Goal: Information Seeking & Learning: Learn about a topic

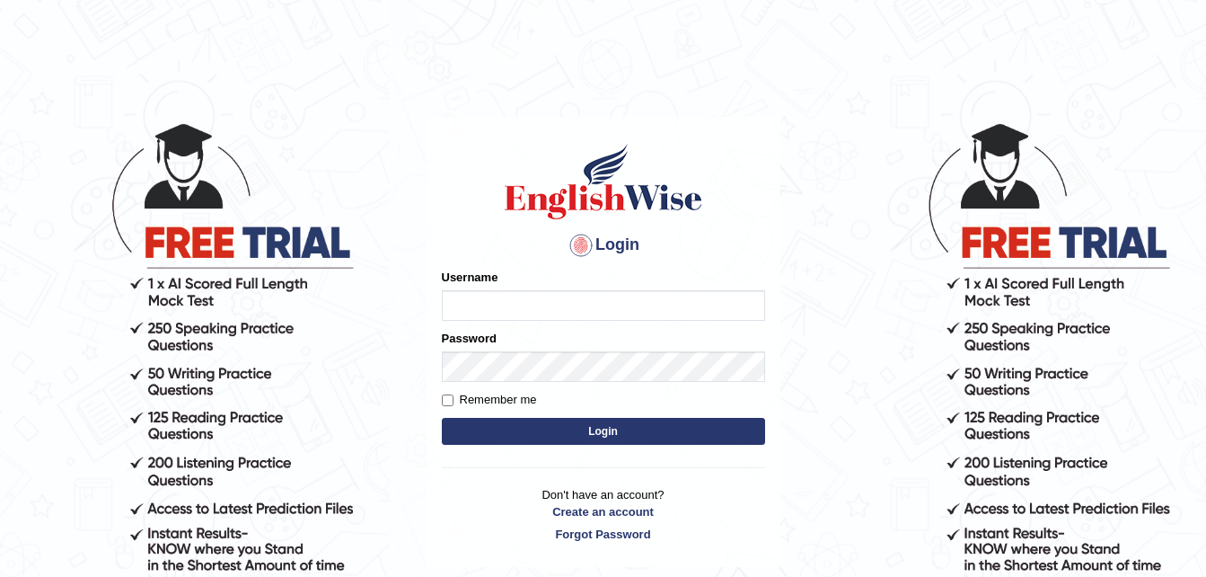
type input "sristyFerdous"
click at [500, 434] on button "Login" at bounding box center [603, 431] width 323 height 27
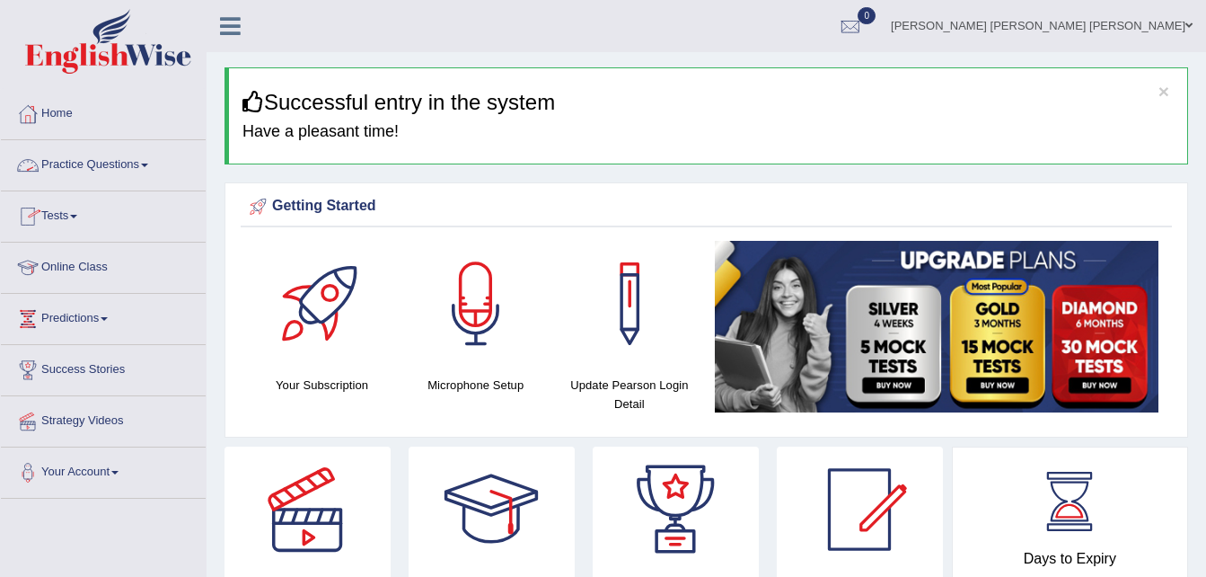
click at [146, 158] on link "Practice Questions" at bounding box center [103, 162] width 205 height 45
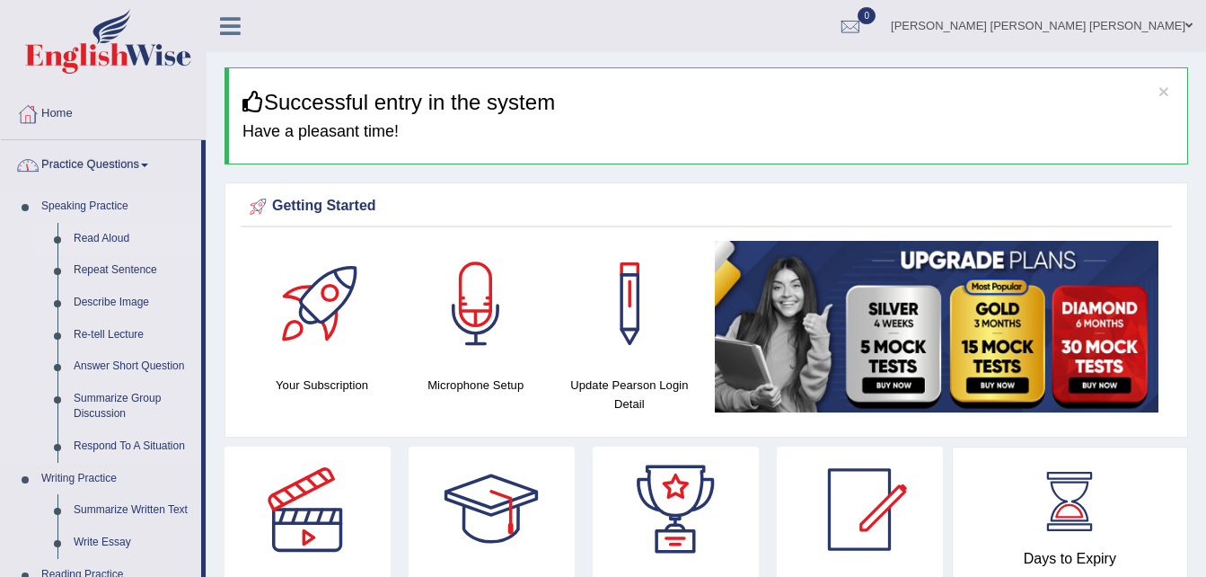
click at [104, 238] on link "Read Aloud" at bounding box center [134, 239] width 136 height 32
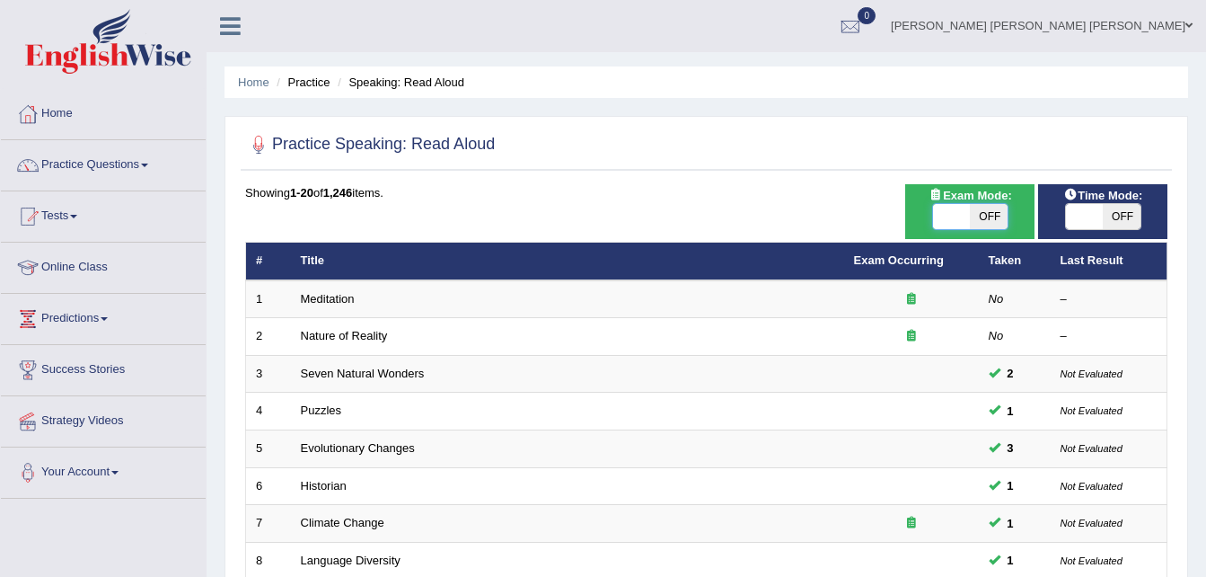
click at [964, 216] on span at bounding box center [952, 216] width 38 height 25
checkbox input "true"
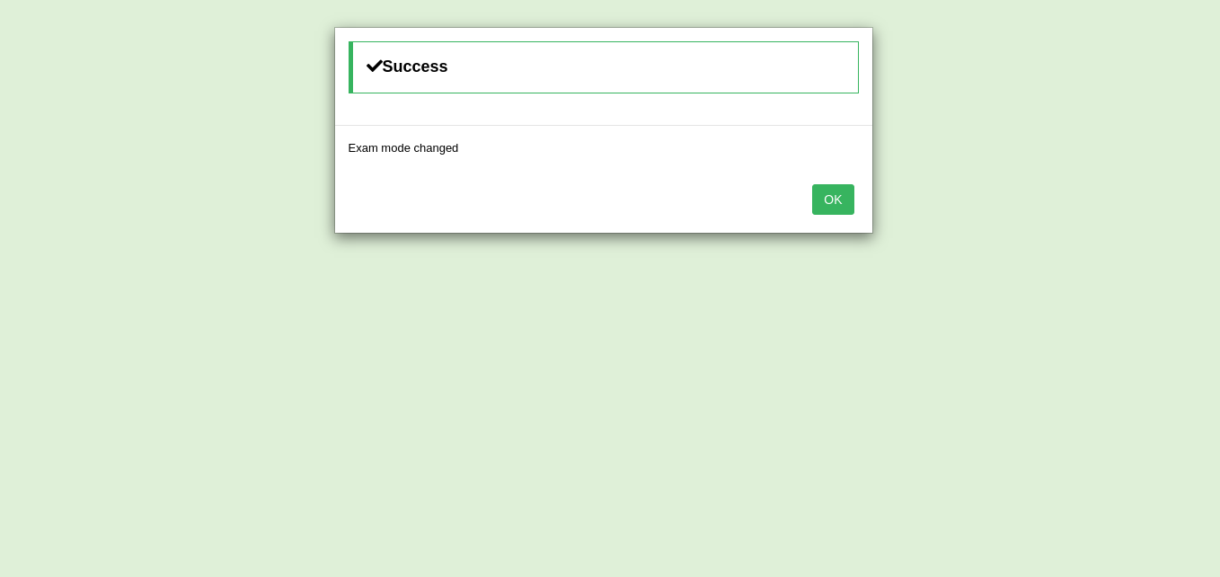
click at [828, 188] on button "OK" at bounding box center [832, 199] width 41 height 31
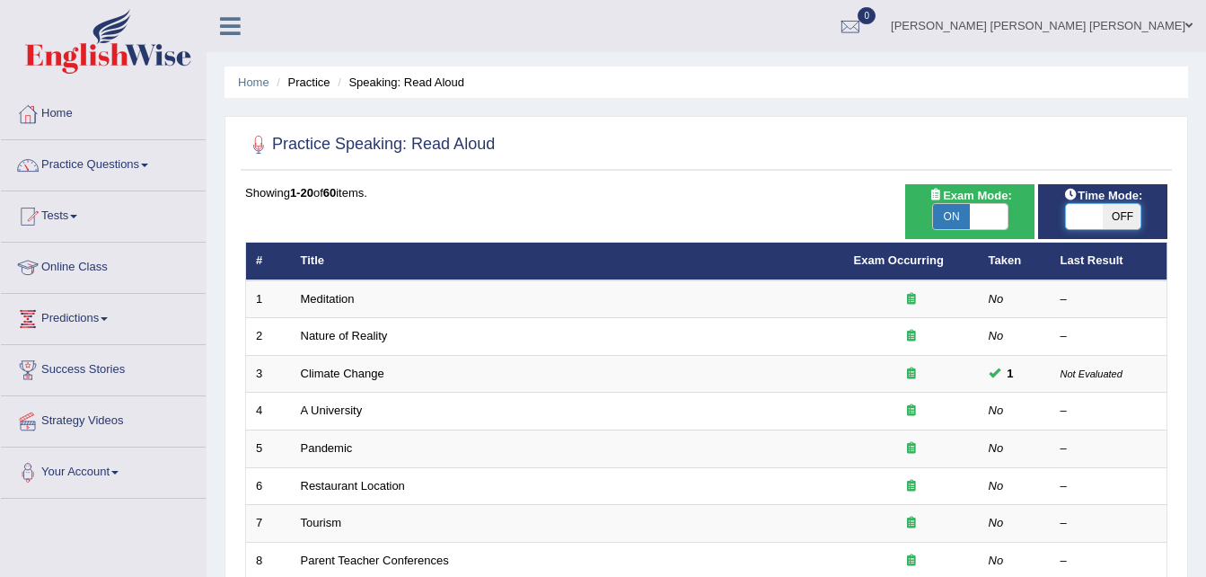
click at [1083, 205] on span at bounding box center [1085, 216] width 38 height 25
checkbox input "true"
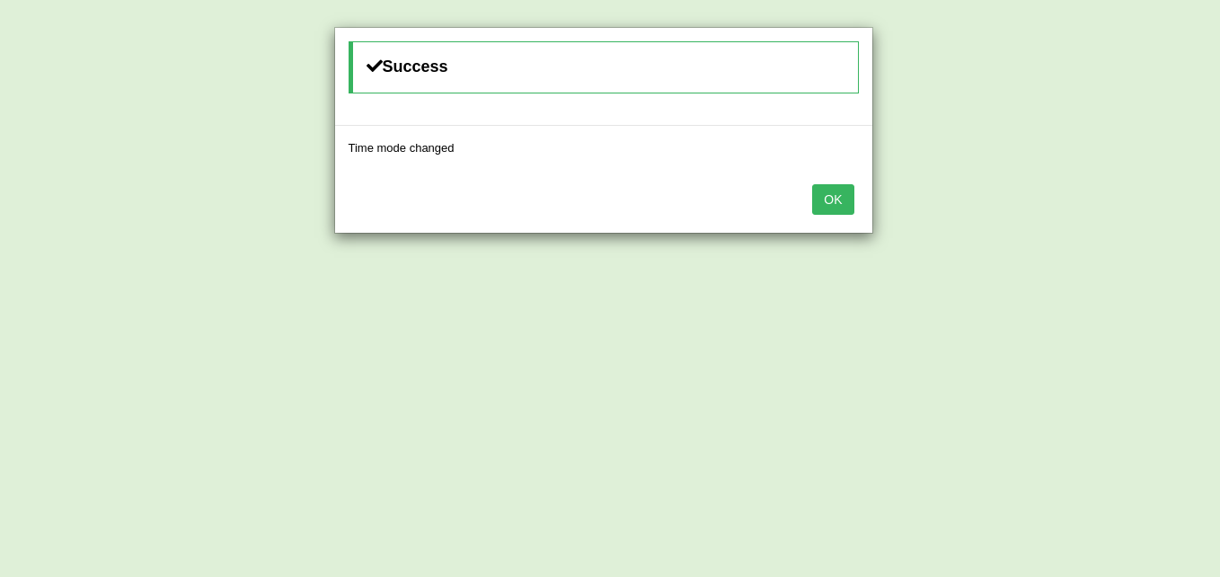
click at [830, 196] on button "OK" at bounding box center [832, 199] width 41 height 31
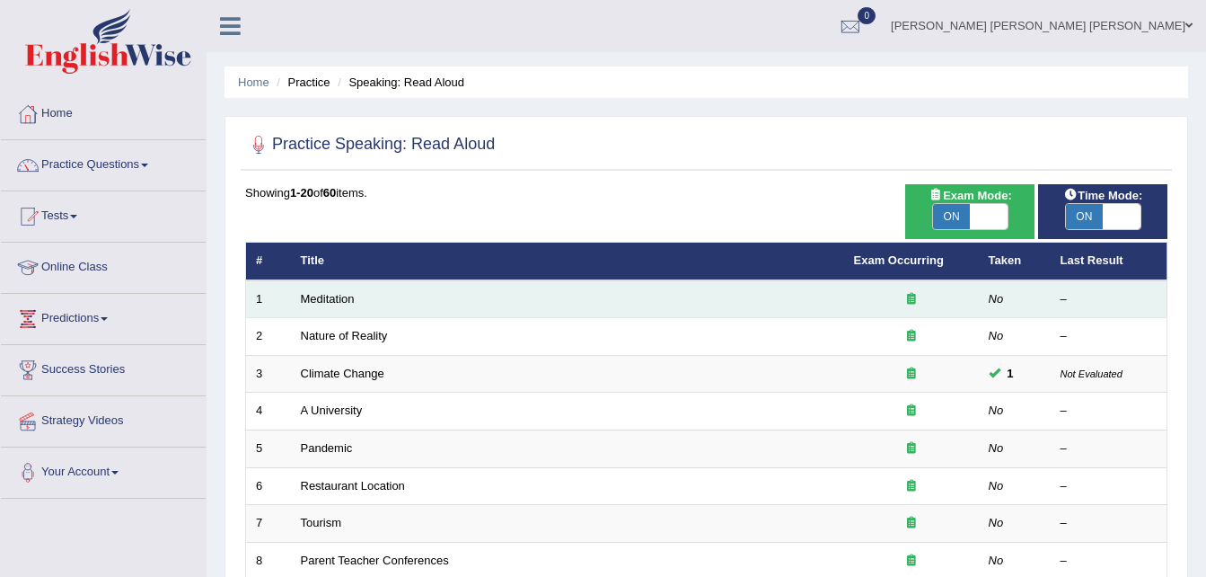
click at [917, 296] on div at bounding box center [911, 299] width 115 height 17
click at [982, 296] on td "No" at bounding box center [1015, 299] width 72 height 38
click at [330, 294] on link "Meditation" at bounding box center [328, 298] width 54 height 13
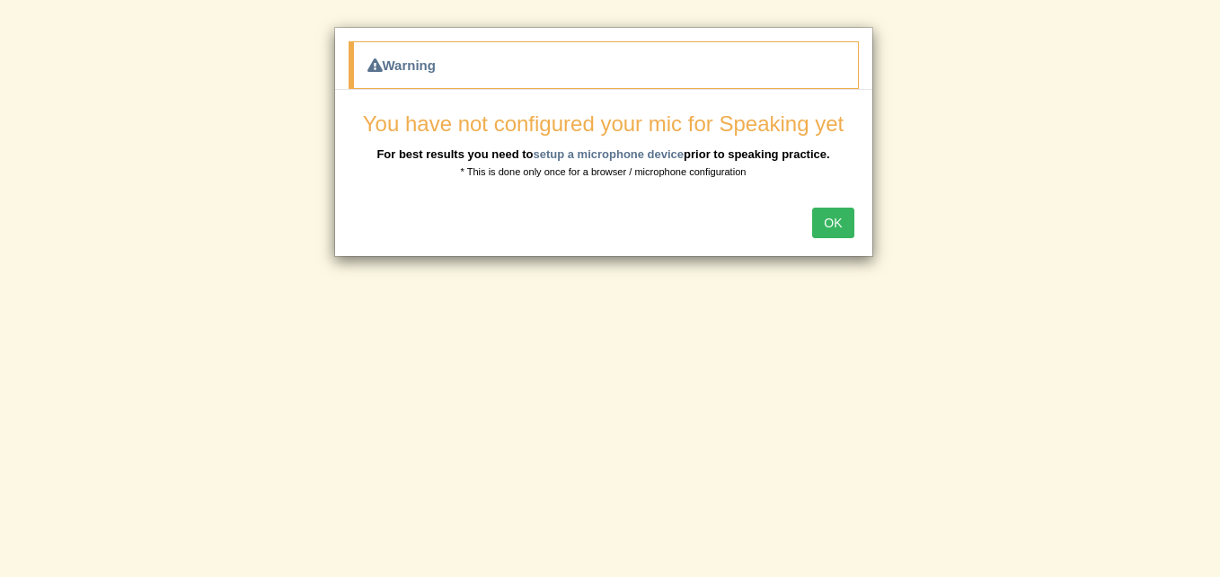
click at [822, 223] on button "OK" at bounding box center [832, 222] width 41 height 31
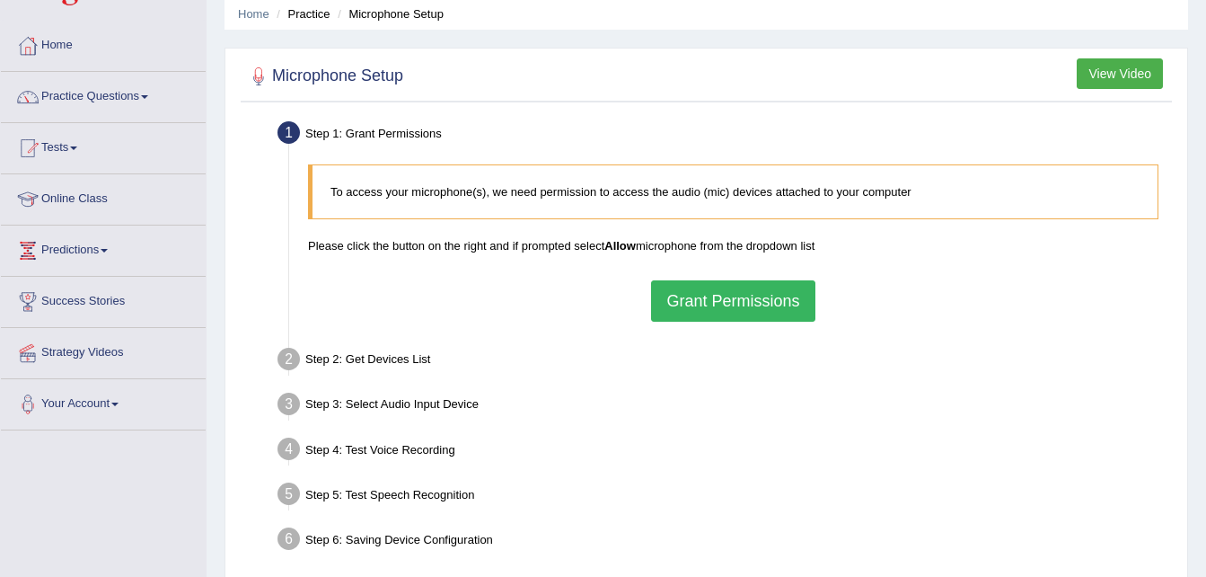
scroll to position [66, 0]
click at [726, 286] on button "Grant Permissions" at bounding box center [732, 302] width 163 height 41
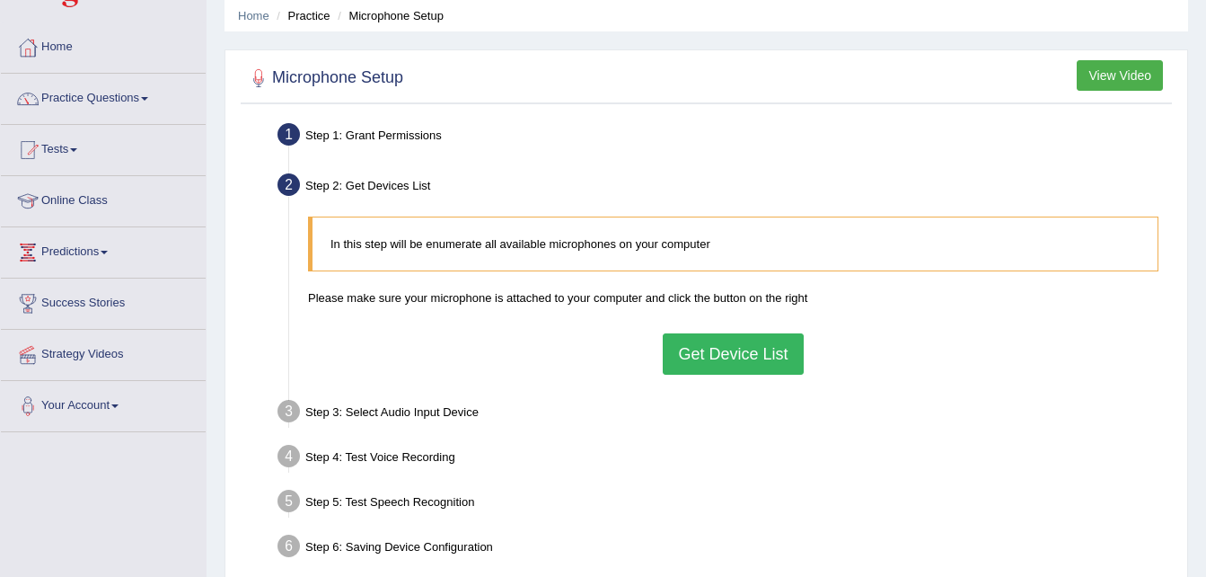
click at [728, 354] on button "Get Device List" at bounding box center [733, 353] width 140 height 41
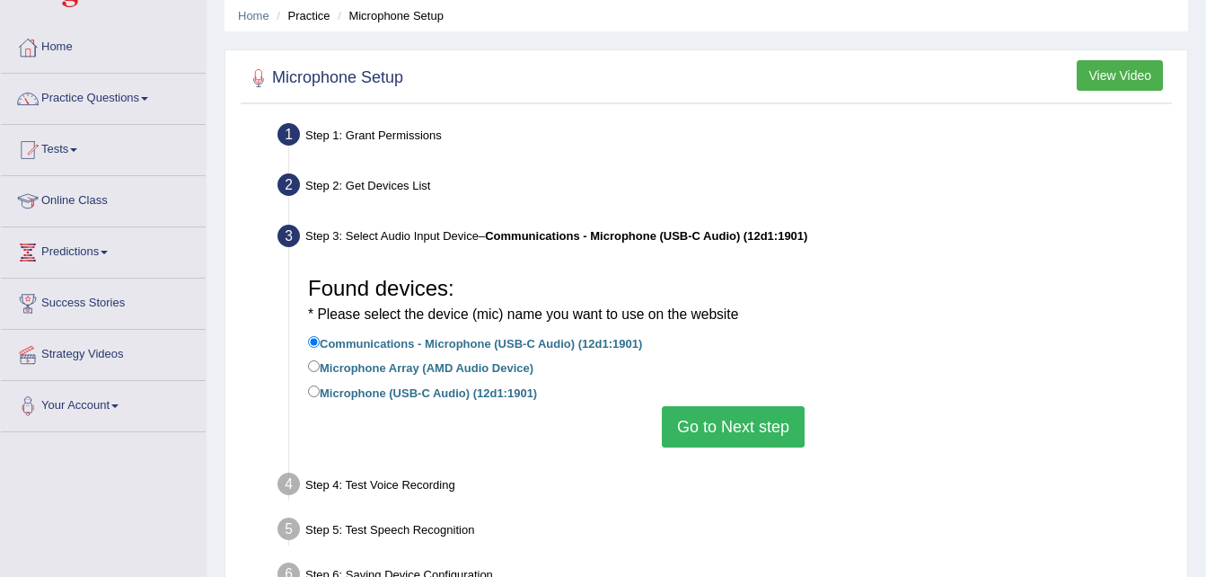
click at [682, 419] on button "Go to Next step" at bounding box center [733, 426] width 143 height 41
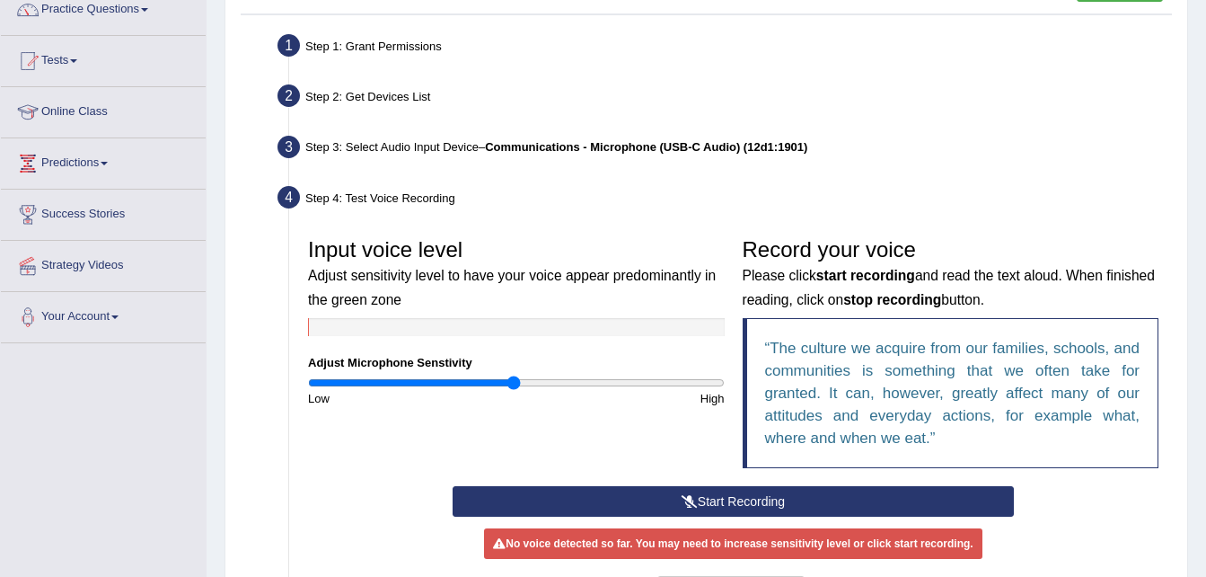
scroll to position [166, 0]
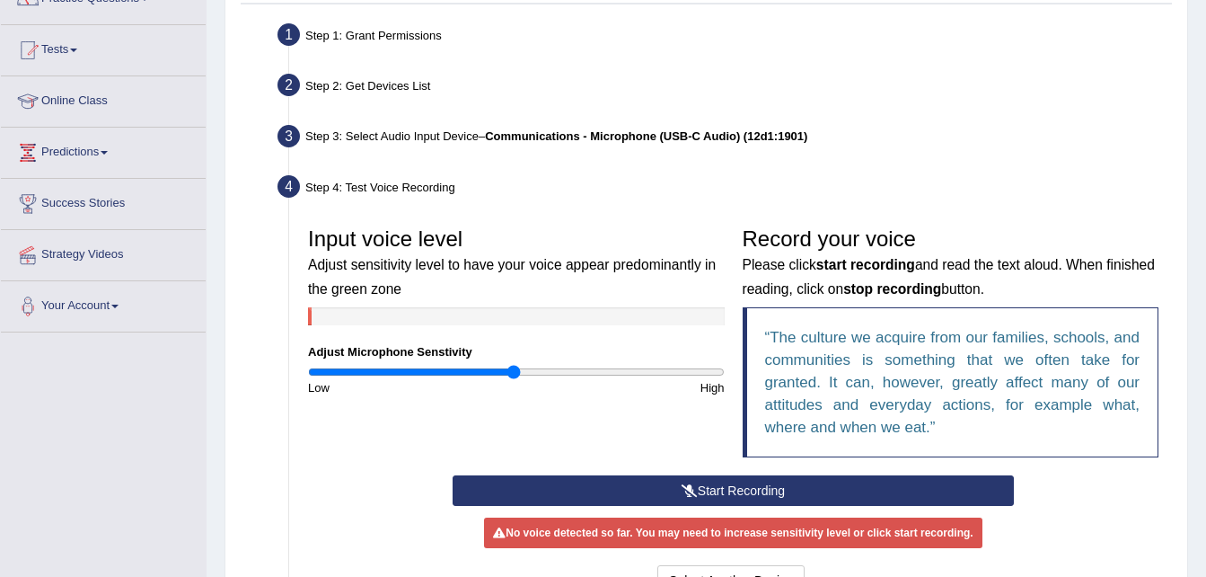
click at [656, 495] on button "Start Recording" at bounding box center [733, 490] width 561 height 31
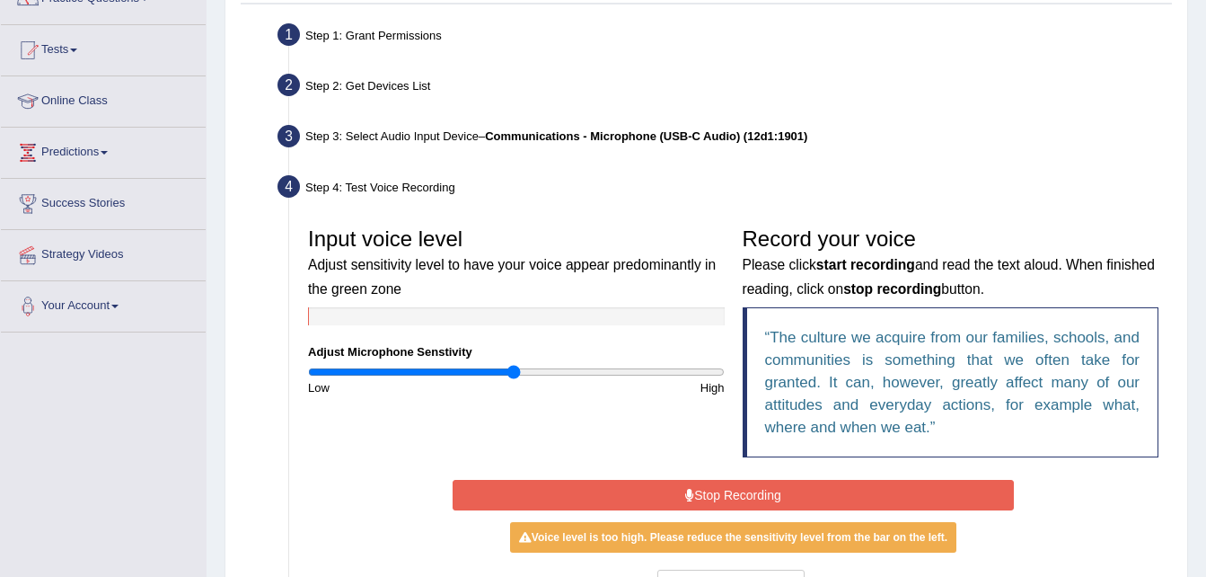
click at [708, 488] on button "Stop Recording" at bounding box center [733, 495] width 561 height 31
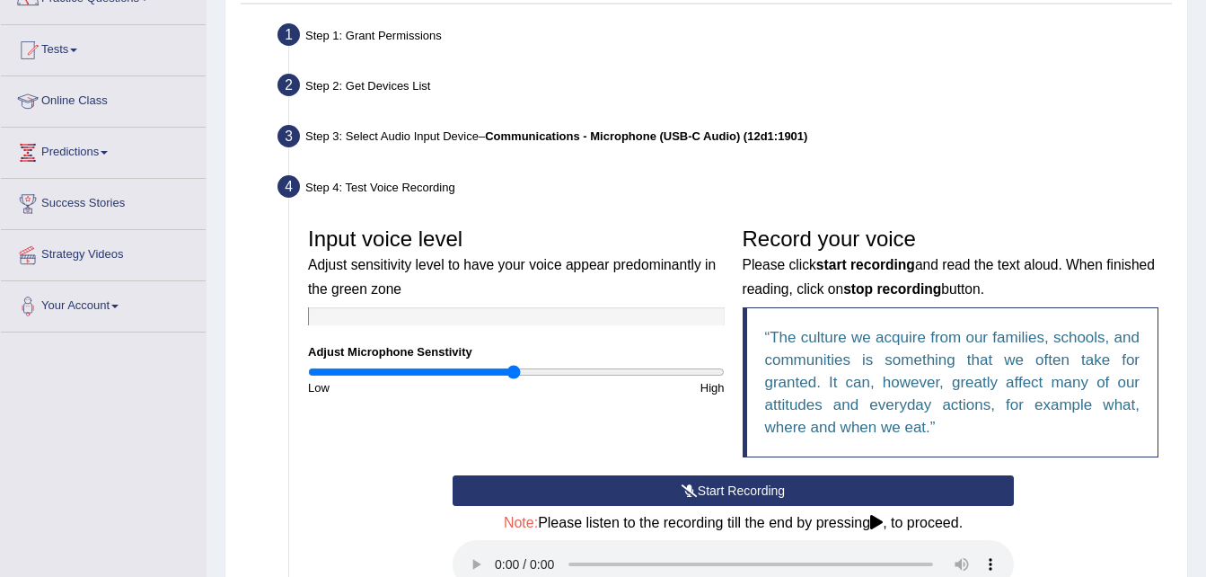
click at [708, 488] on button "Start Recording" at bounding box center [733, 490] width 561 height 31
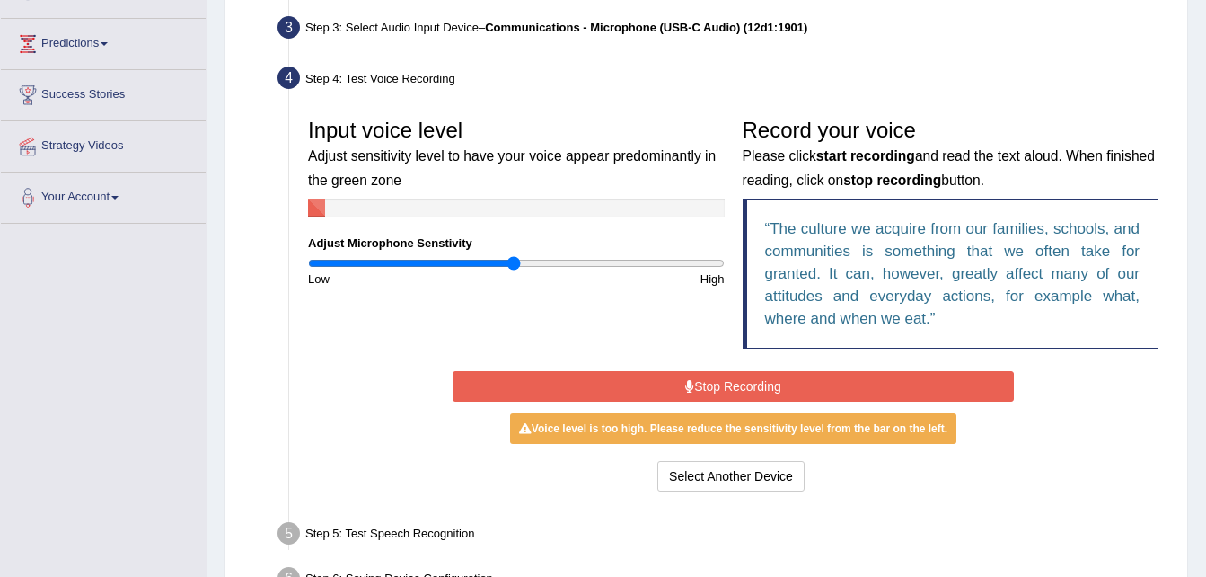
scroll to position [282, 0]
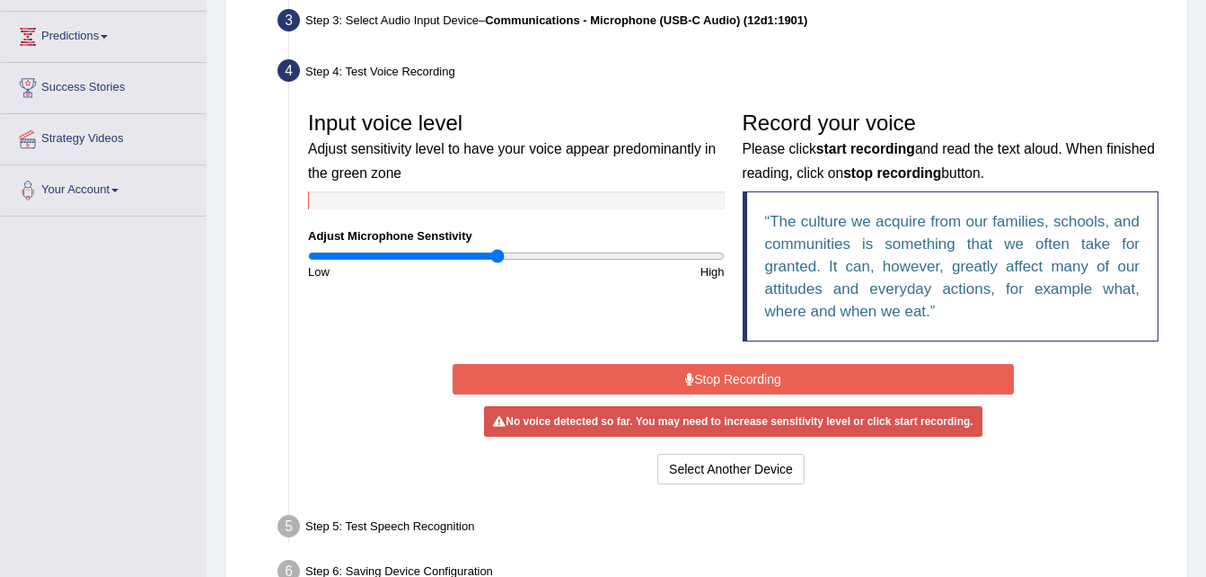
drag, startPoint x: 512, startPoint y: 256, endPoint x: 497, endPoint y: 259, distance: 15.5
type input "0.92"
click at [497, 259] on input "range" at bounding box center [516, 256] width 417 height 14
click at [735, 378] on button "Stop Recording" at bounding box center [733, 379] width 561 height 31
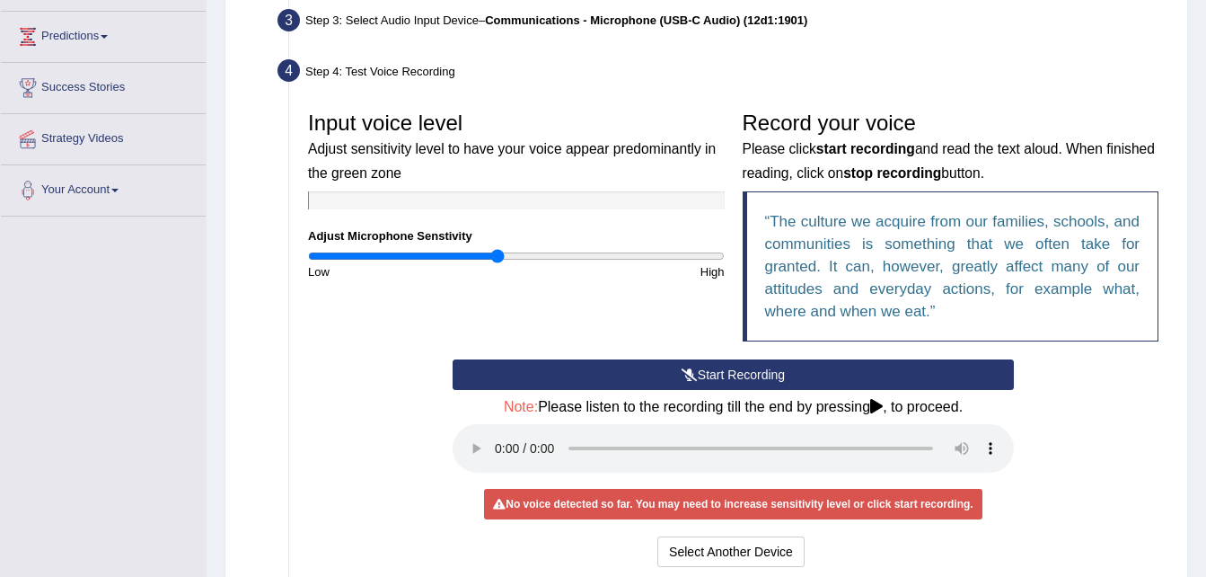
click at [709, 377] on button "Start Recording" at bounding box center [733, 374] width 561 height 31
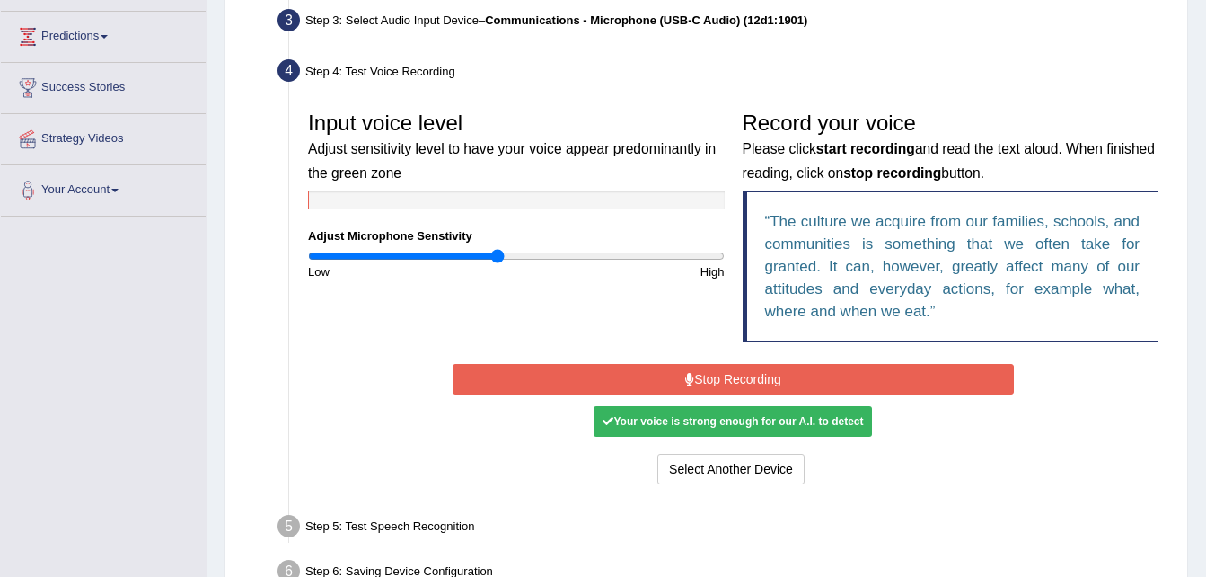
click at [814, 413] on div "Your voice is strong enough for our A.I. to detect" at bounding box center [733, 421] width 278 height 31
click at [845, 417] on div "Your voice is strong enough for our A.I. to detect" at bounding box center [733, 421] width 278 height 31
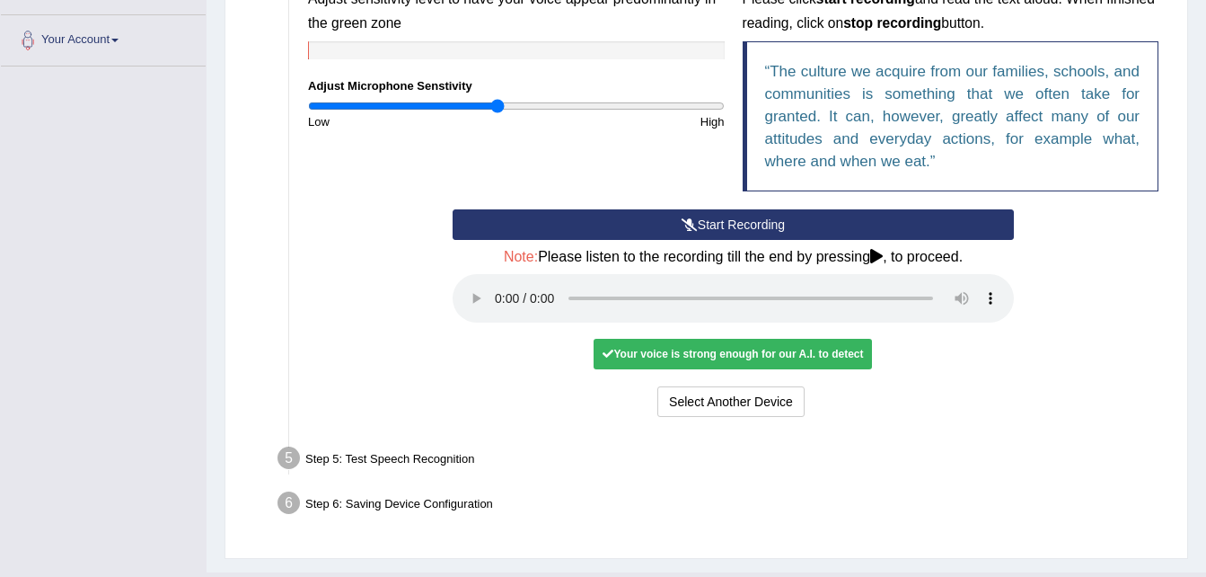
scroll to position [472, 0]
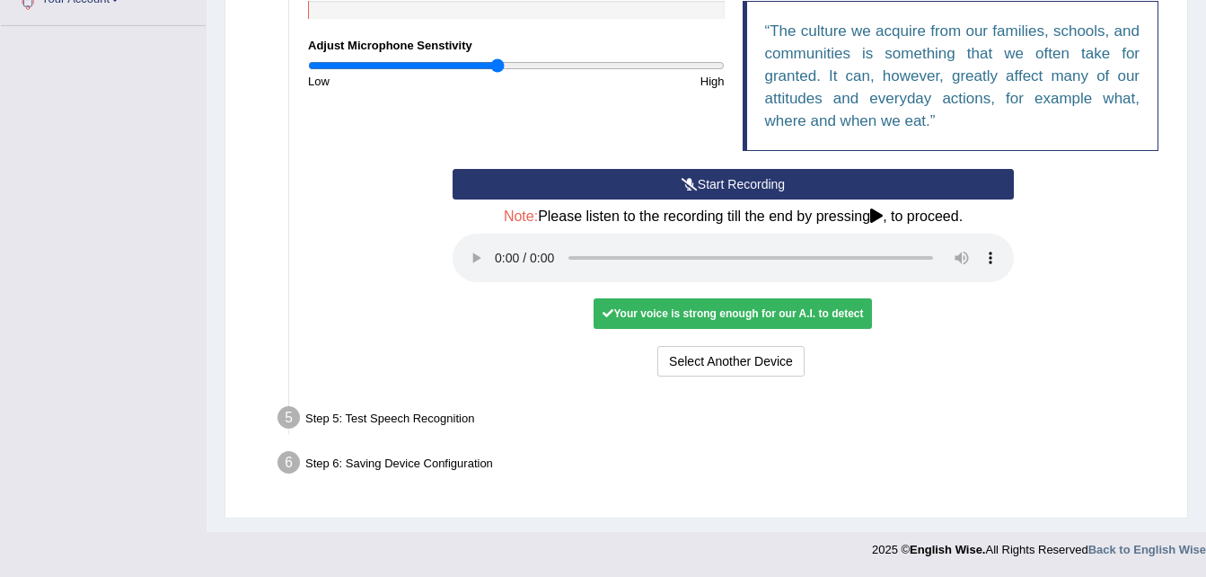
click at [1075, 249] on div "Start Recording Stop Recording Note: Please listen to the recording till the en…" at bounding box center [733, 275] width 869 height 212
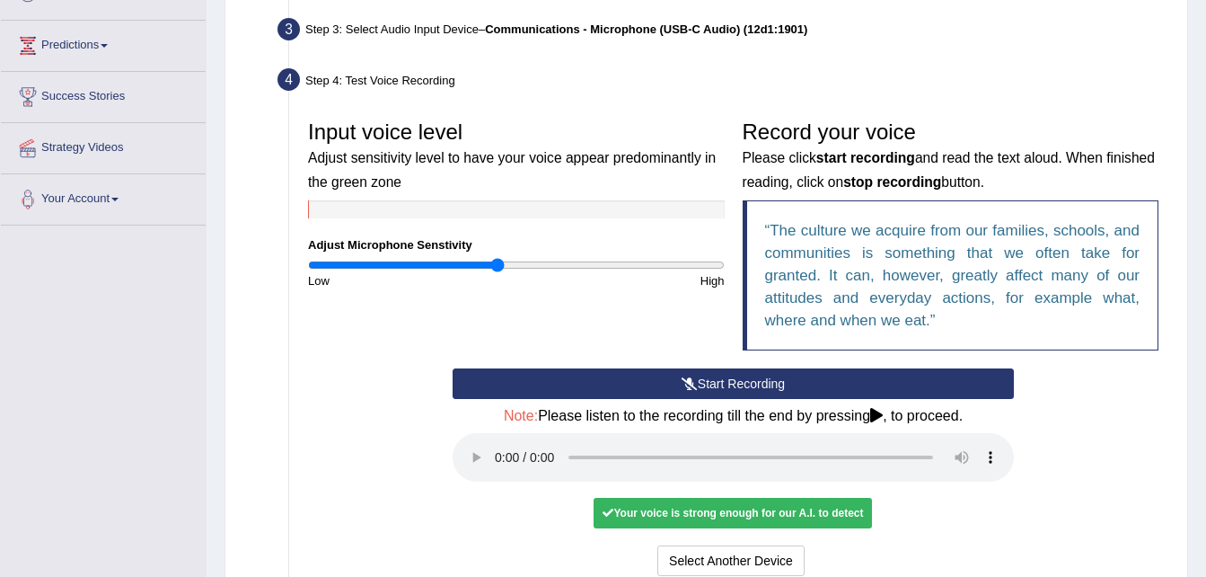
scroll to position [268, 0]
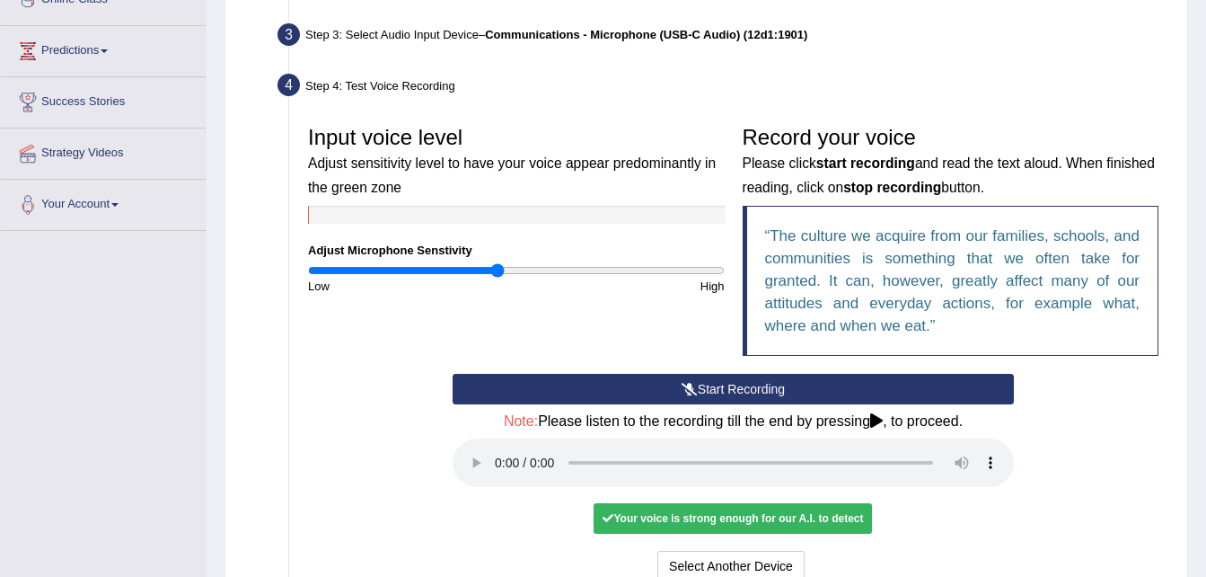
click at [753, 388] on button "Start Recording" at bounding box center [733, 389] width 561 height 31
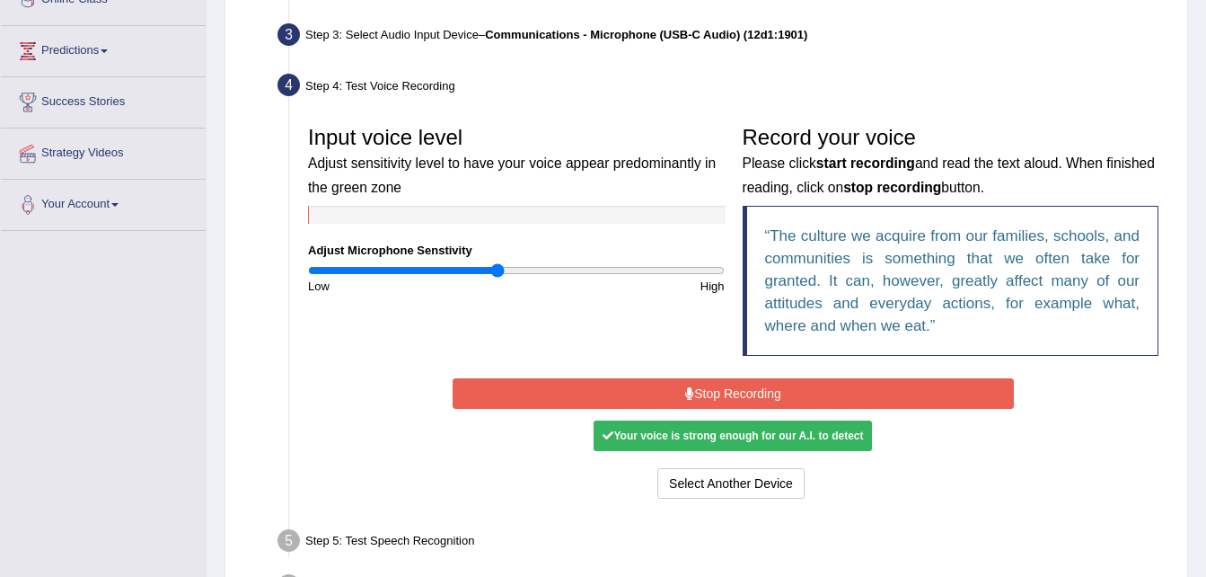
click at [765, 392] on button "Stop Recording" at bounding box center [733, 393] width 561 height 31
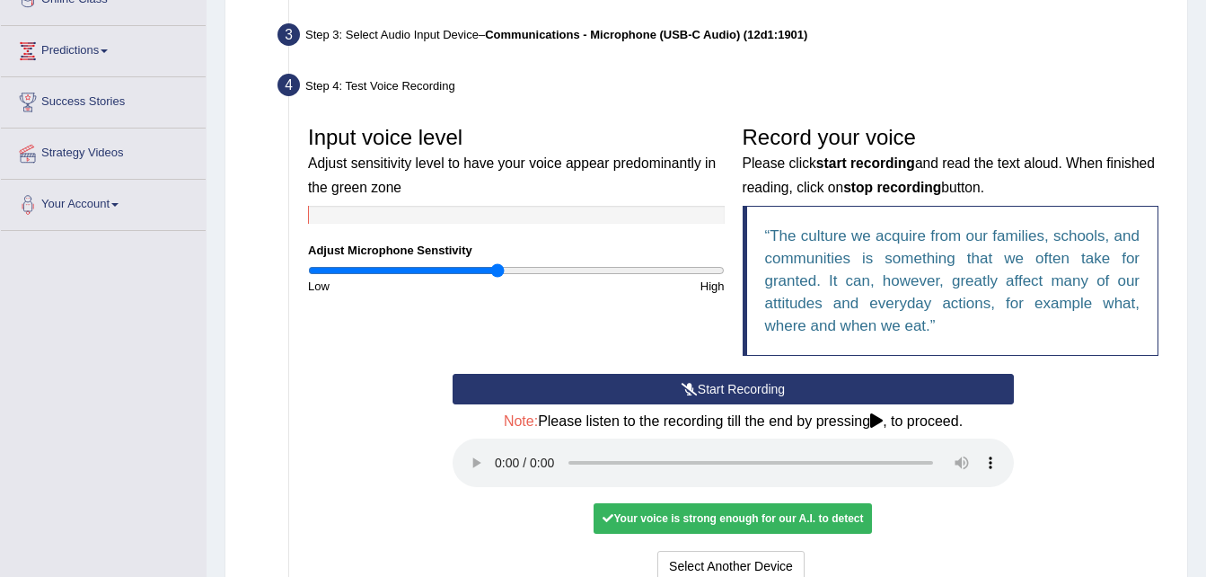
click at [1035, 448] on div "Start Recording Stop Recording Note: Please listen to the recording till the en…" at bounding box center [733, 480] width 869 height 212
click at [783, 560] on button "Voice is ok. Go to Next step" at bounding box center [808, 566] width 178 height 31
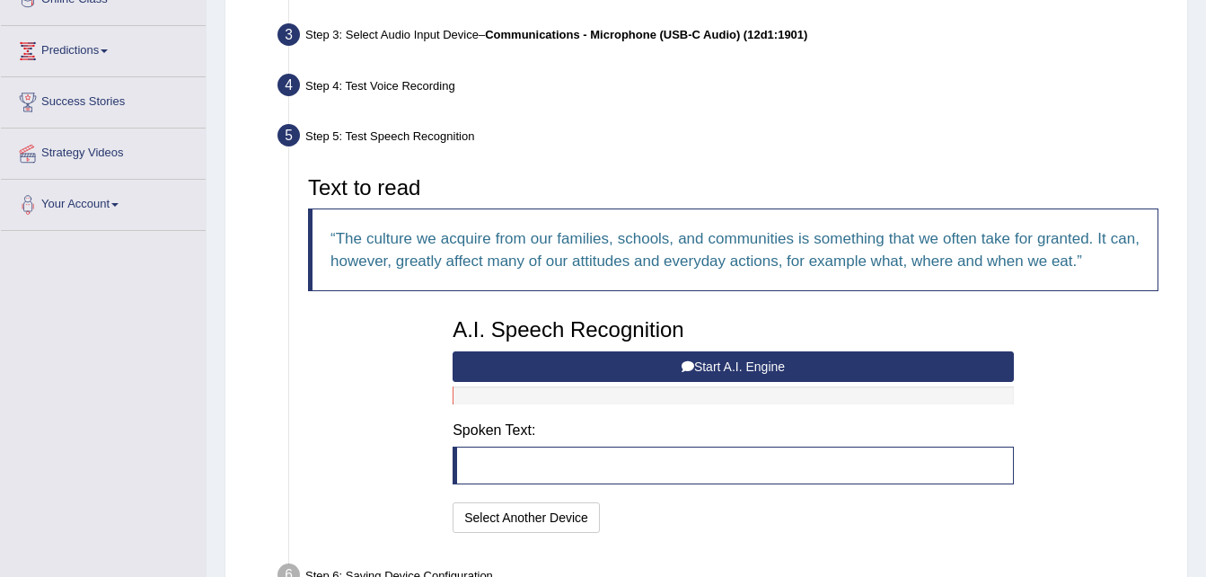
scroll to position [380, 0]
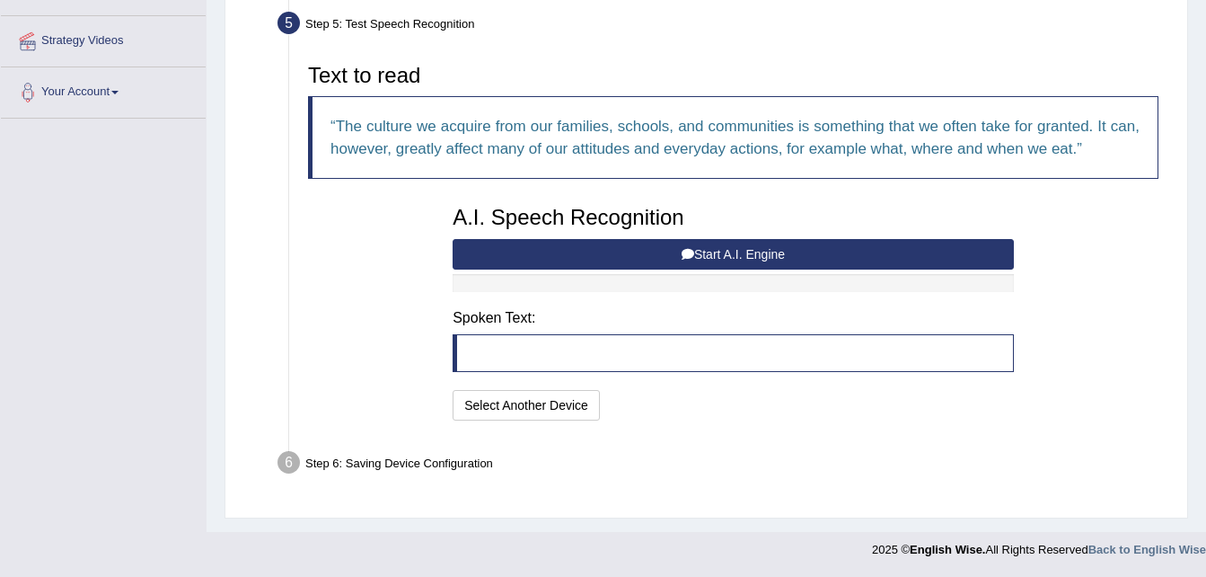
click at [762, 260] on button "Start A.I. Engine" at bounding box center [733, 254] width 561 height 31
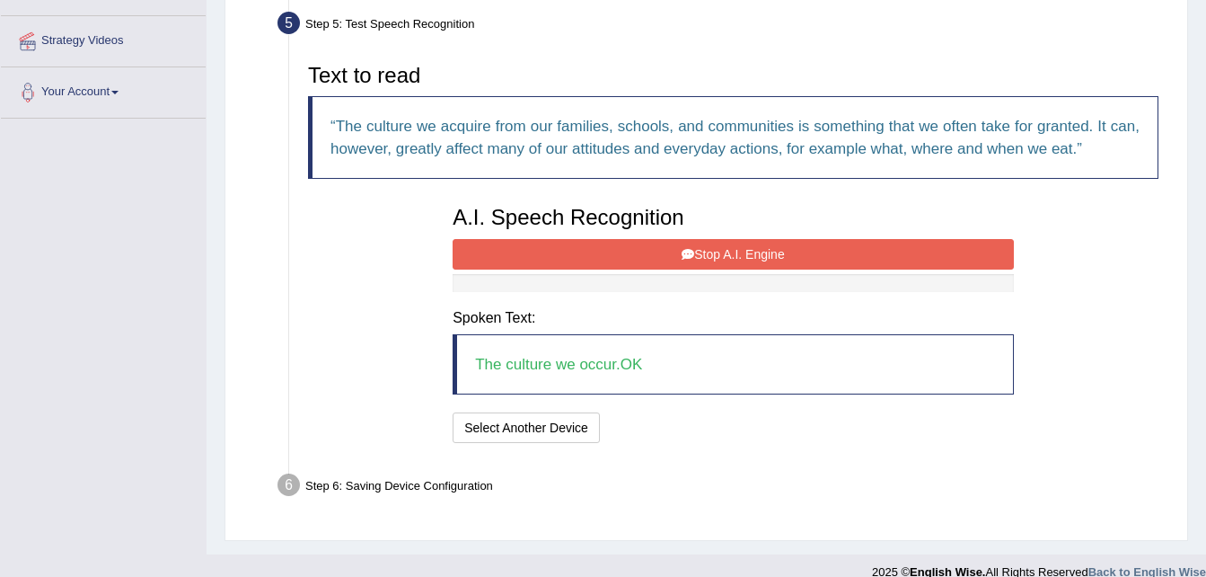
click at [834, 252] on button "Stop A.I. Engine" at bounding box center [733, 254] width 561 height 31
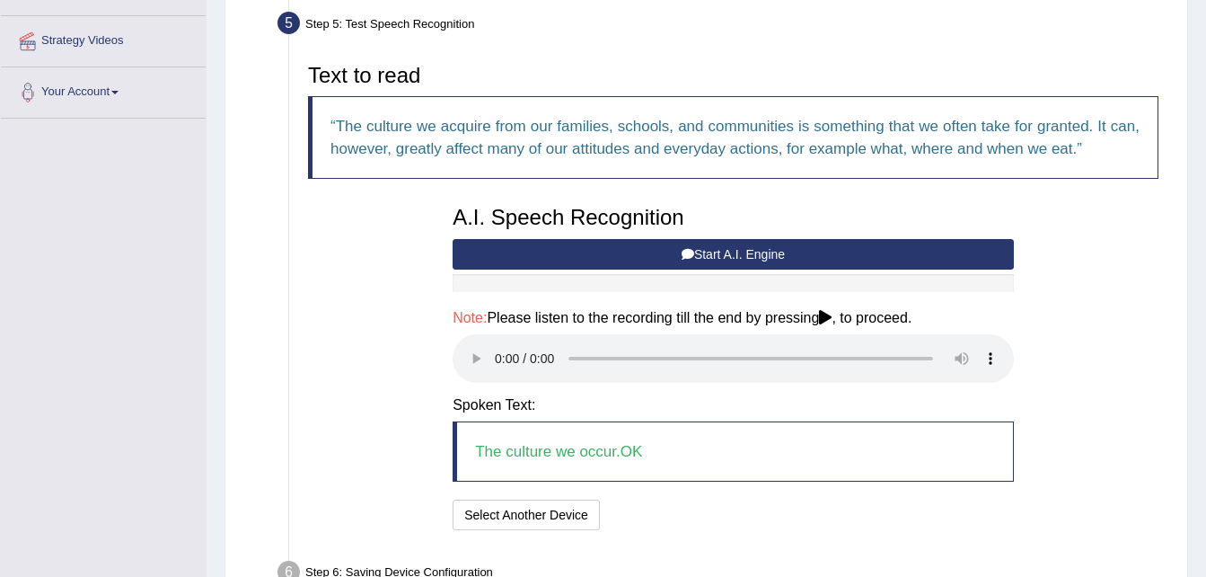
scroll to position [489, 0]
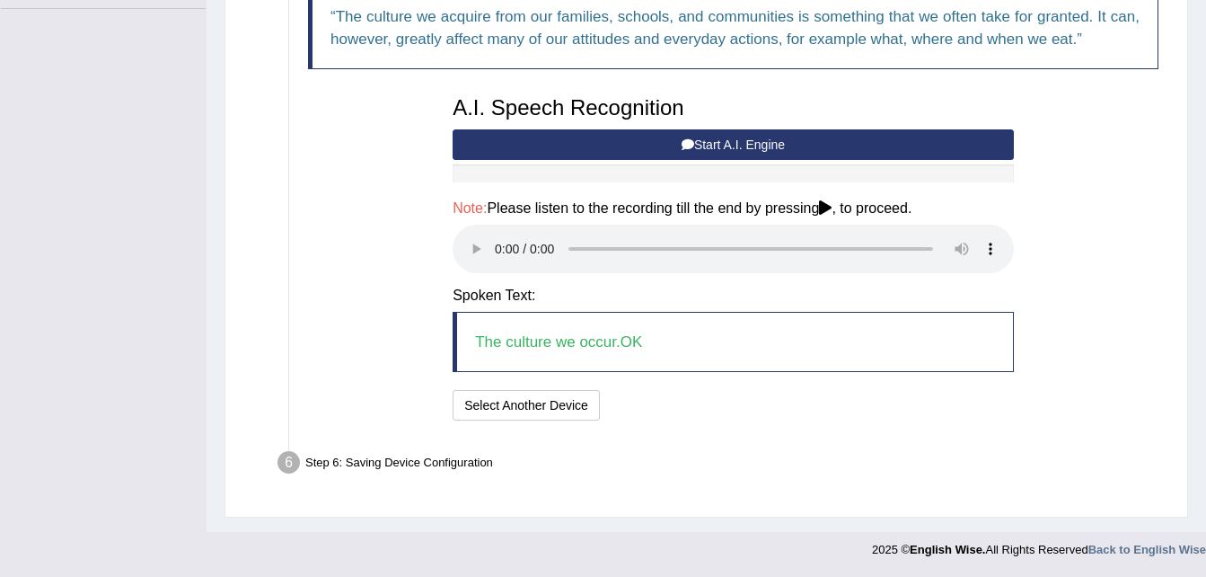
click at [832, 206] on icon at bounding box center [825, 207] width 13 height 14
click at [723, 406] on button "Speech is ok. Go to Last step" at bounding box center [702, 405] width 188 height 31
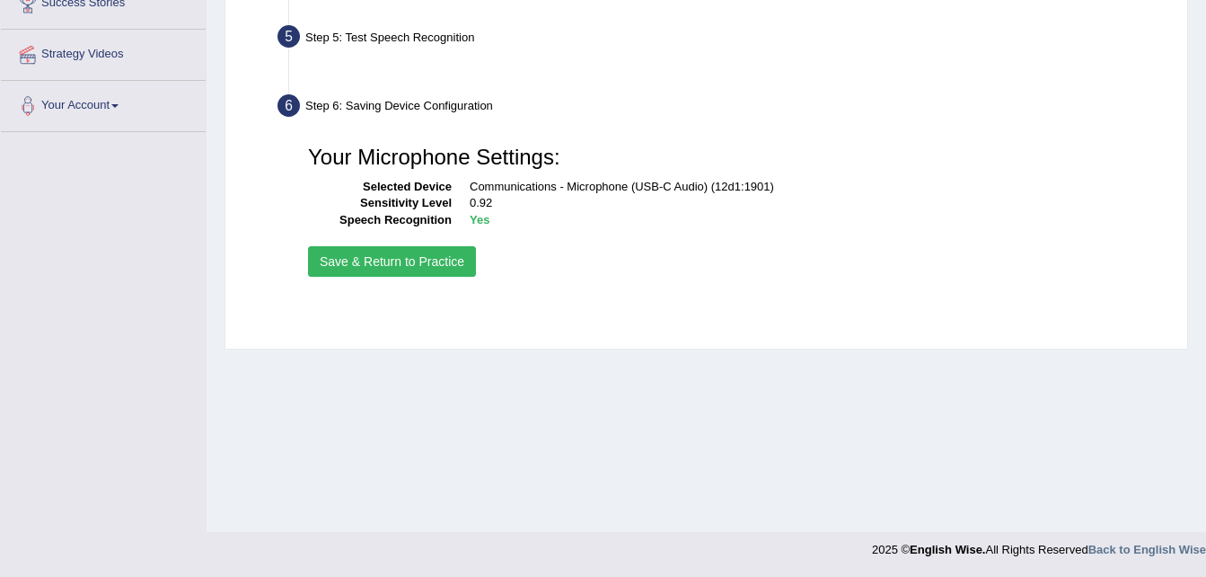
scroll to position [366, 0]
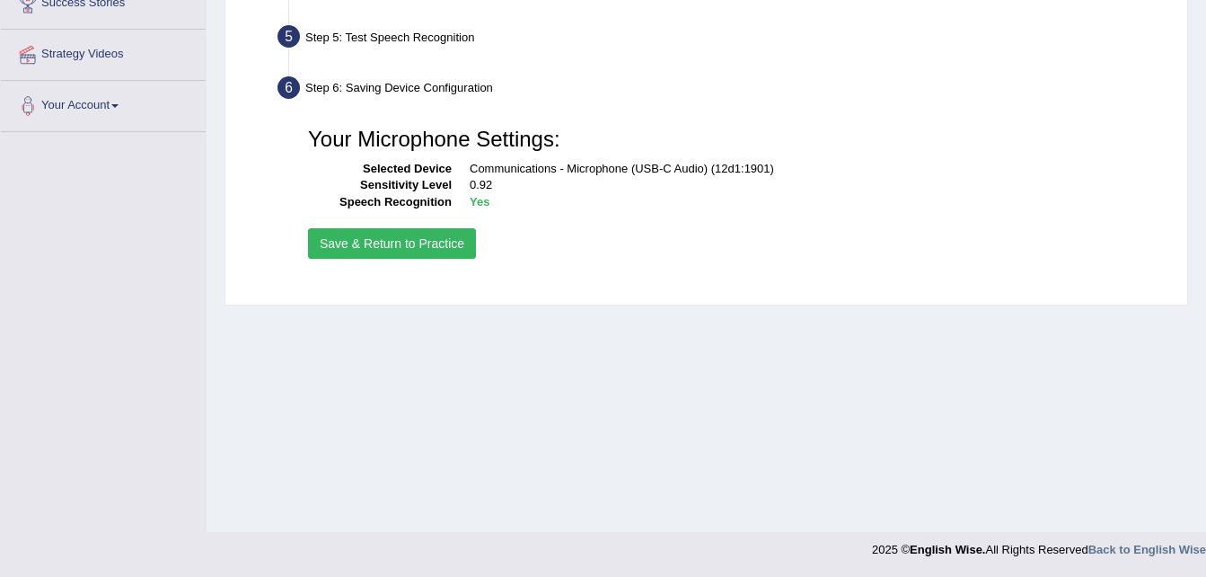
click at [435, 242] on button "Save & Return to Practice" at bounding box center [392, 243] width 168 height 31
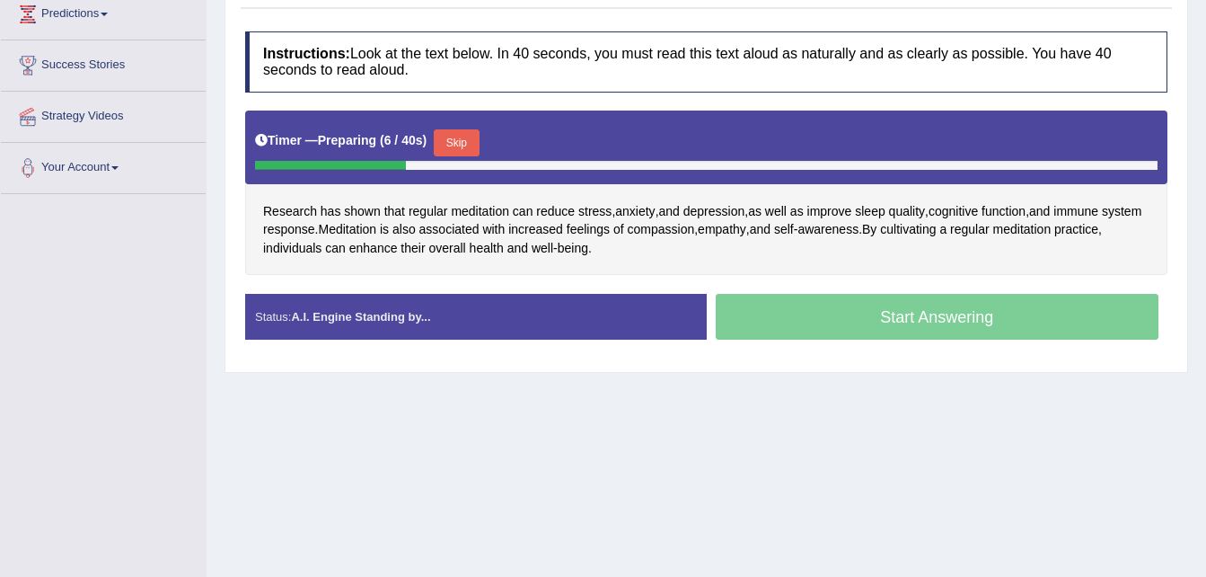
scroll to position [300, 0]
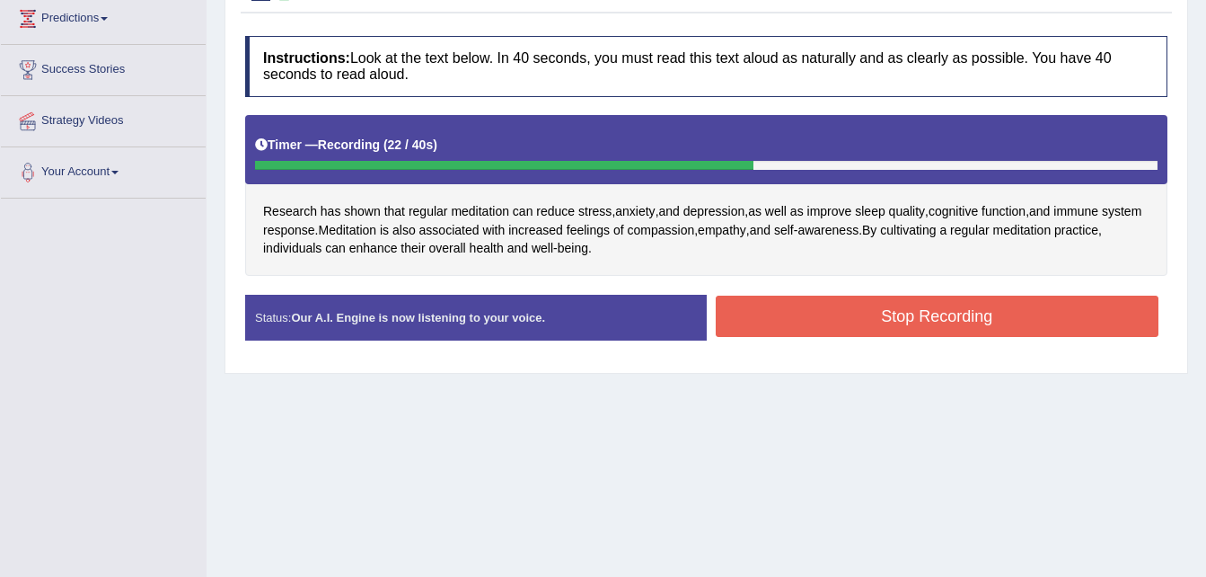
click at [920, 314] on button "Stop Recording" at bounding box center [938, 315] width 444 height 41
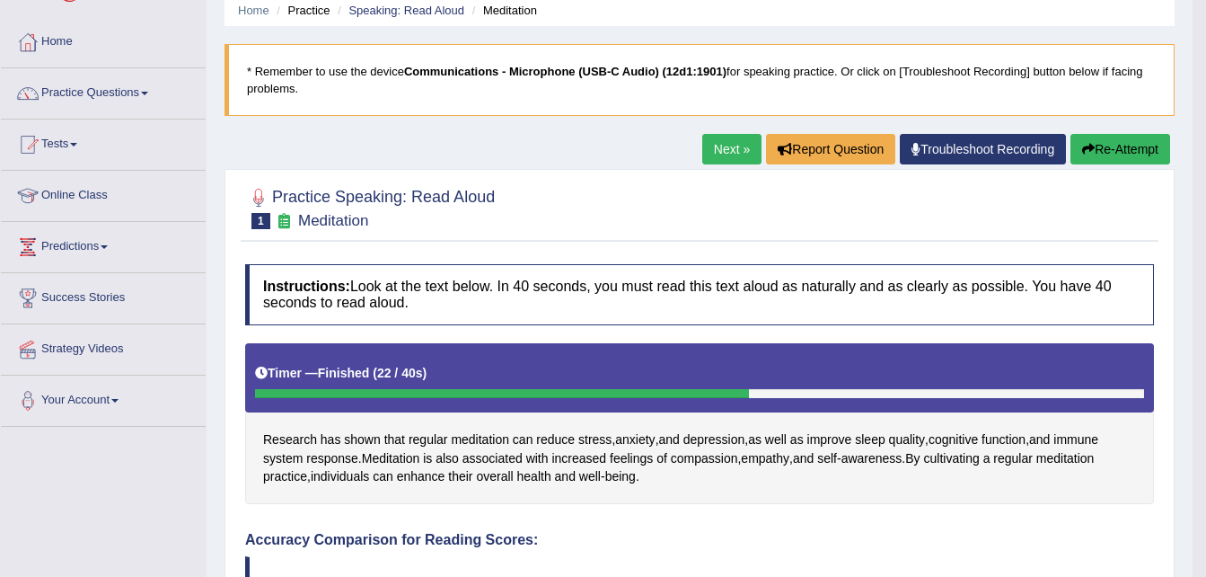
scroll to position [69, 0]
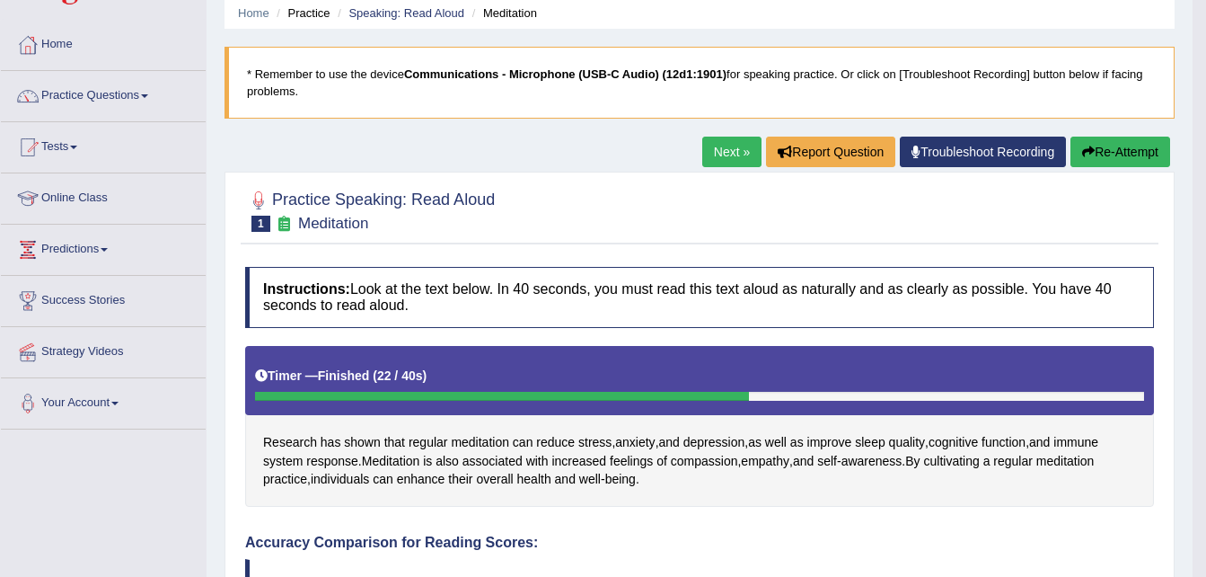
click at [714, 157] on link "Next »" at bounding box center [731, 152] width 59 height 31
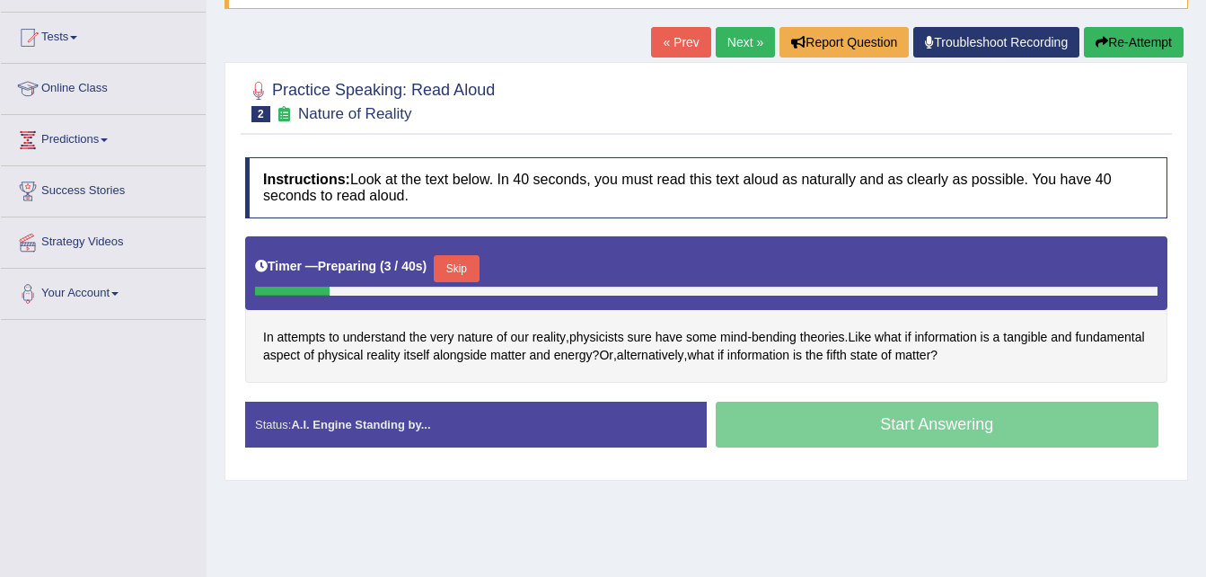
scroll to position [171, 0]
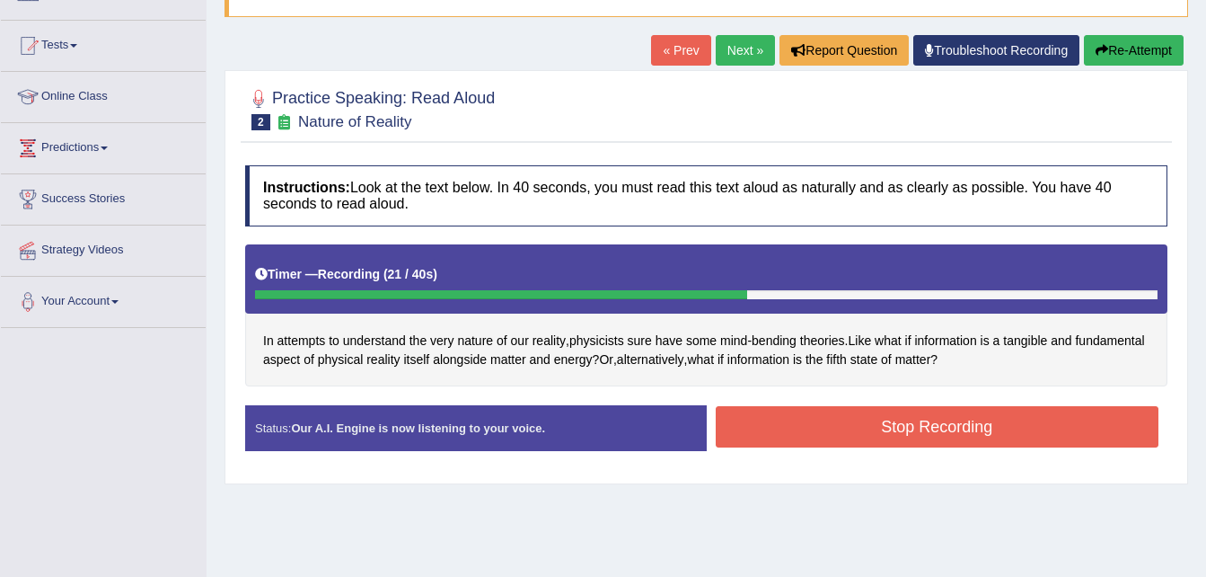
click at [904, 420] on button "Stop Recording" at bounding box center [938, 426] width 444 height 41
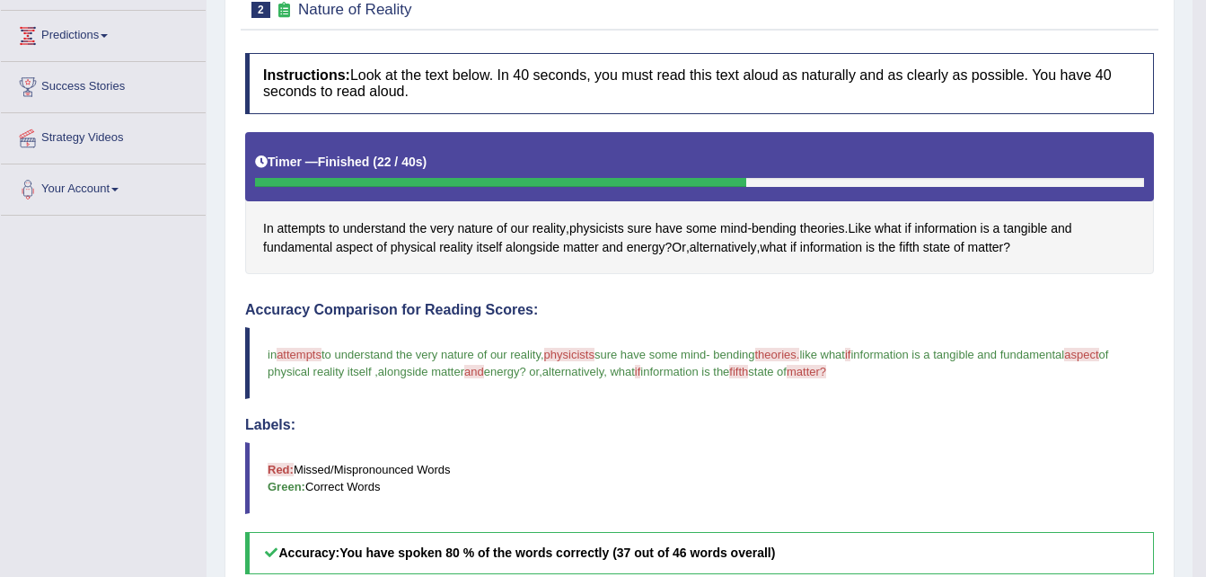
scroll to position [77, 0]
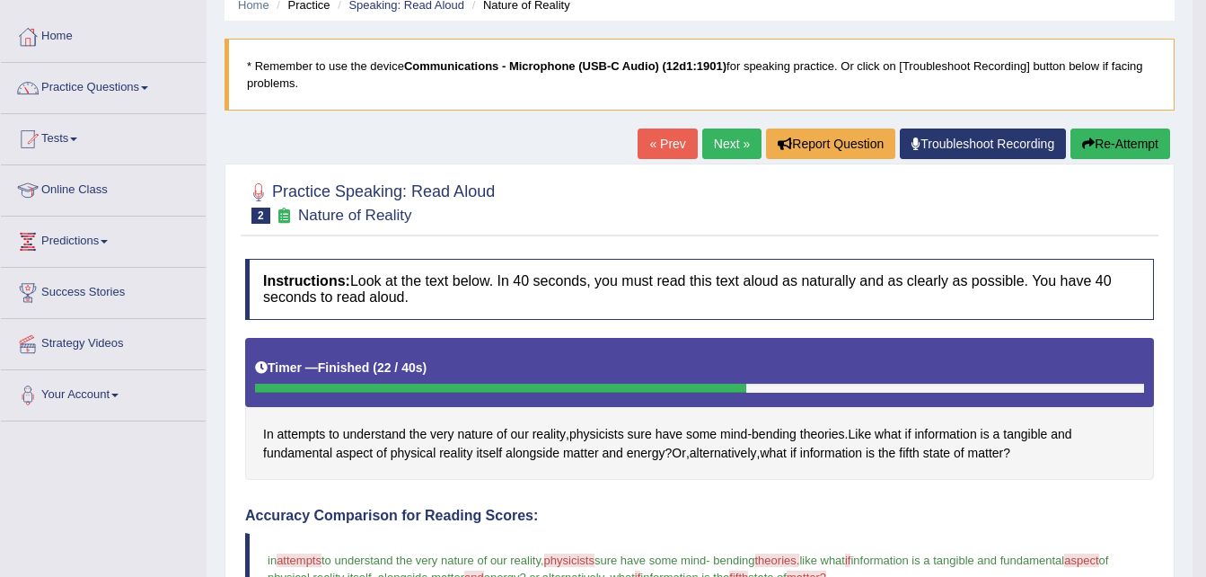
click at [721, 141] on link "Next »" at bounding box center [731, 143] width 59 height 31
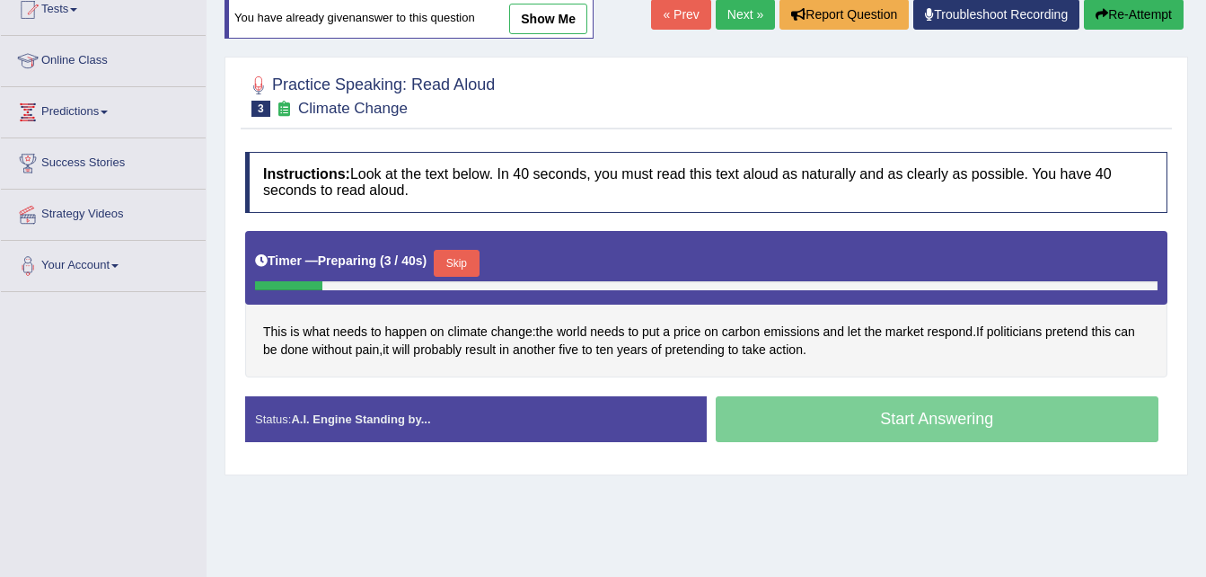
scroll to position [210, 0]
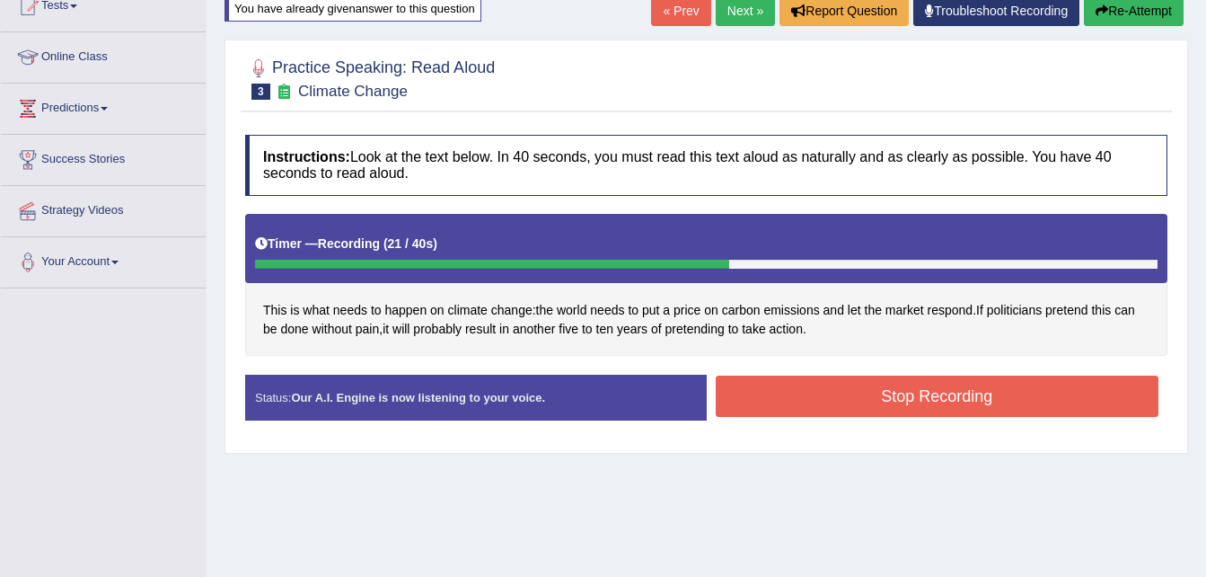
click at [852, 403] on button "Stop Recording" at bounding box center [938, 395] width 444 height 41
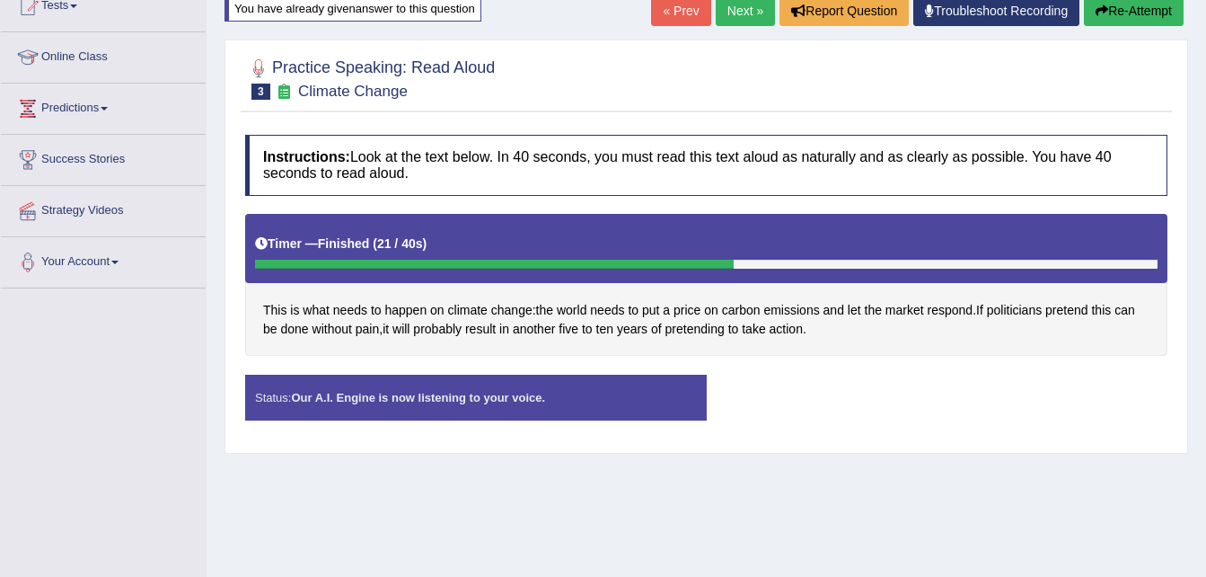
click at [852, 403] on div "Status: Our A.I. Engine is now listening to your voice. Start Answering Stop Re…" at bounding box center [706, 407] width 922 height 64
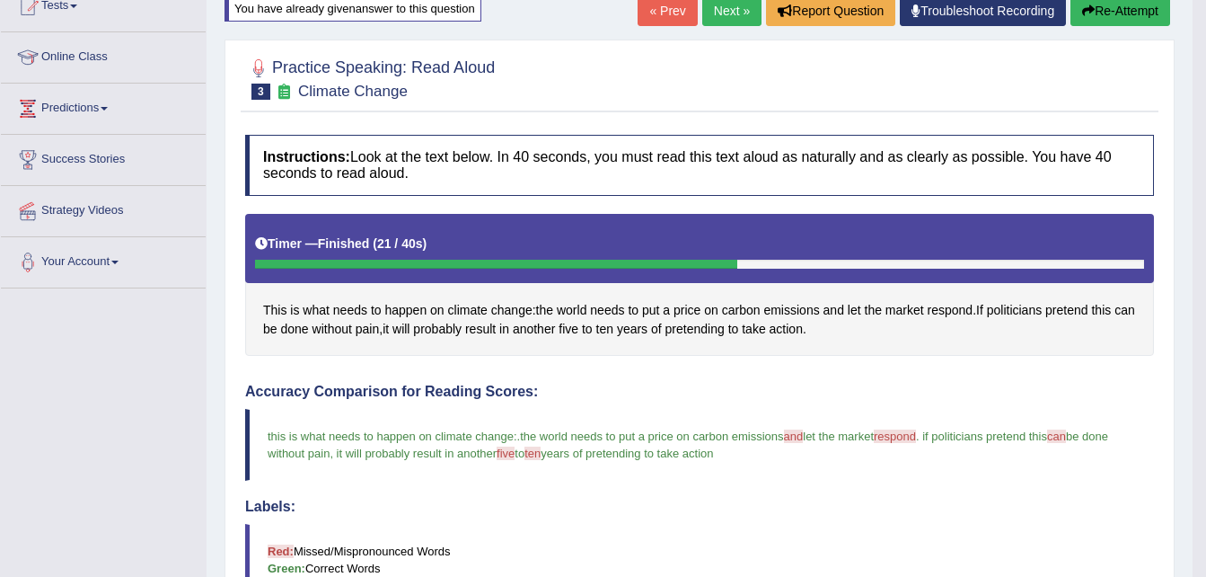
click at [560, 49] on div "Practice Speaking: Read Aloud 3 Climate Change" at bounding box center [700, 80] width 918 height 63
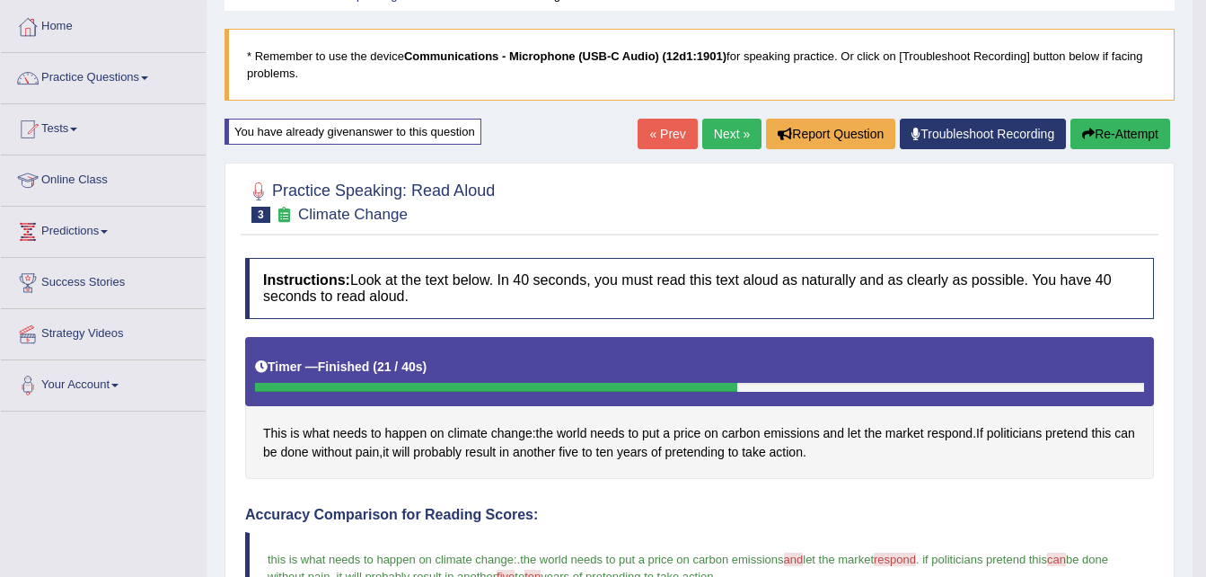
scroll to position [0, 0]
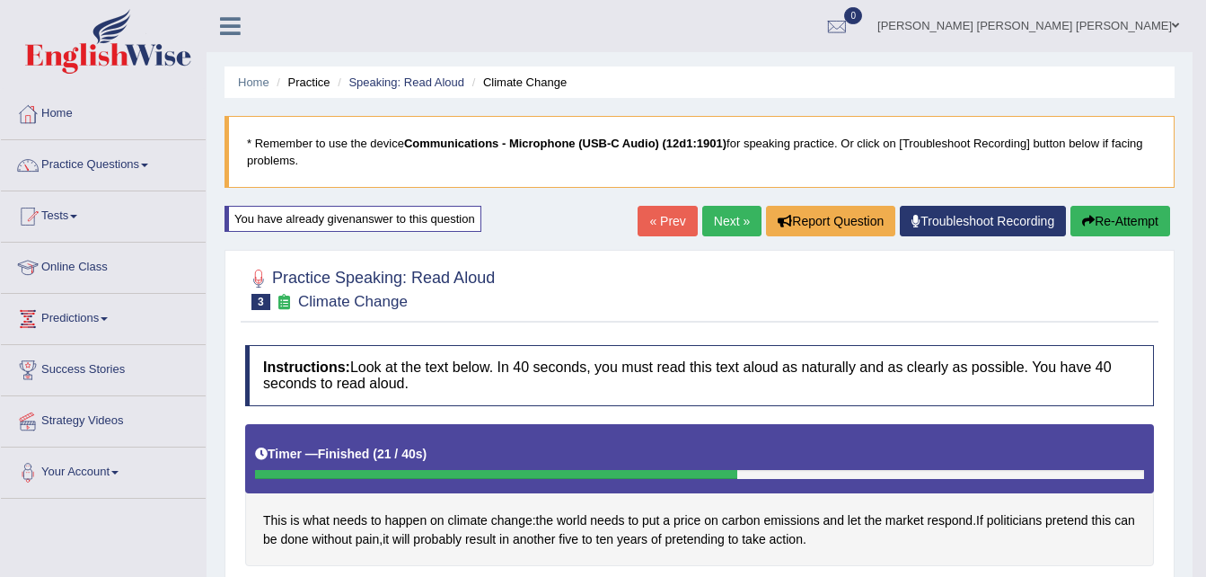
click at [735, 218] on link "Next »" at bounding box center [731, 221] width 59 height 31
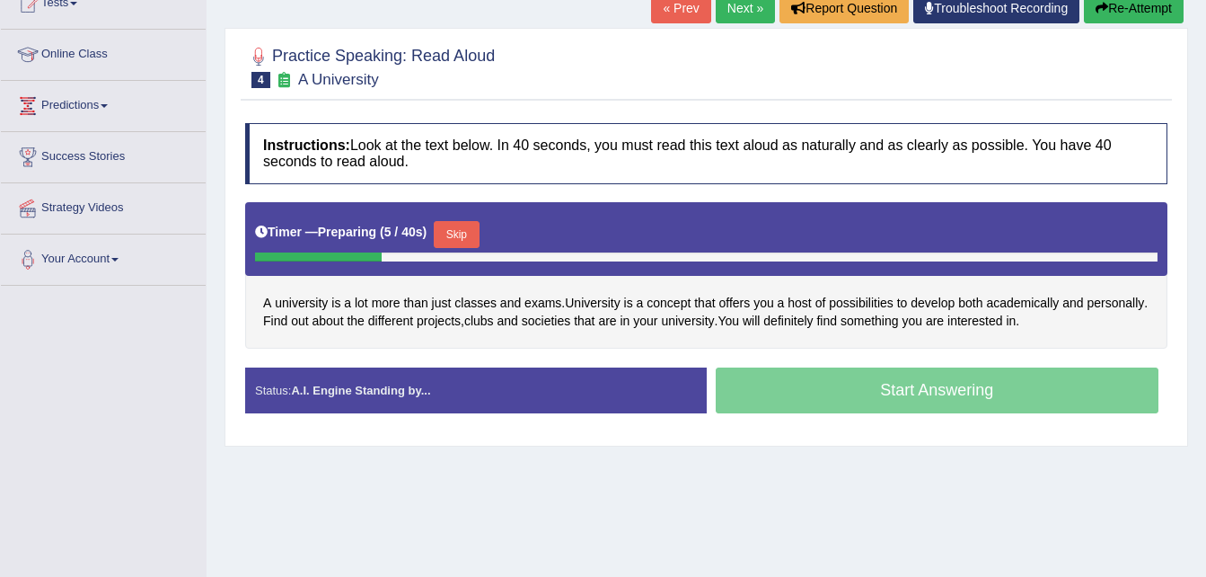
scroll to position [212, 0]
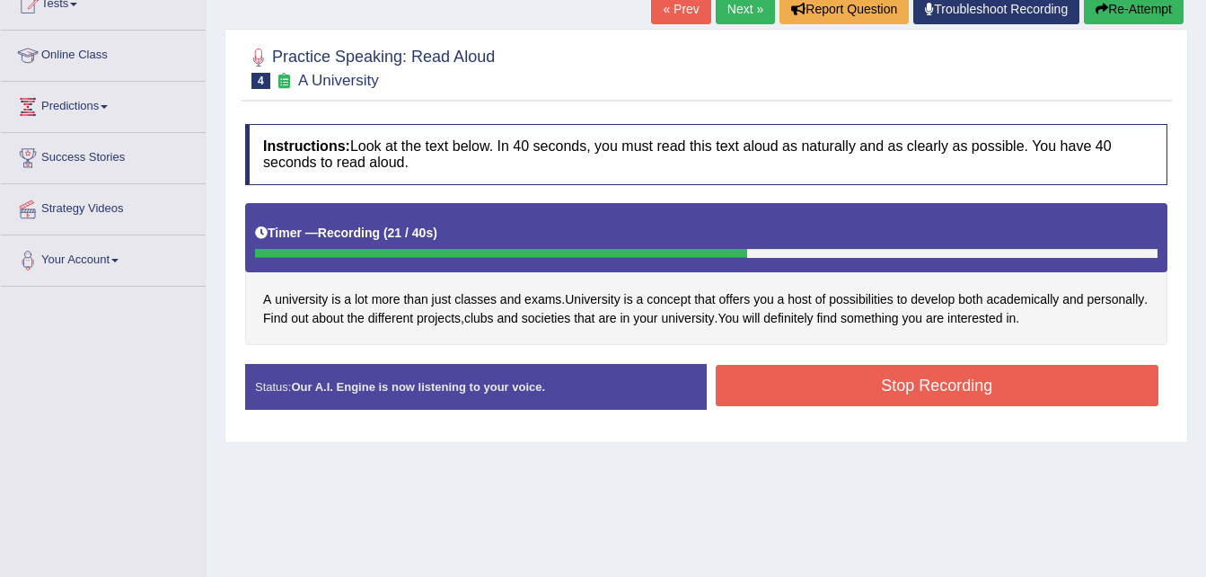
click at [1060, 369] on button "Stop Recording" at bounding box center [938, 385] width 444 height 41
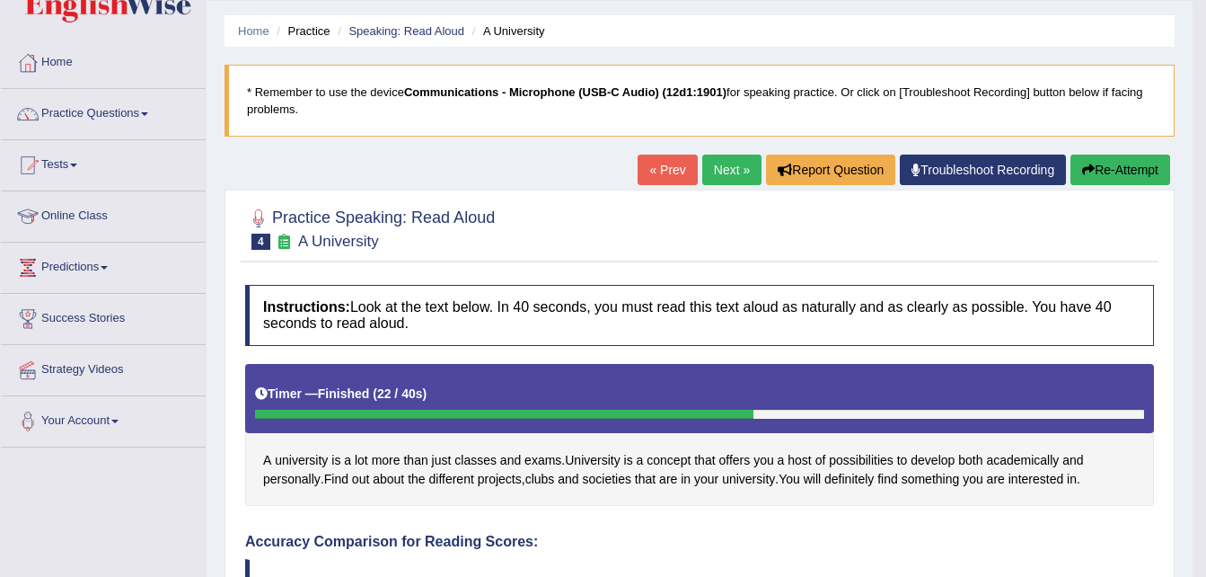
scroll to position [36, 0]
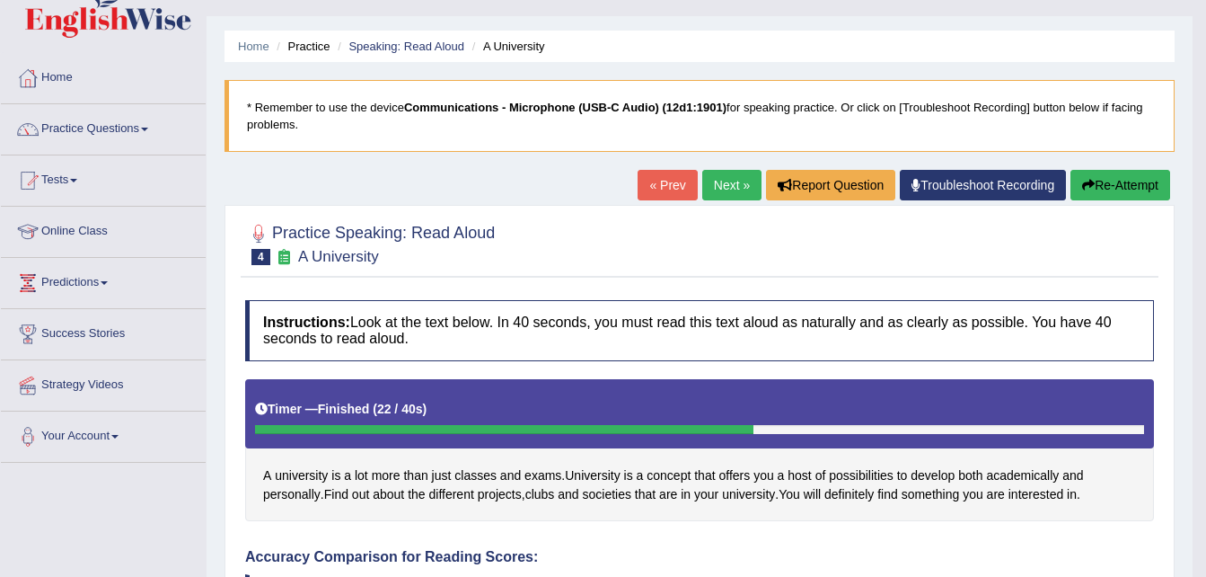
click at [725, 183] on link "Next »" at bounding box center [731, 185] width 59 height 31
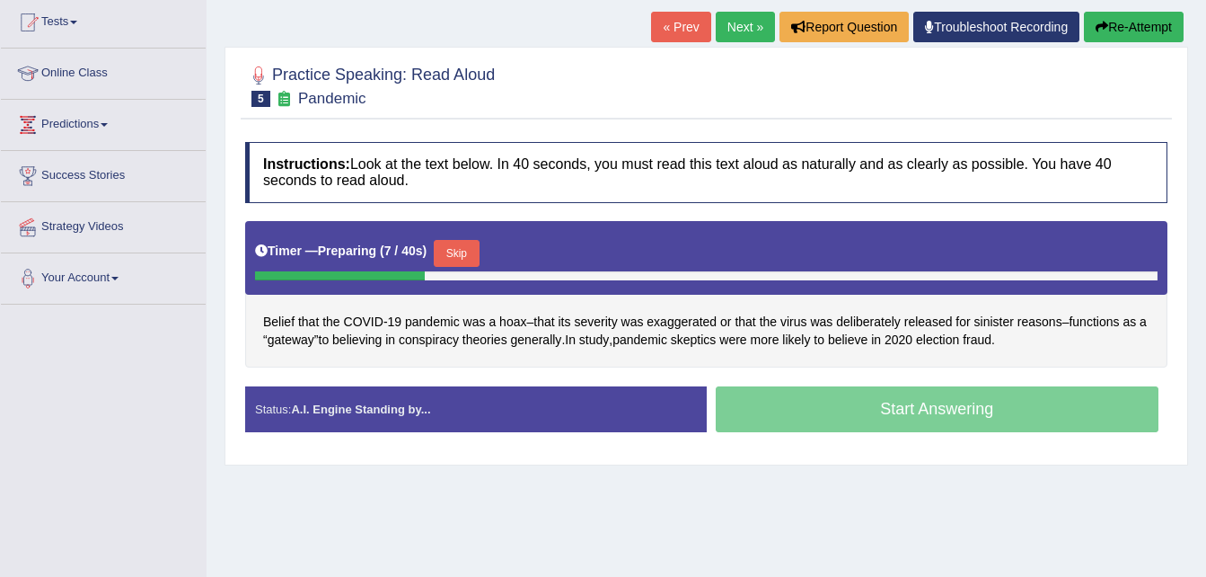
scroll to position [193, 0]
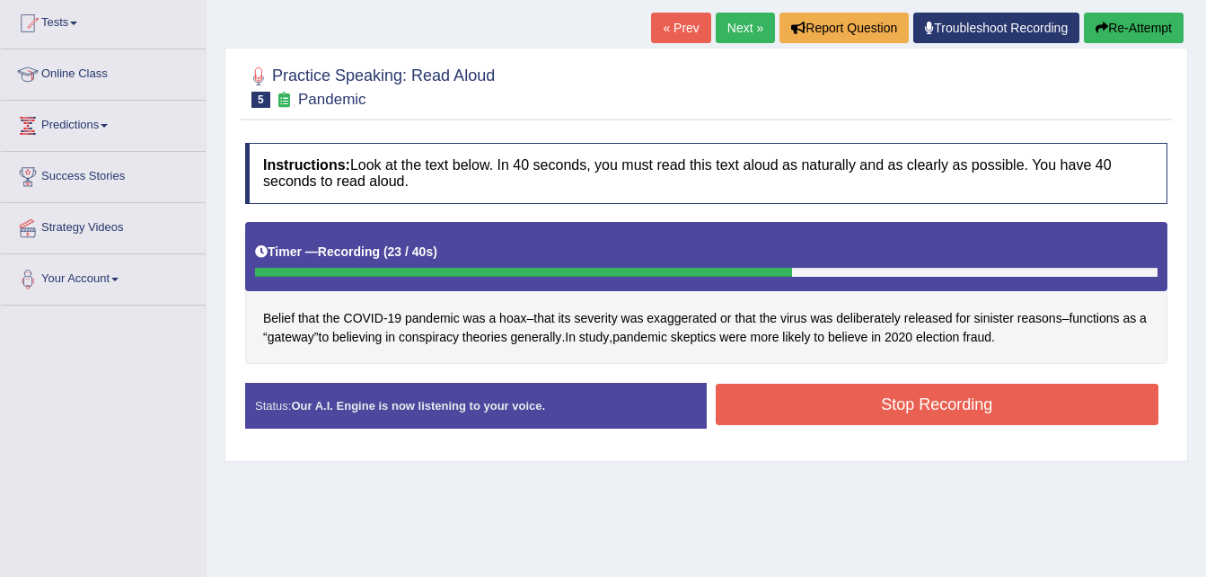
click at [980, 411] on button "Stop Recording" at bounding box center [938, 404] width 444 height 41
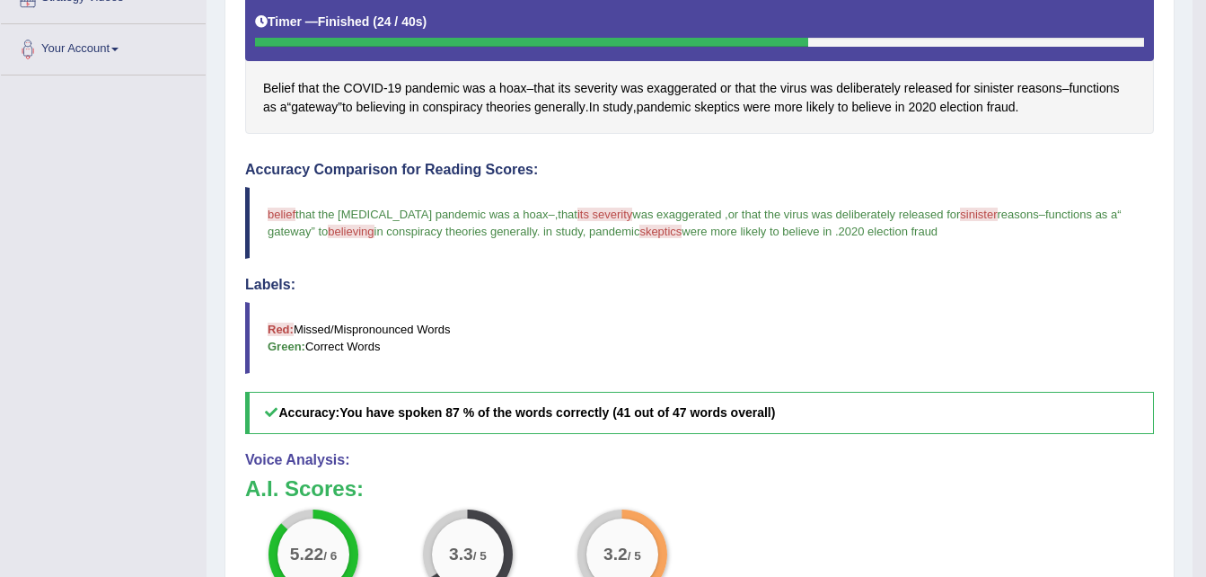
scroll to position [429, 0]
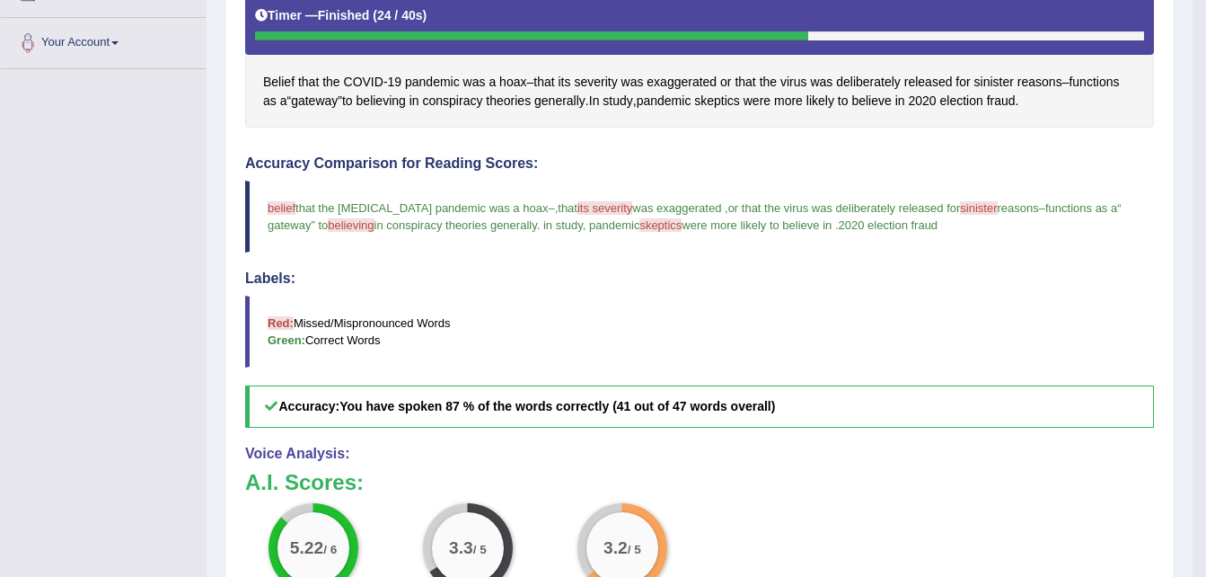
click at [285, 207] on span "belief" at bounding box center [282, 207] width 28 height 13
click at [287, 205] on span "belief" at bounding box center [282, 207] width 28 height 13
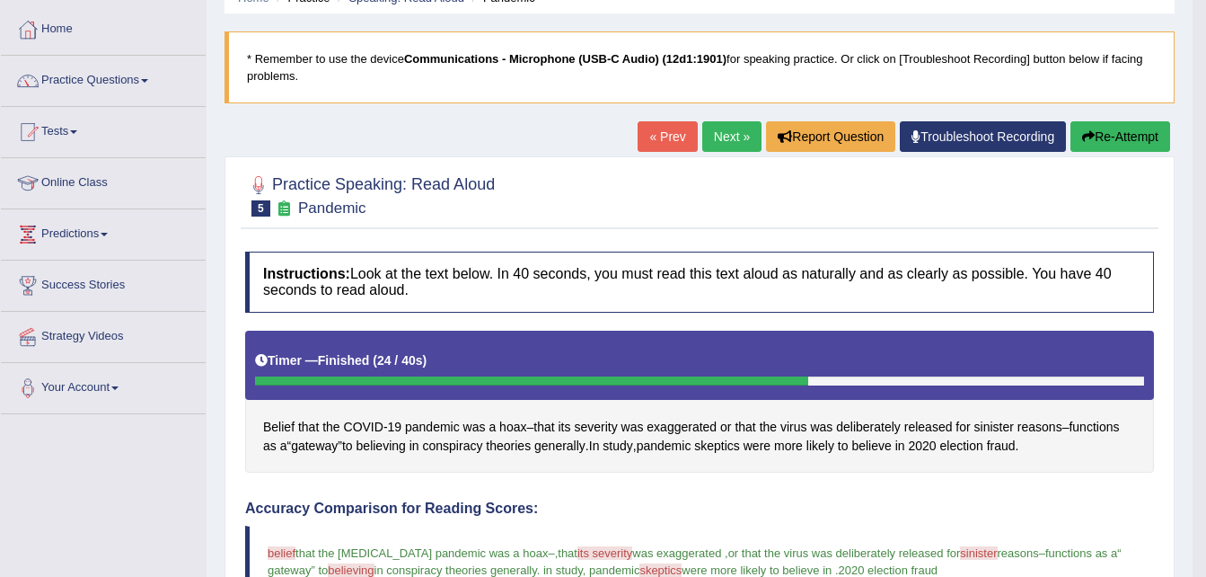
scroll to position [31, 0]
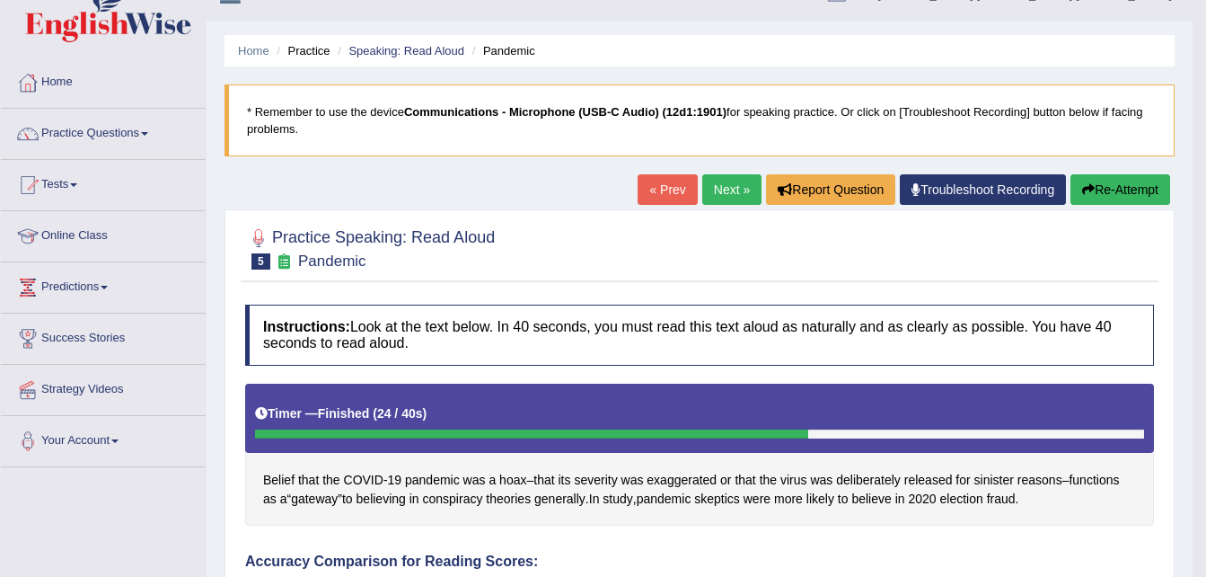
click at [726, 179] on link "Next »" at bounding box center [731, 189] width 59 height 31
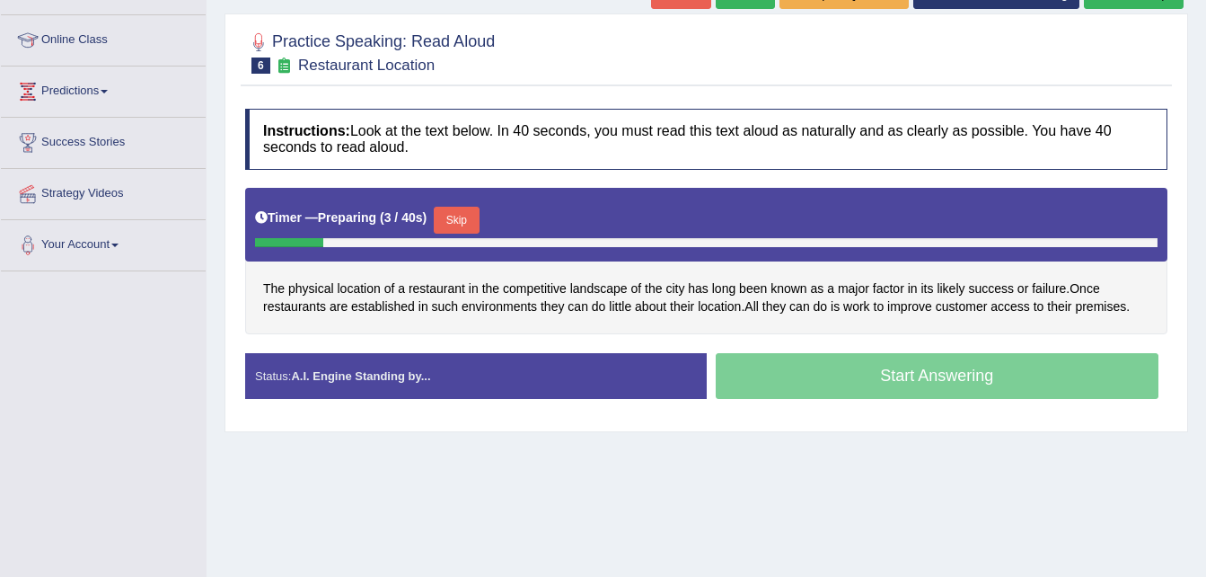
scroll to position [229, 0]
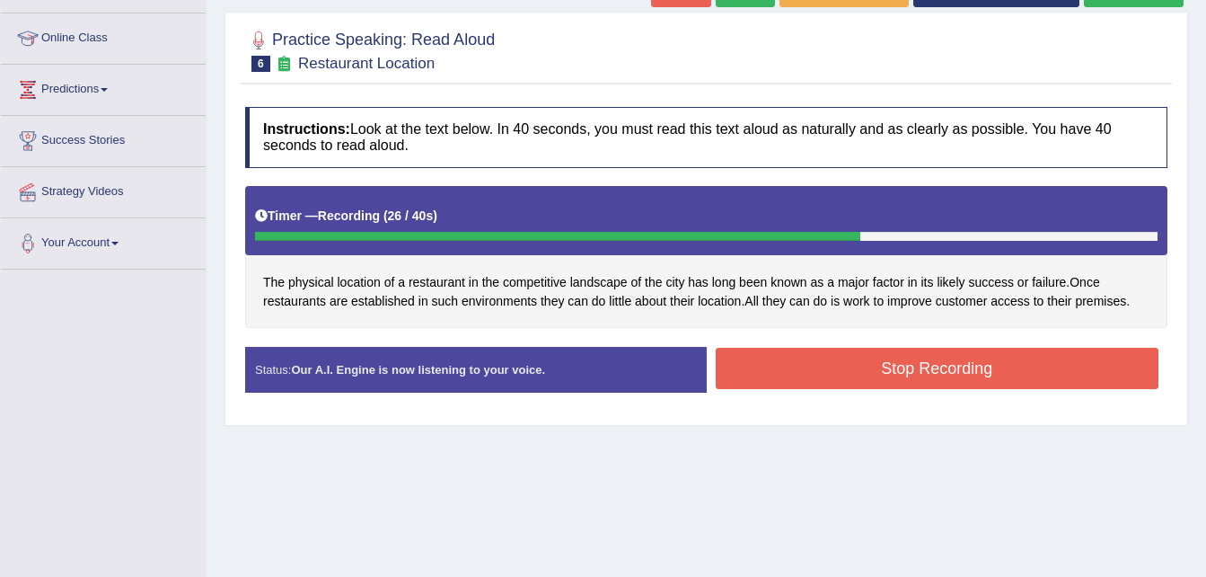
click at [1009, 375] on button "Stop Recording" at bounding box center [938, 368] width 444 height 41
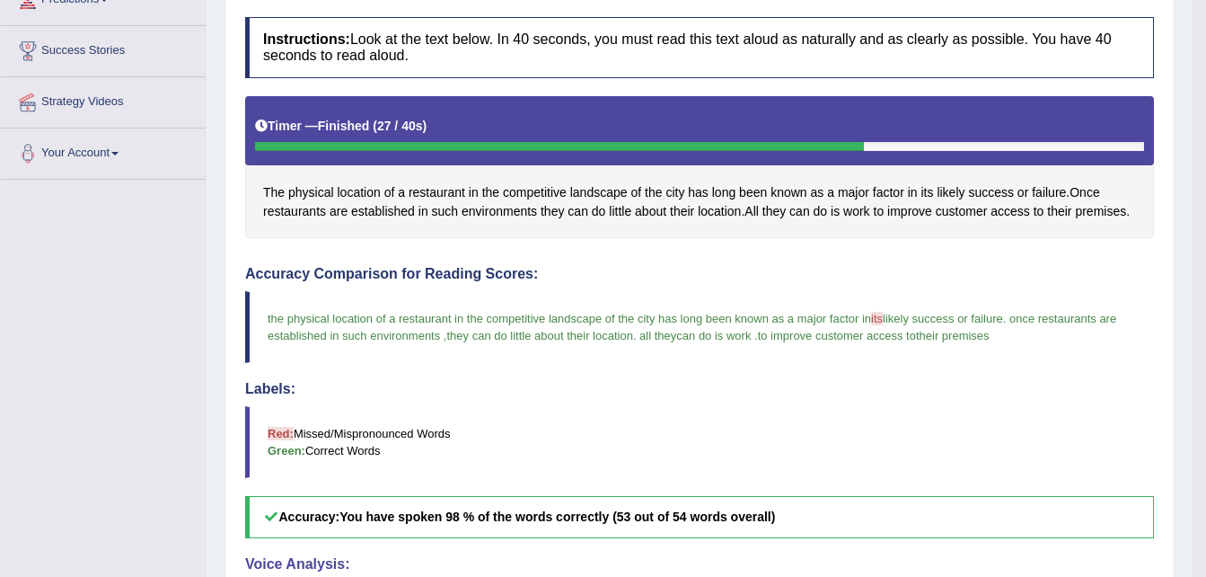
scroll to position [178, 0]
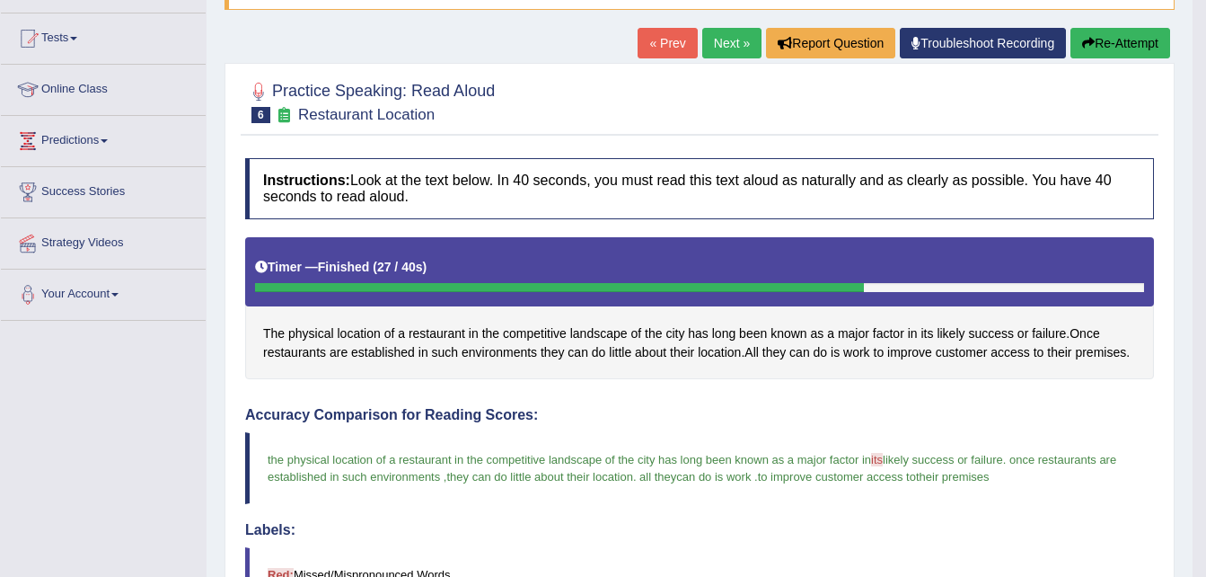
click at [732, 40] on link "Next »" at bounding box center [731, 43] width 59 height 31
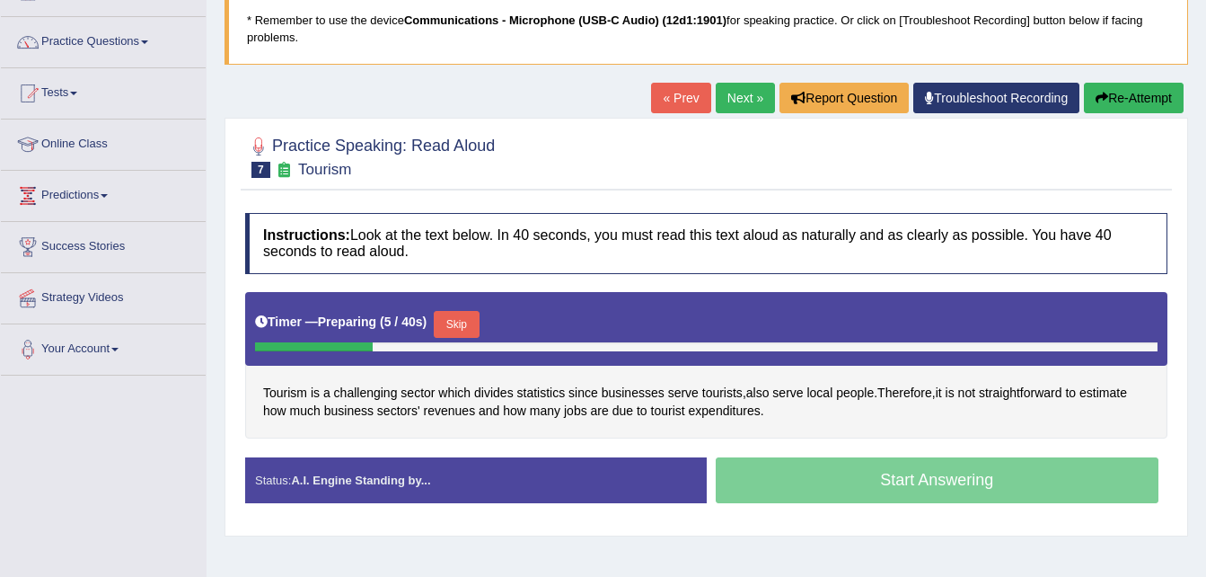
scroll to position [136, 0]
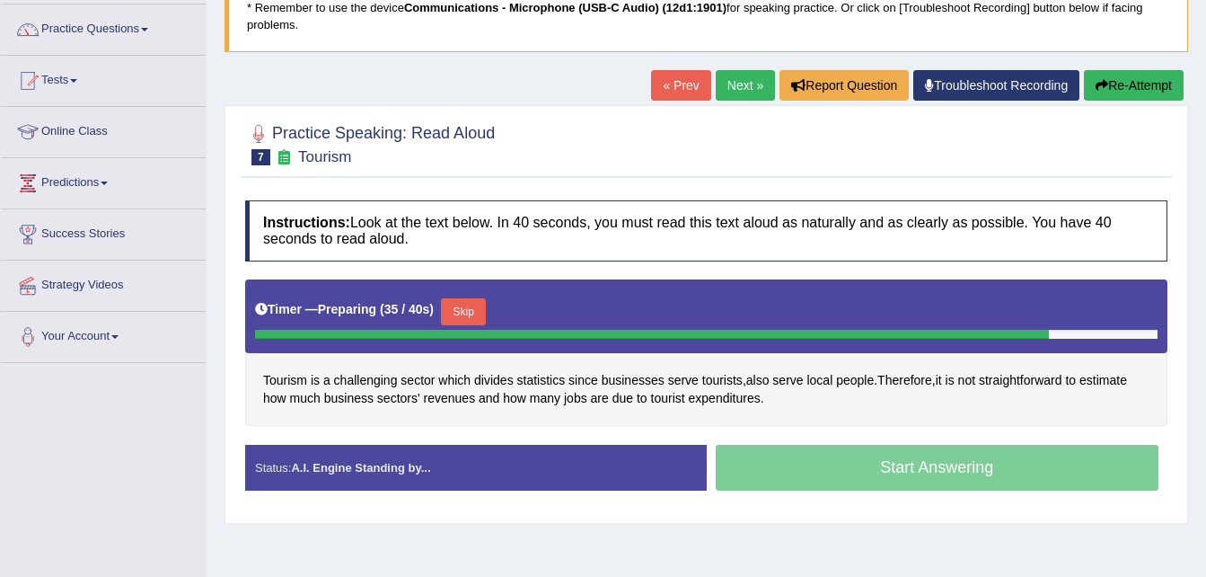
click at [458, 309] on button "Skip" at bounding box center [463, 311] width 45 height 27
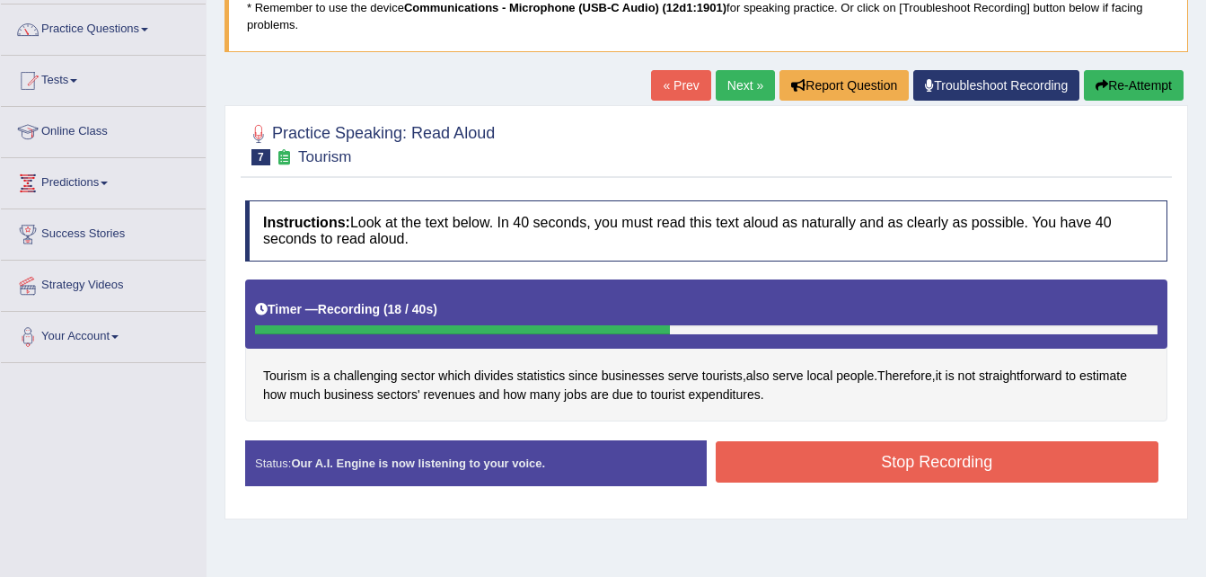
click at [849, 454] on button "Stop Recording" at bounding box center [938, 461] width 444 height 41
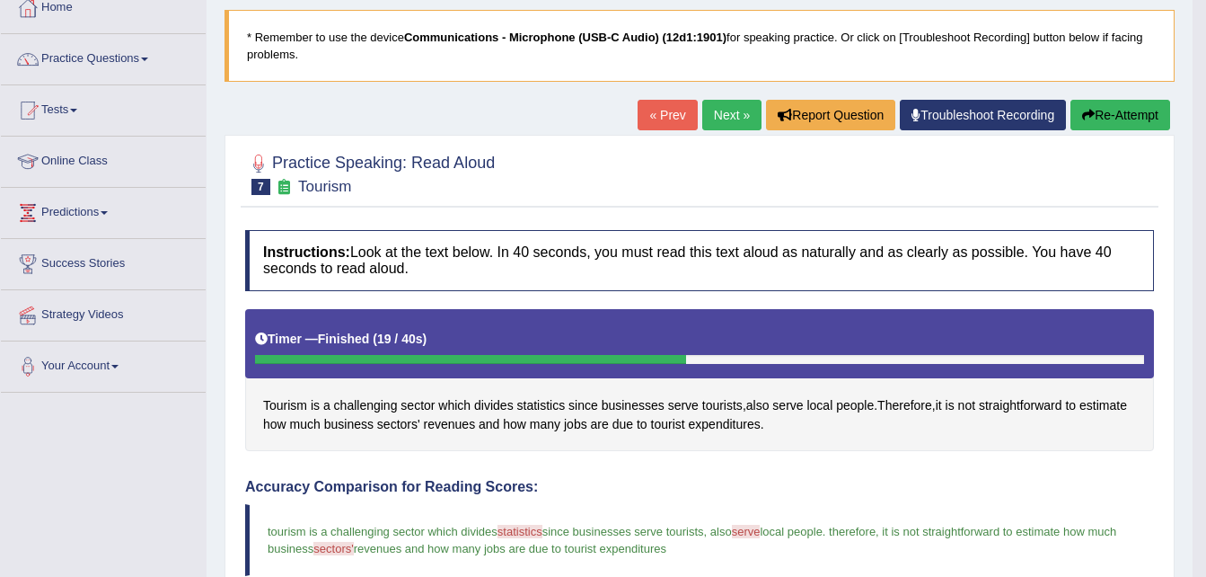
scroll to position [0, 0]
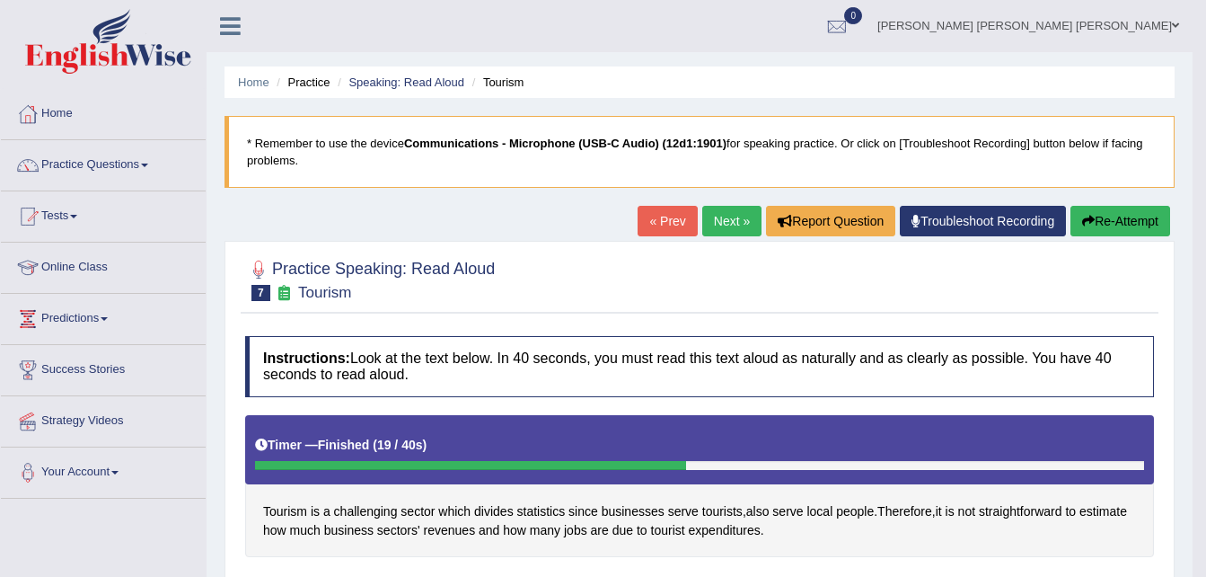
click at [726, 216] on link "Next »" at bounding box center [731, 221] width 59 height 31
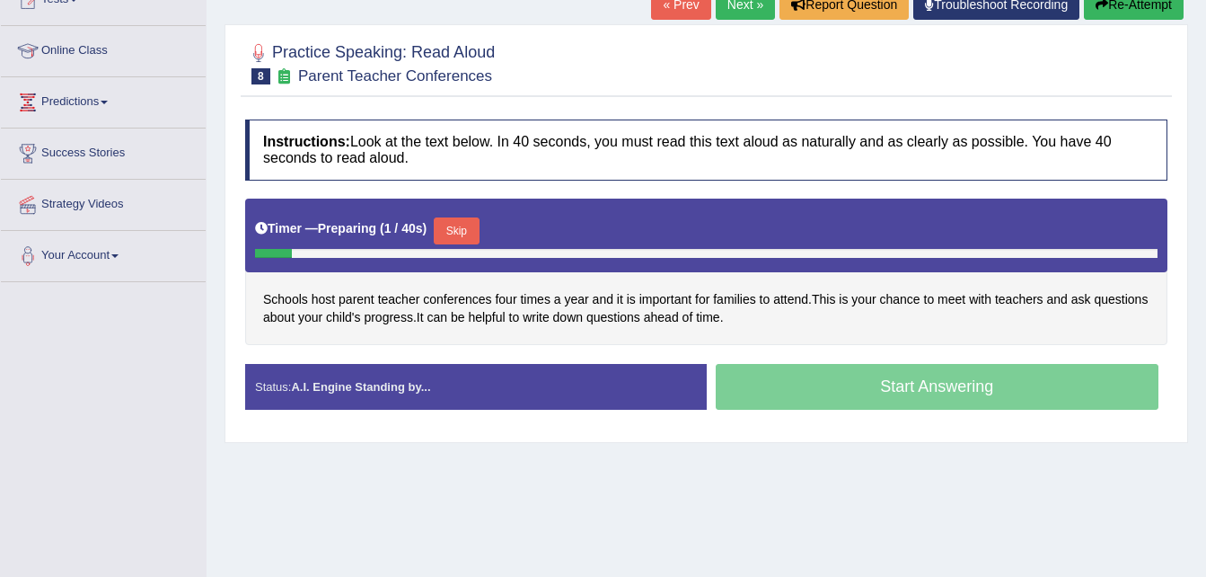
scroll to position [212, 0]
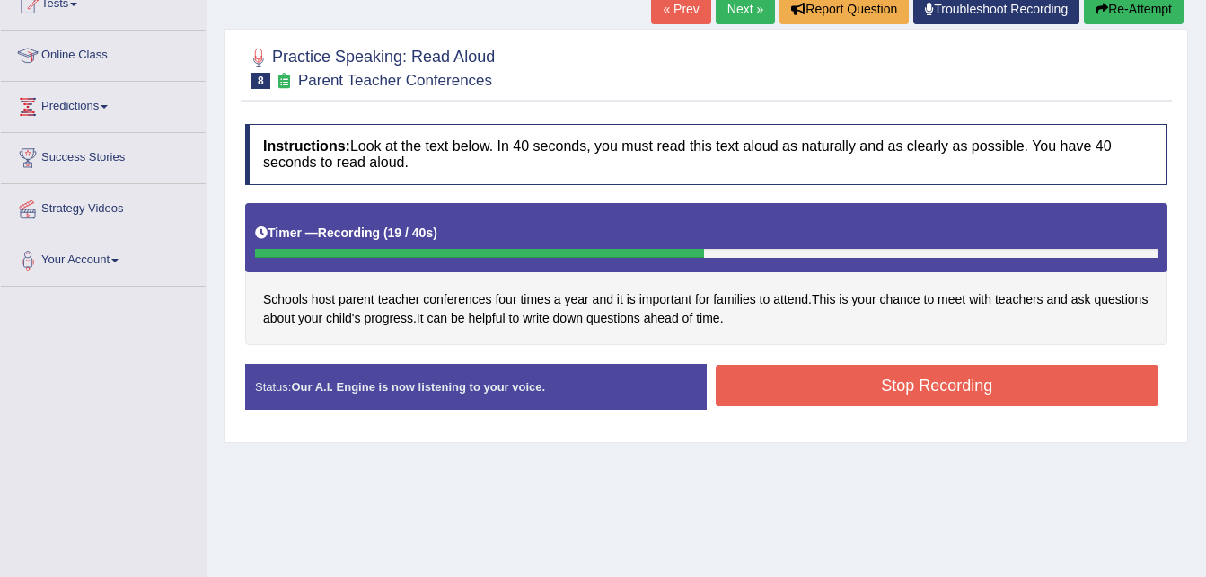
click at [885, 373] on button "Stop Recording" at bounding box center [938, 385] width 444 height 41
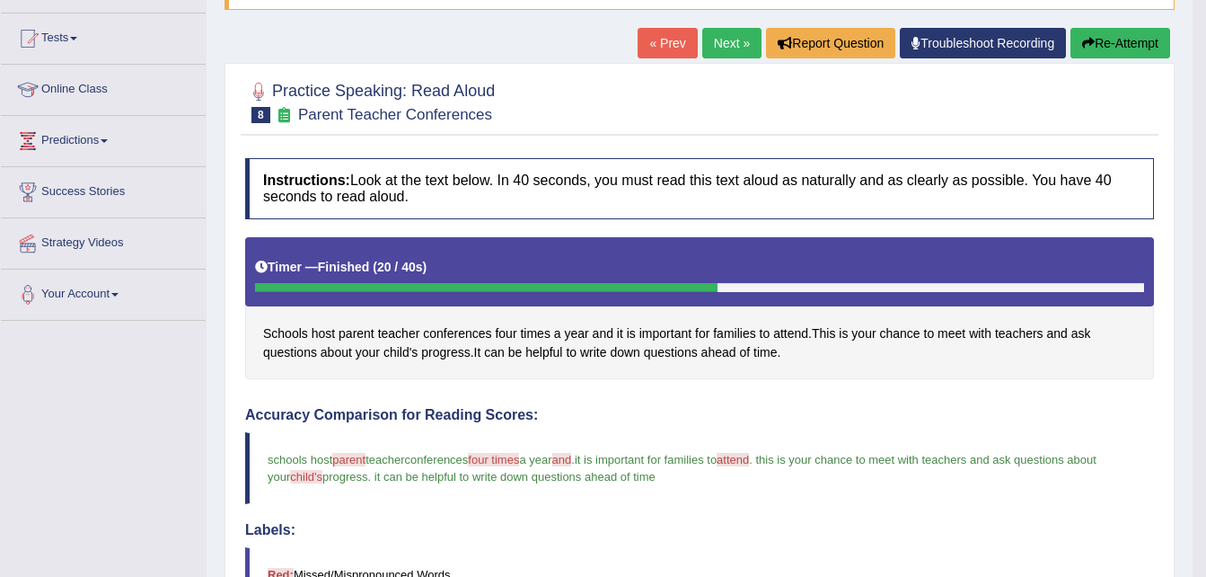
scroll to position [0, 0]
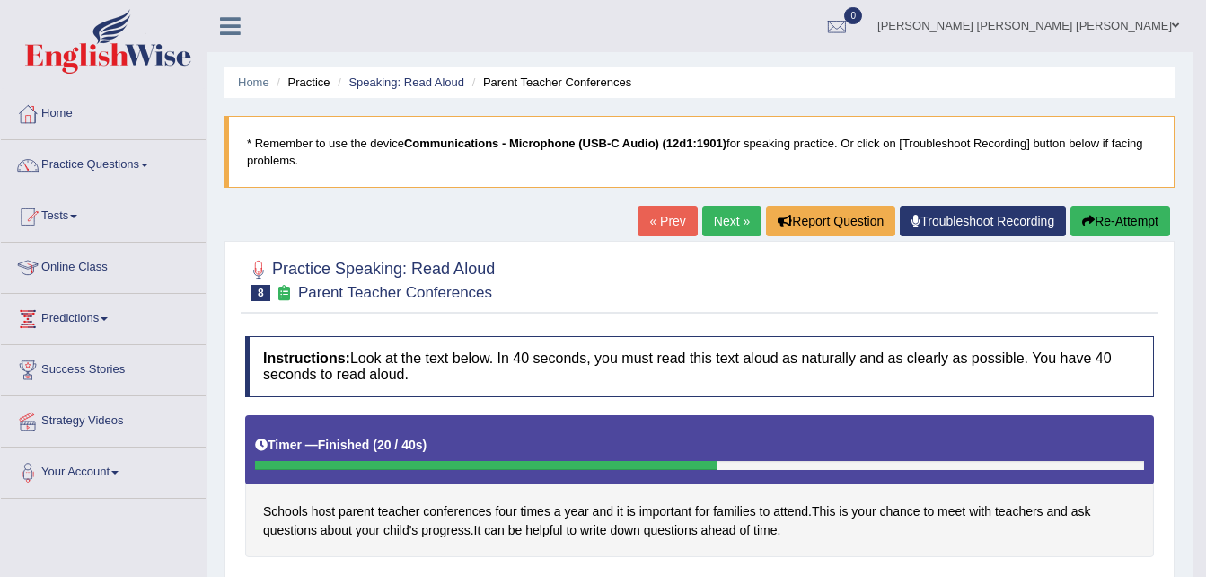
click at [722, 216] on link "Next »" at bounding box center [731, 221] width 59 height 31
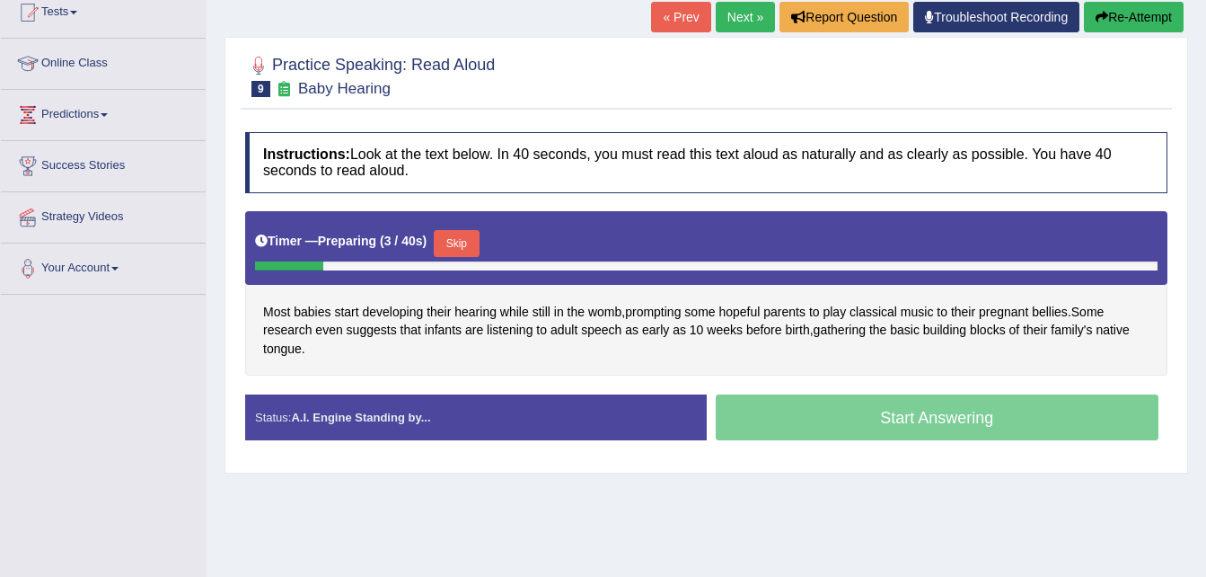
scroll to position [191, 0]
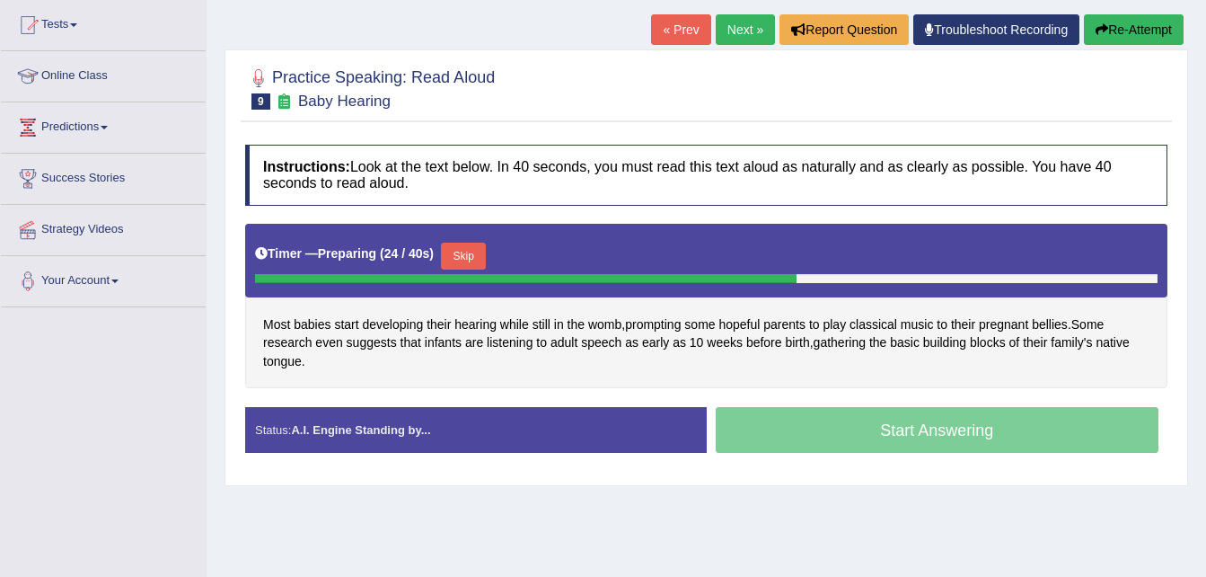
click at [460, 249] on button "Skip" at bounding box center [463, 256] width 45 height 27
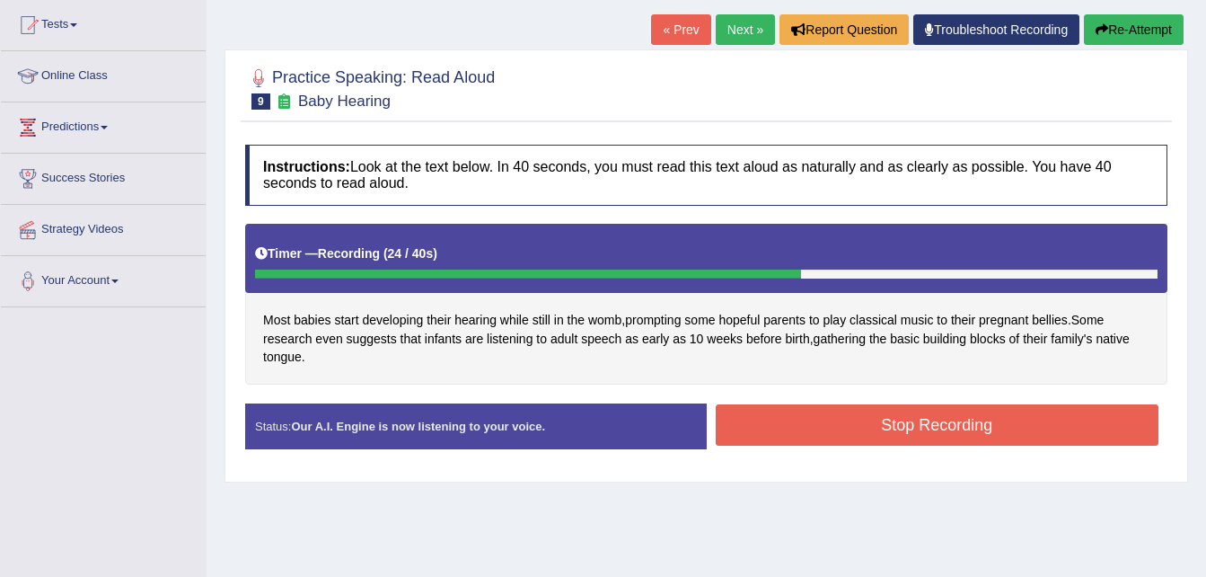
click at [875, 430] on button "Stop Recording" at bounding box center [938, 424] width 444 height 41
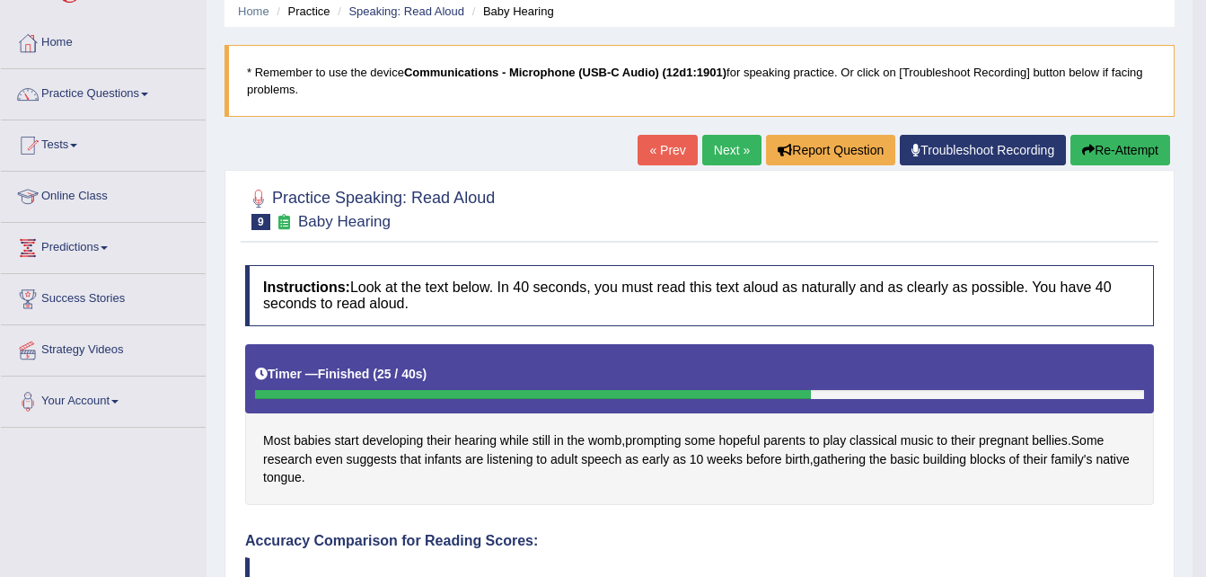
scroll to position [28, 0]
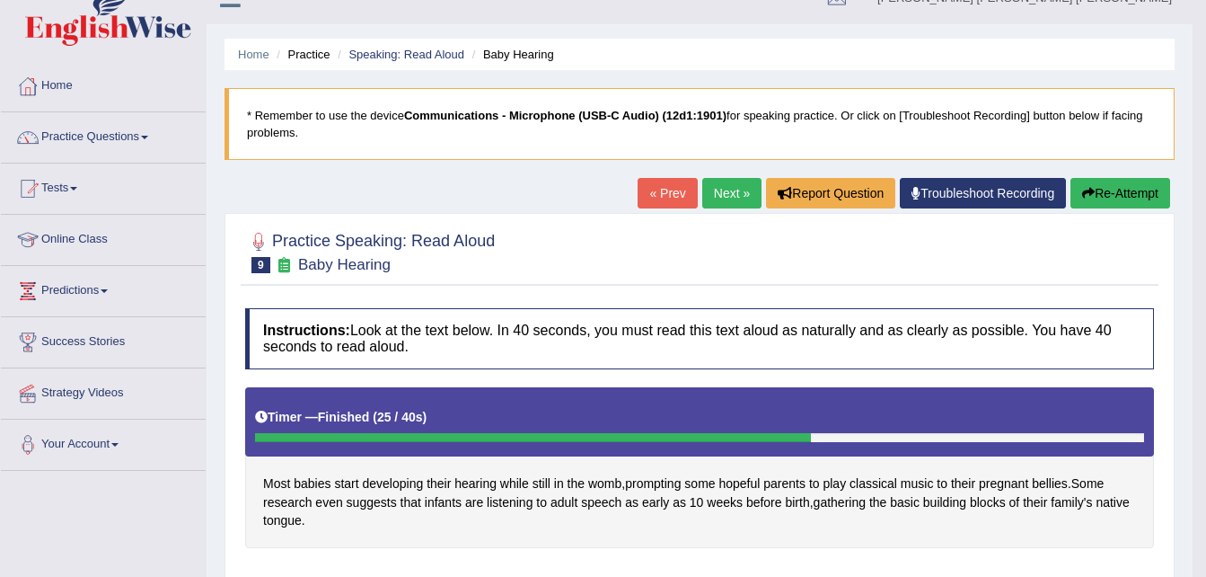
click at [148, 137] on span at bounding box center [144, 138] width 7 height 4
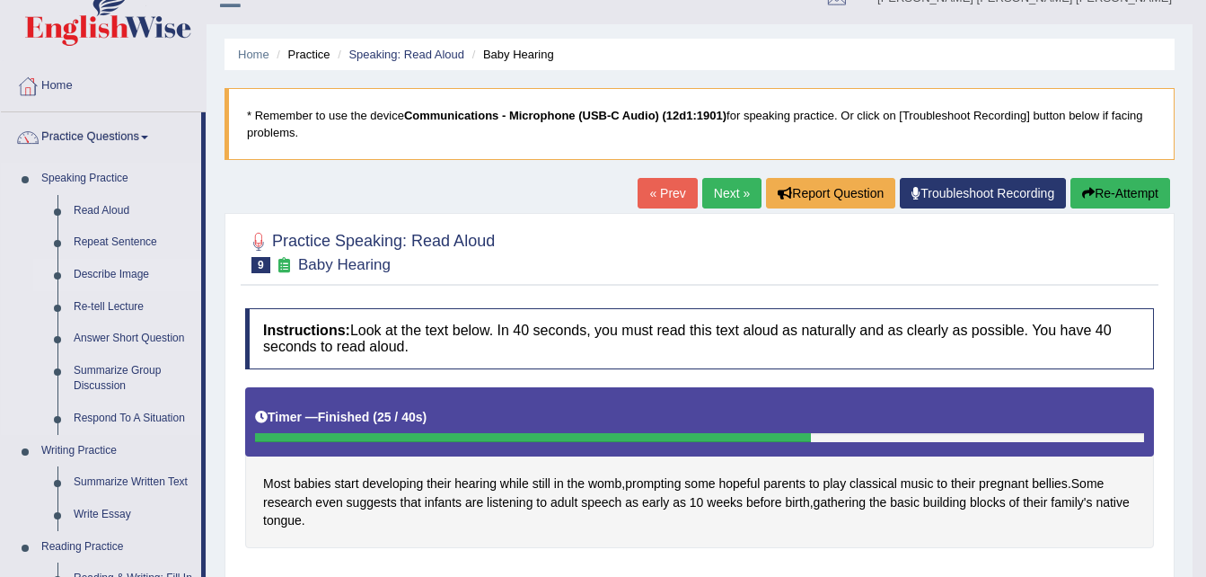
click at [130, 271] on link "Describe Image" at bounding box center [134, 275] width 136 height 32
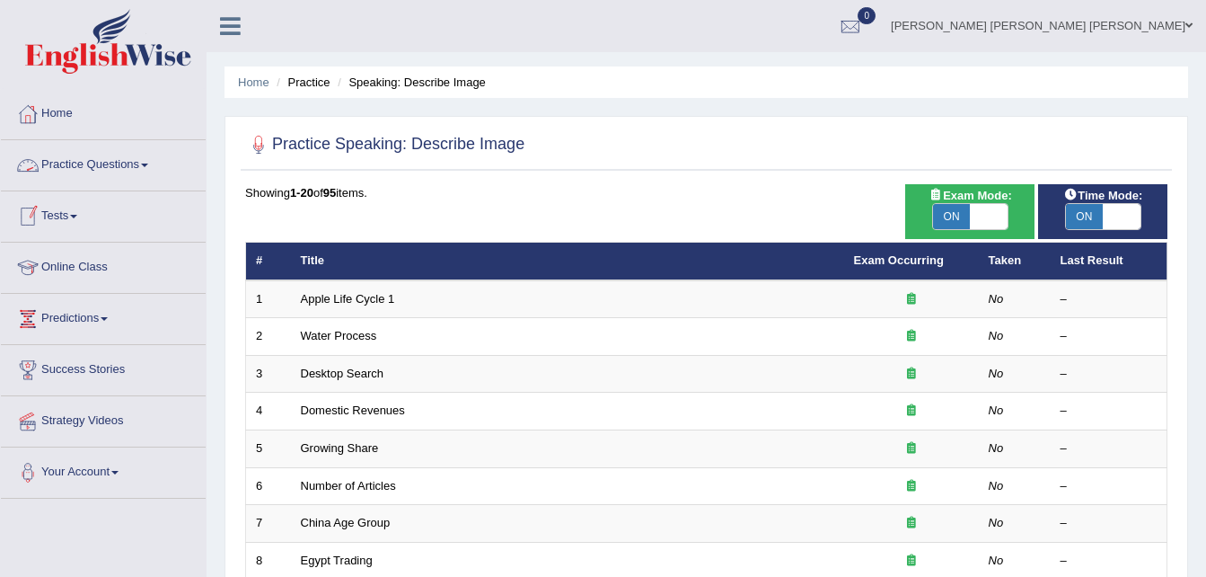
click at [148, 164] on span at bounding box center [144, 165] width 7 height 4
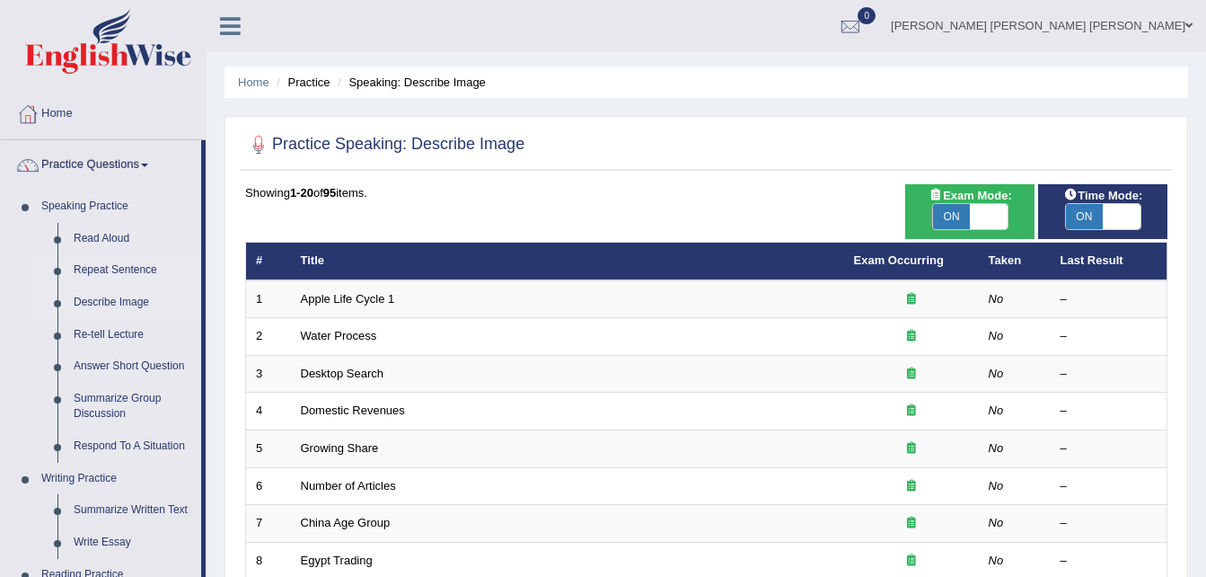
click at [112, 269] on link "Repeat Sentence" at bounding box center [134, 270] width 136 height 32
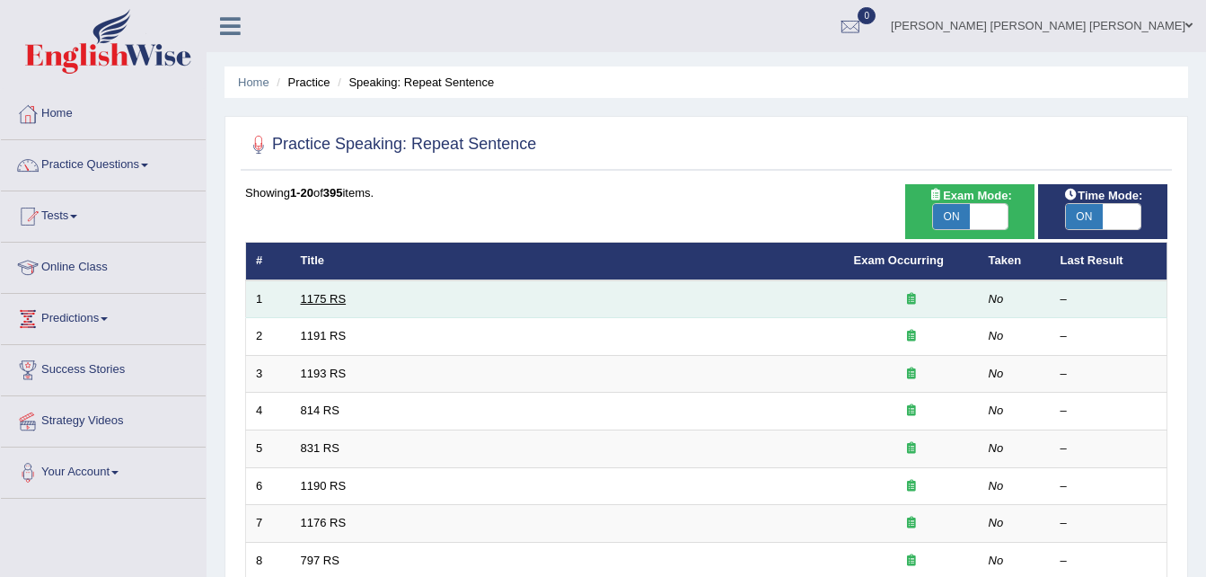
click at [340, 296] on link "1175 RS" at bounding box center [324, 298] width 46 height 13
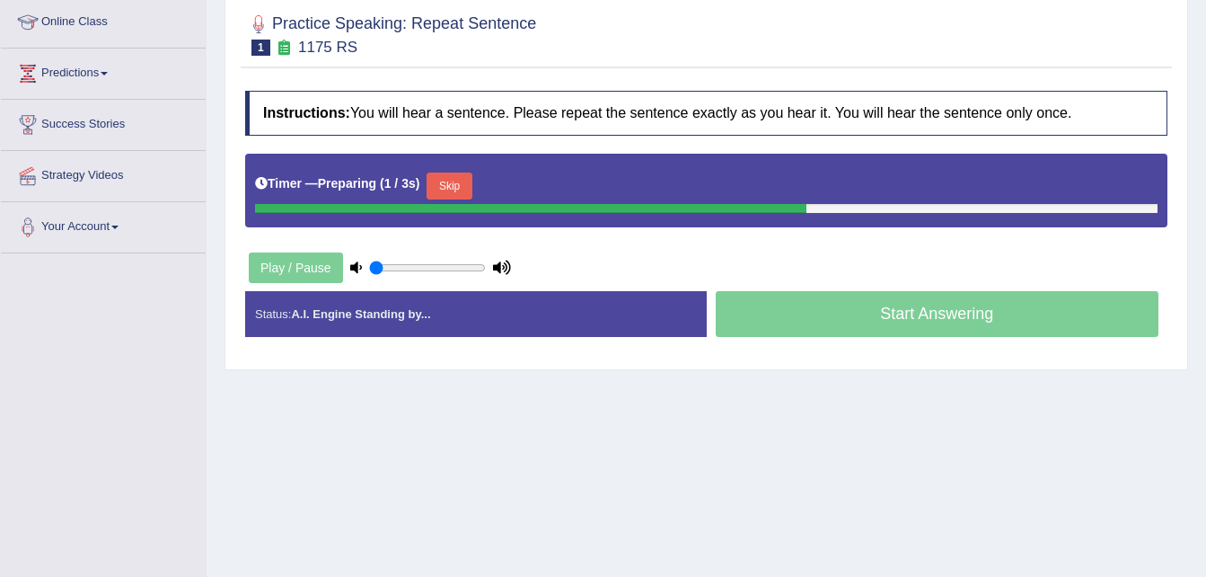
scroll to position [250, 0]
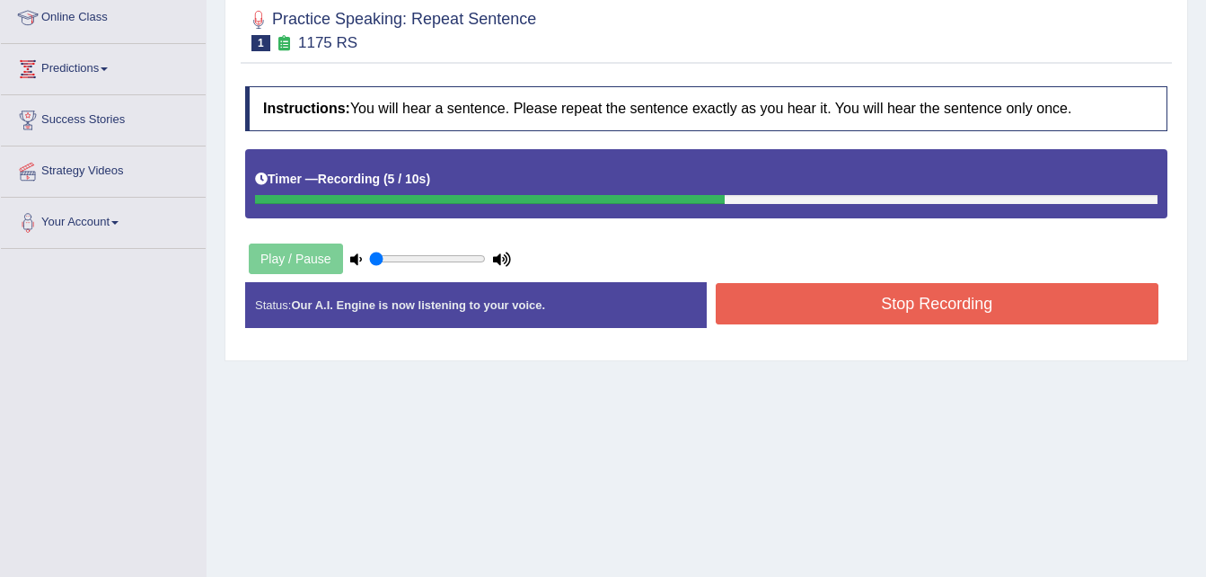
click at [767, 291] on button "Stop Recording" at bounding box center [938, 303] width 444 height 41
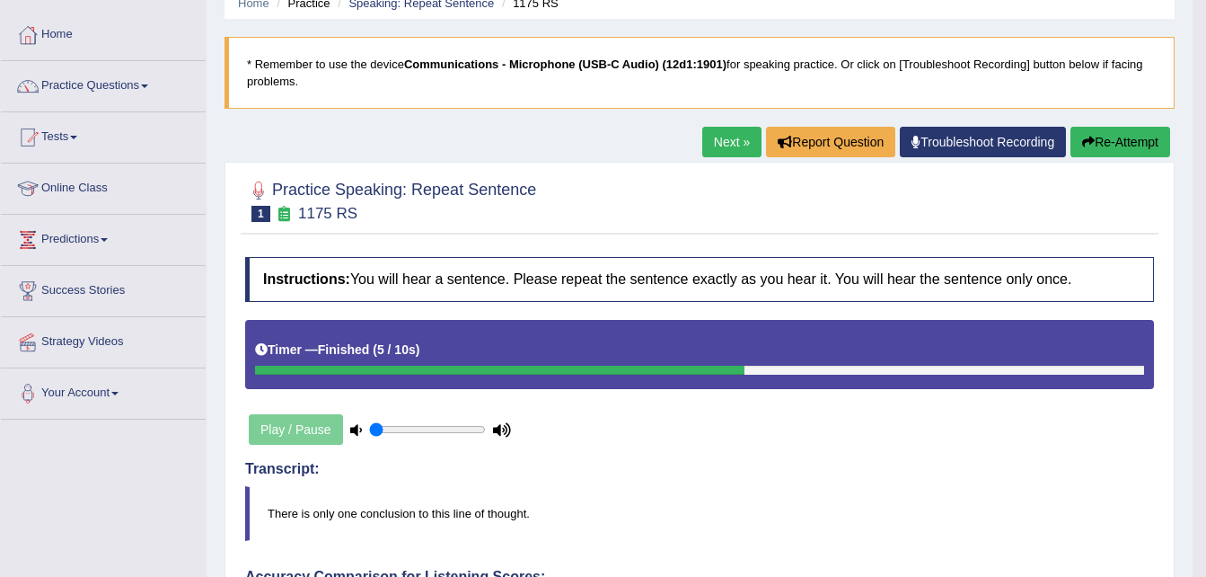
scroll to position [67, 0]
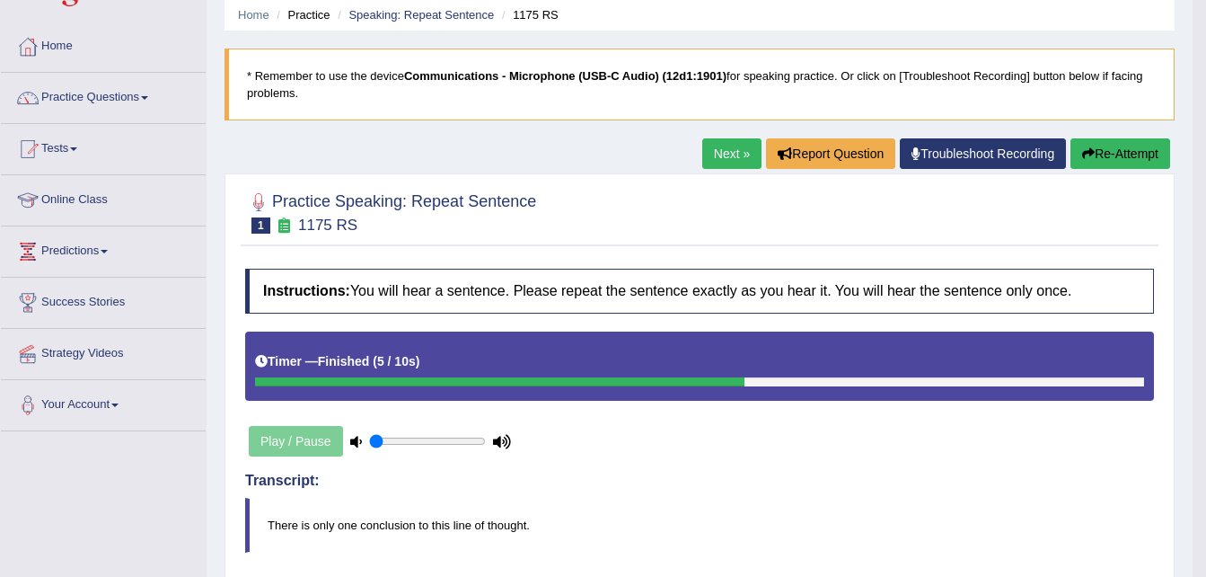
click at [721, 157] on link "Next »" at bounding box center [731, 153] width 59 height 31
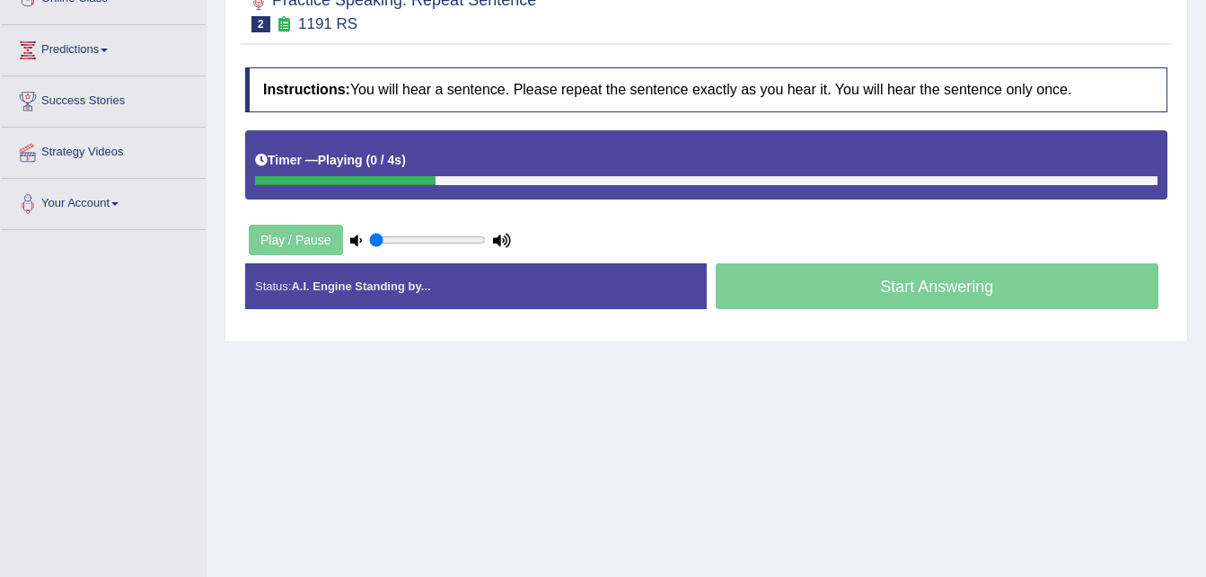
scroll to position [260, 0]
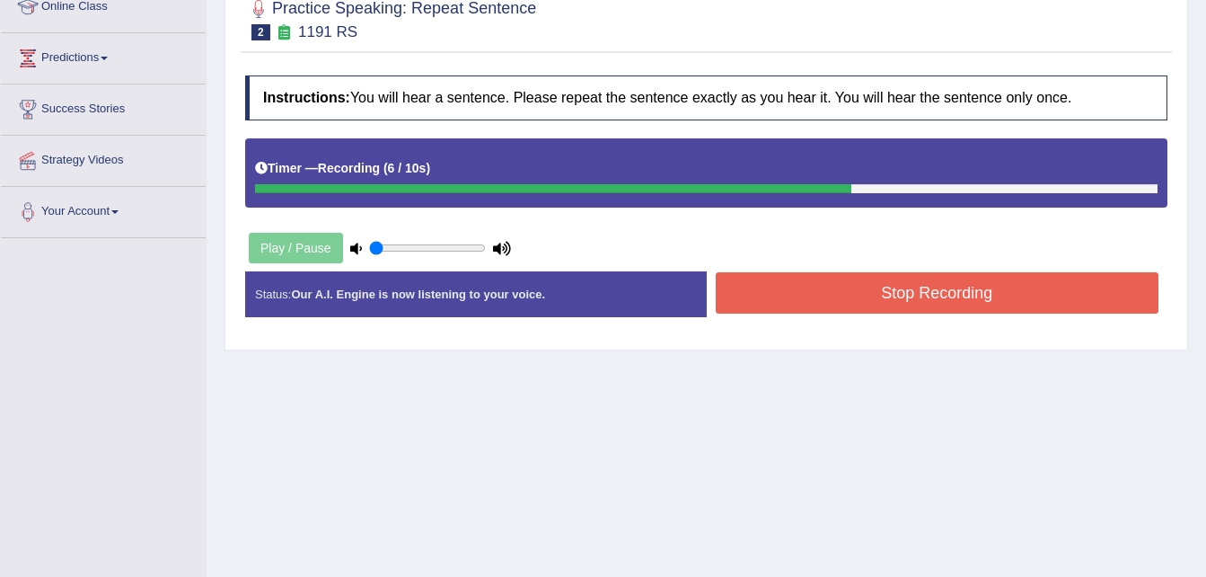
click at [849, 278] on button "Stop Recording" at bounding box center [938, 292] width 444 height 41
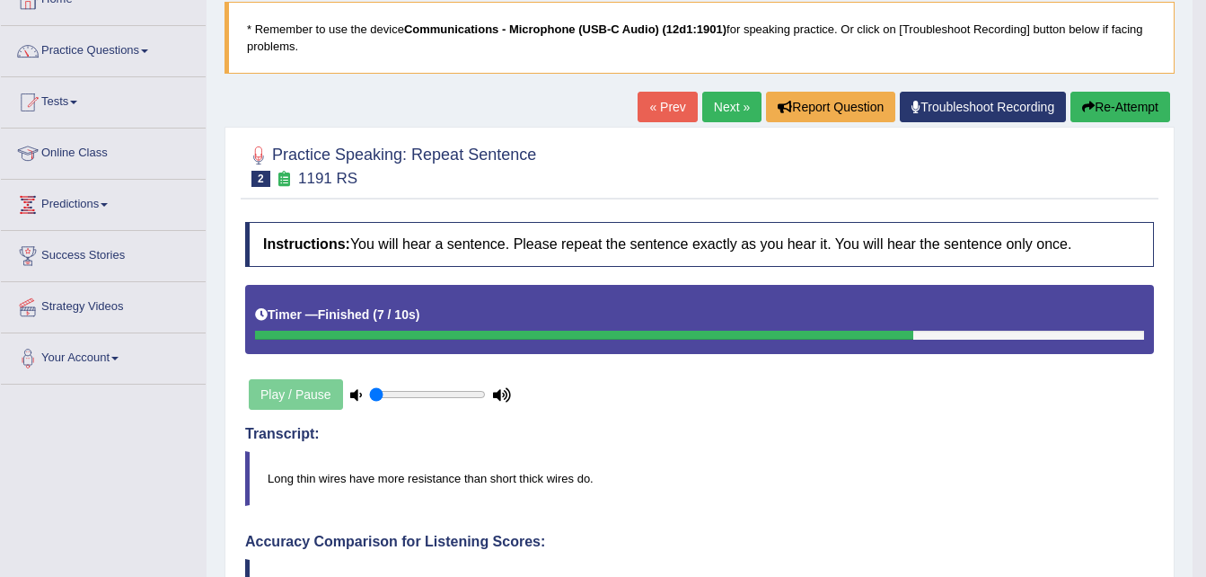
scroll to position [81, 0]
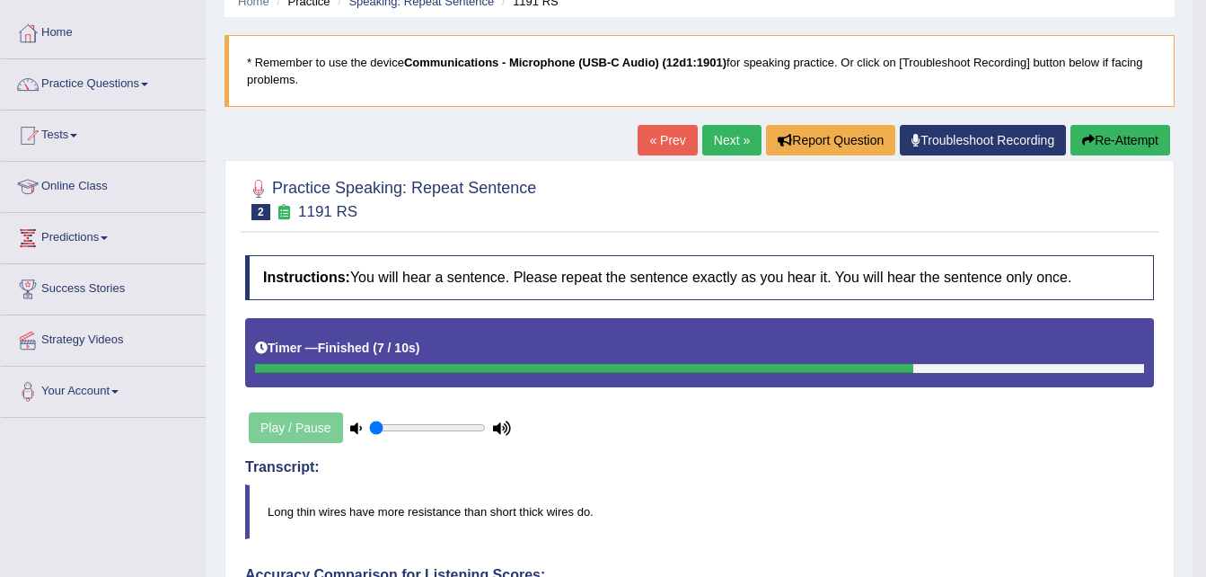
click at [713, 140] on link "Next »" at bounding box center [731, 140] width 59 height 31
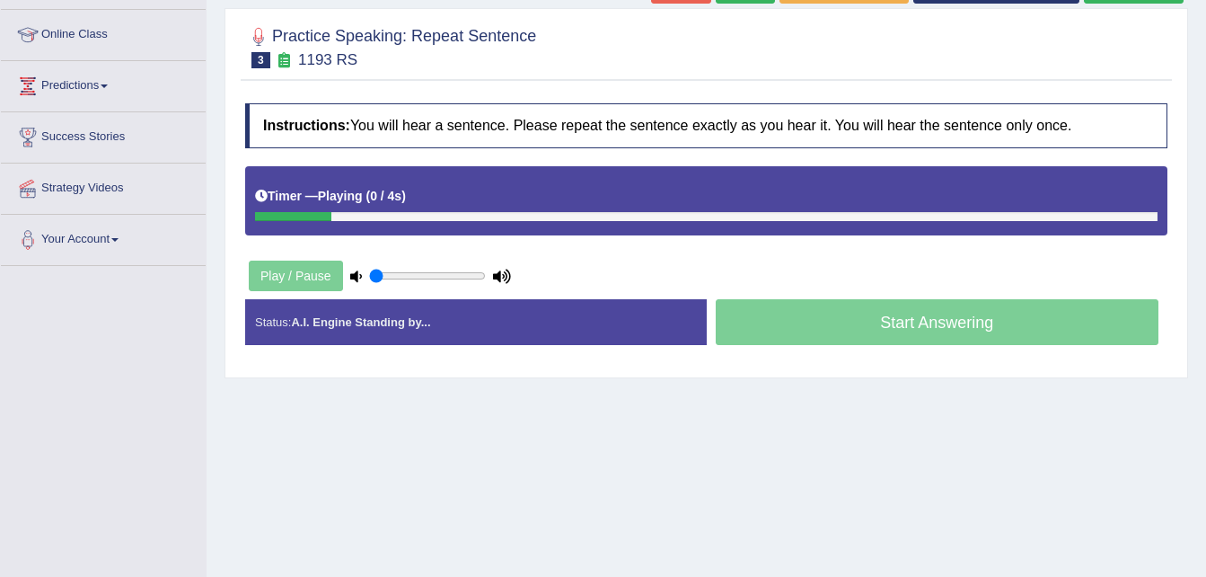
scroll to position [243, 0]
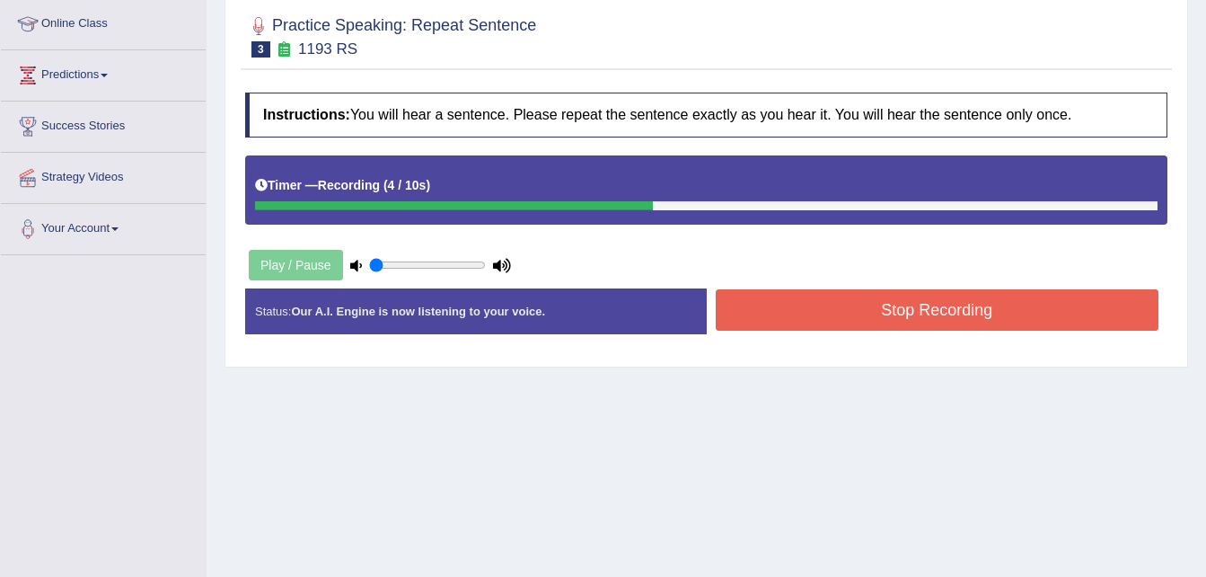
click at [857, 304] on button "Stop Recording" at bounding box center [938, 309] width 444 height 41
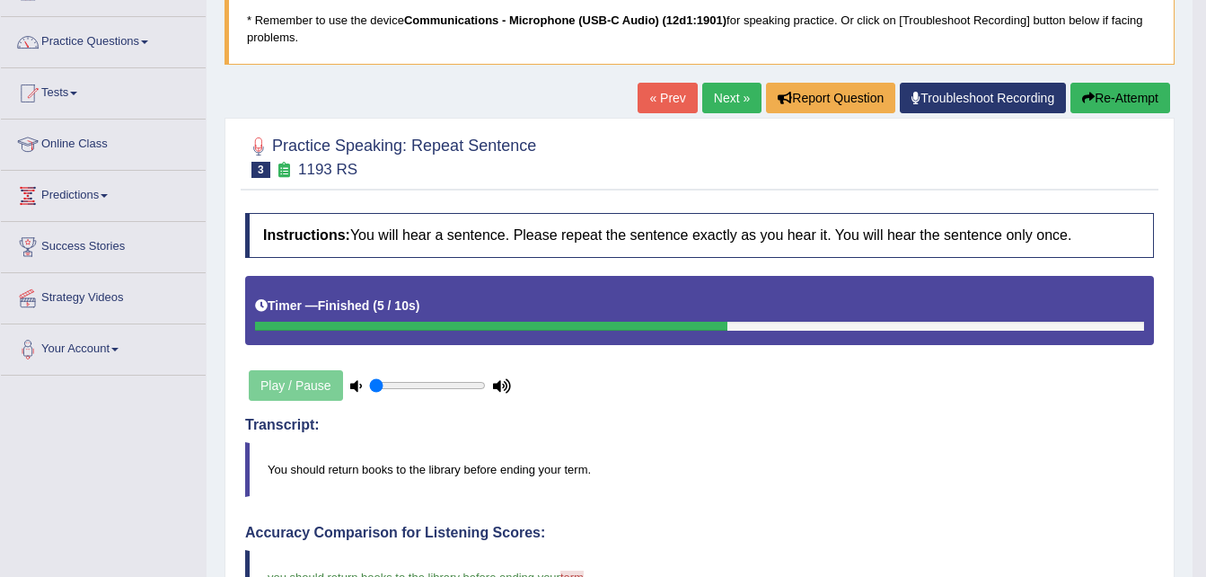
scroll to position [31, 0]
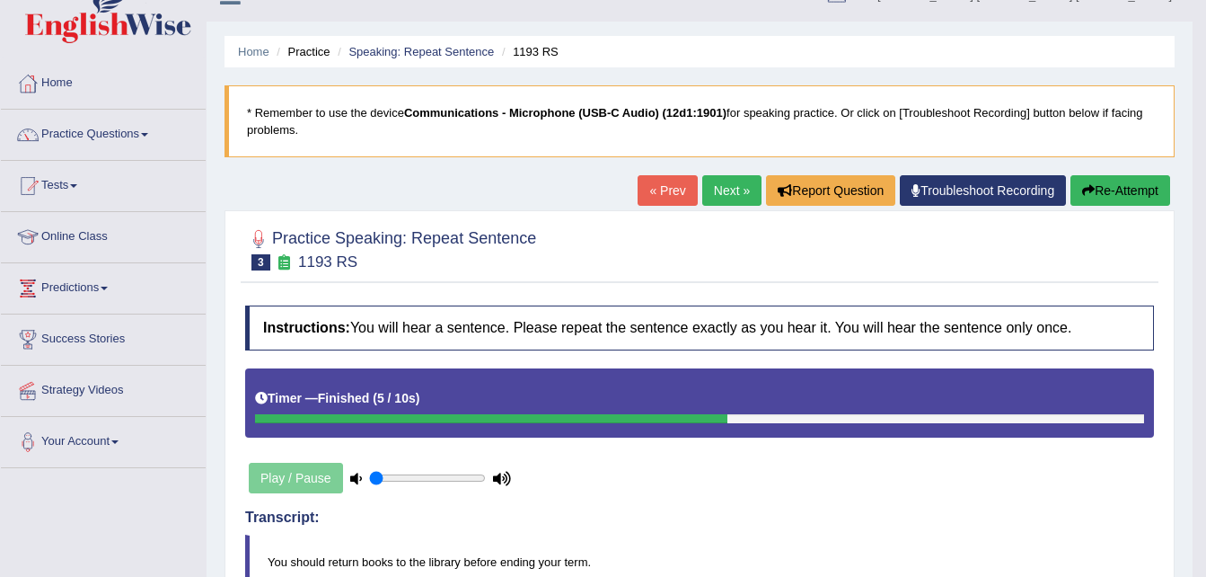
click at [723, 183] on link "Next »" at bounding box center [731, 190] width 59 height 31
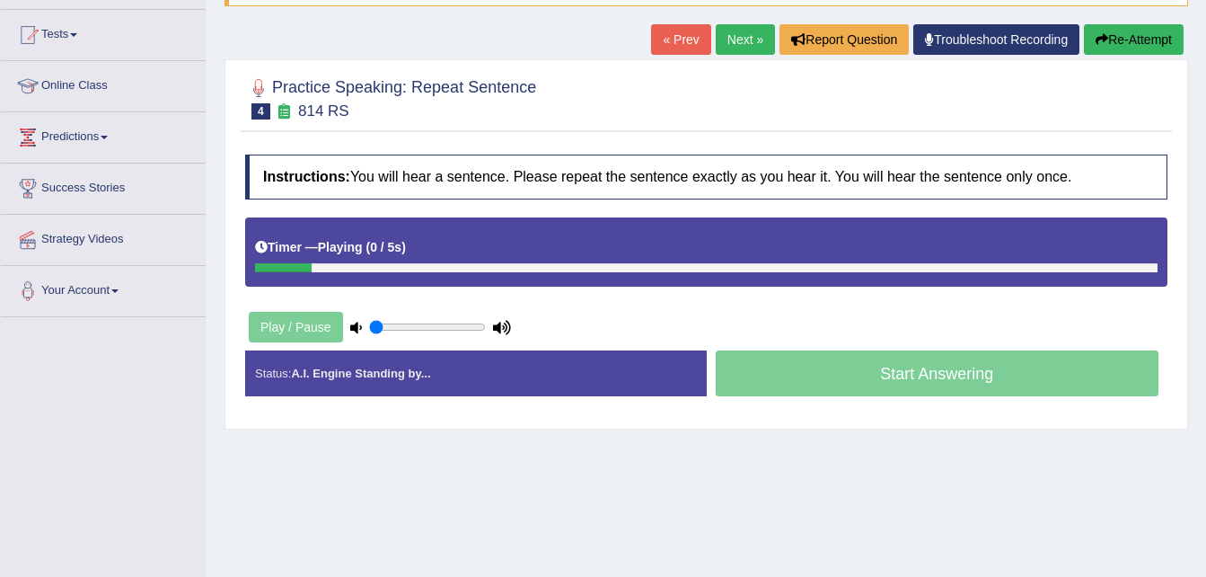
scroll to position [191, 0]
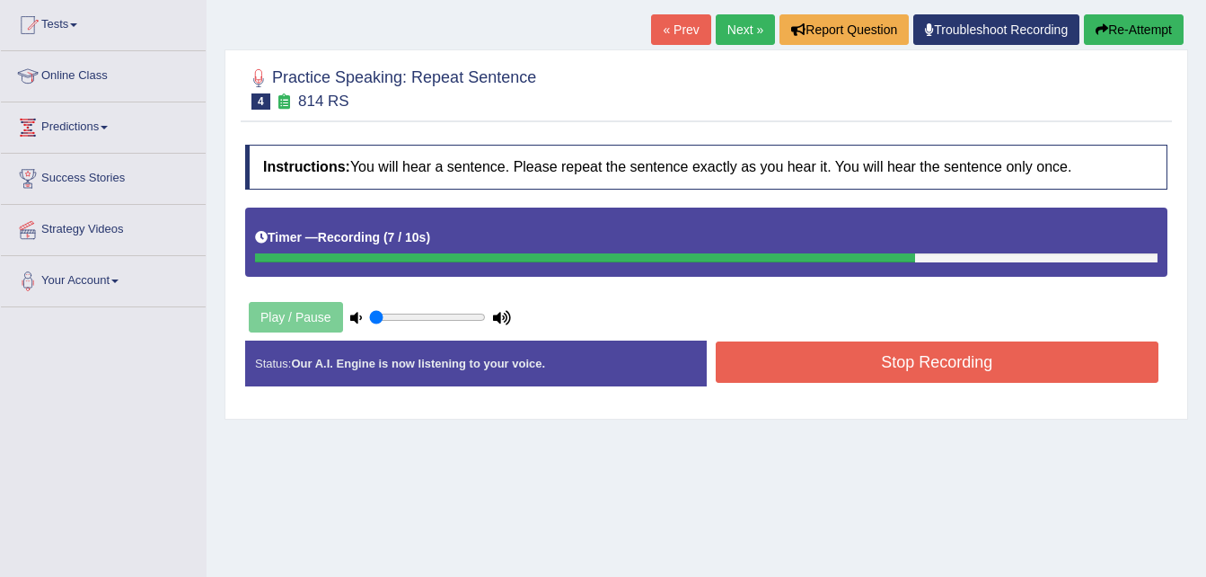
click at [845, 369] on button "Stop Recording" at bounding box center [938, 361] width 444 height 41
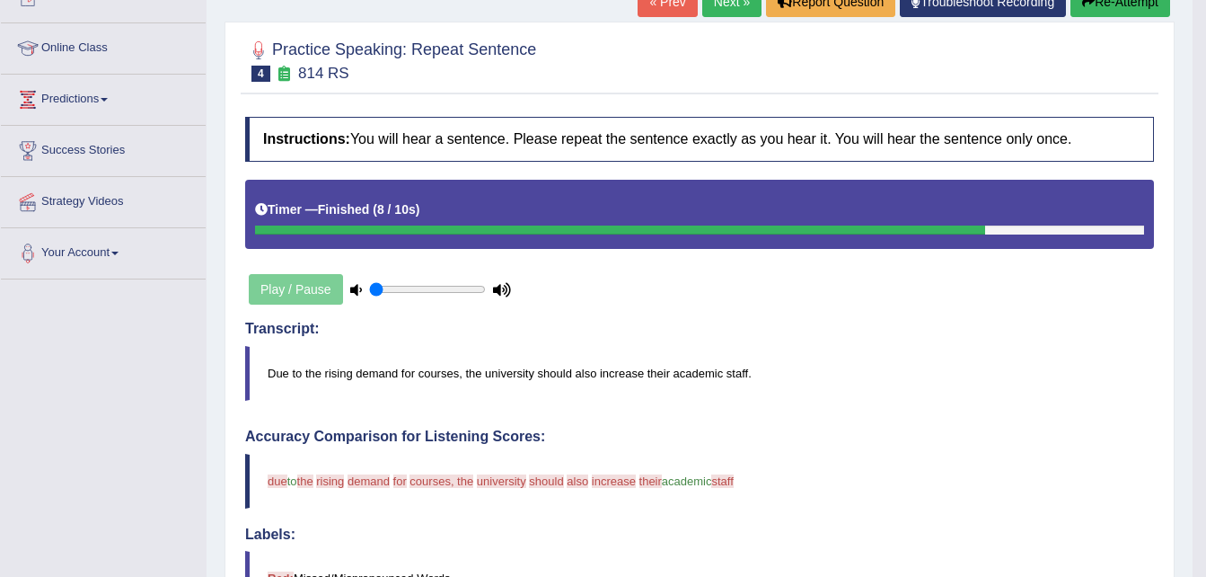
scroll to position [95, 0]
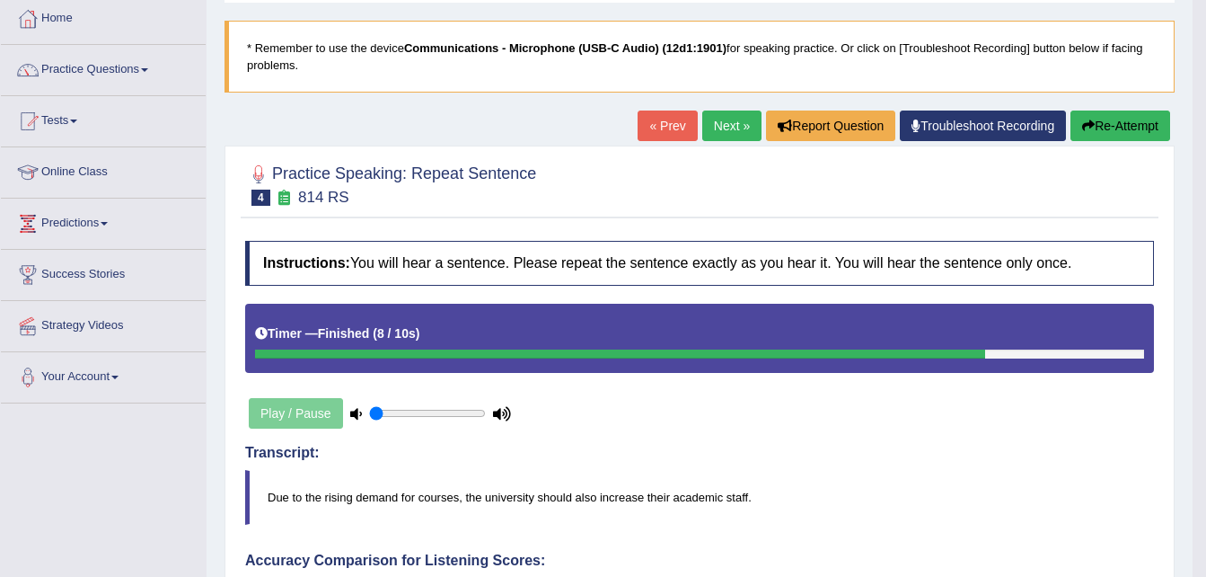
click at [728, 120] on link "Next »" at bounding box center [731, 125] width 59 height 31
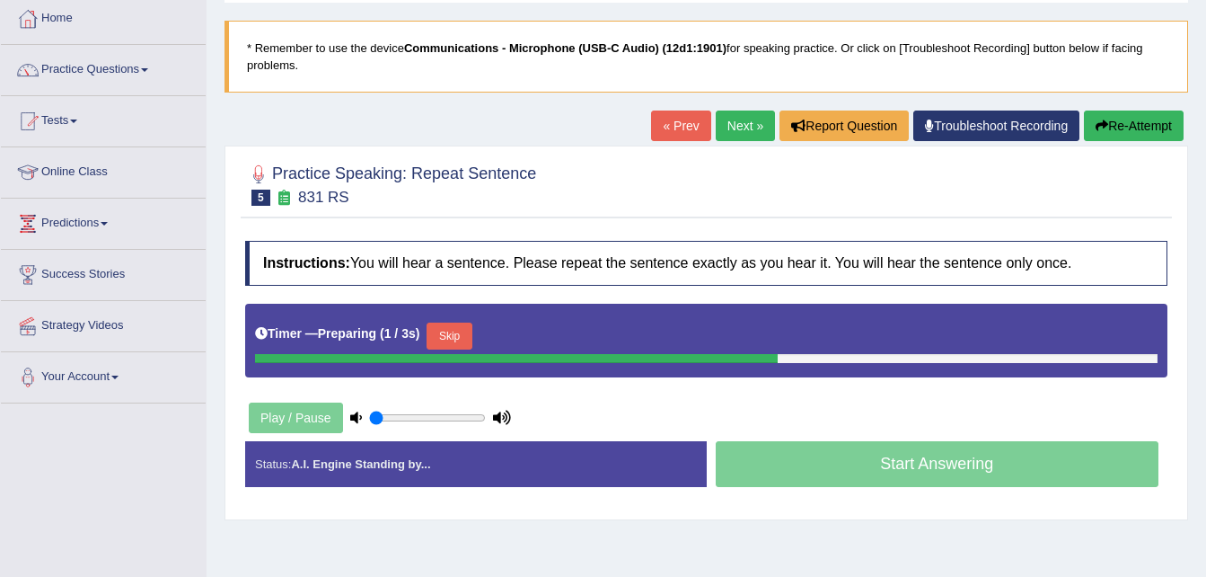
scroll to position [193, 0]
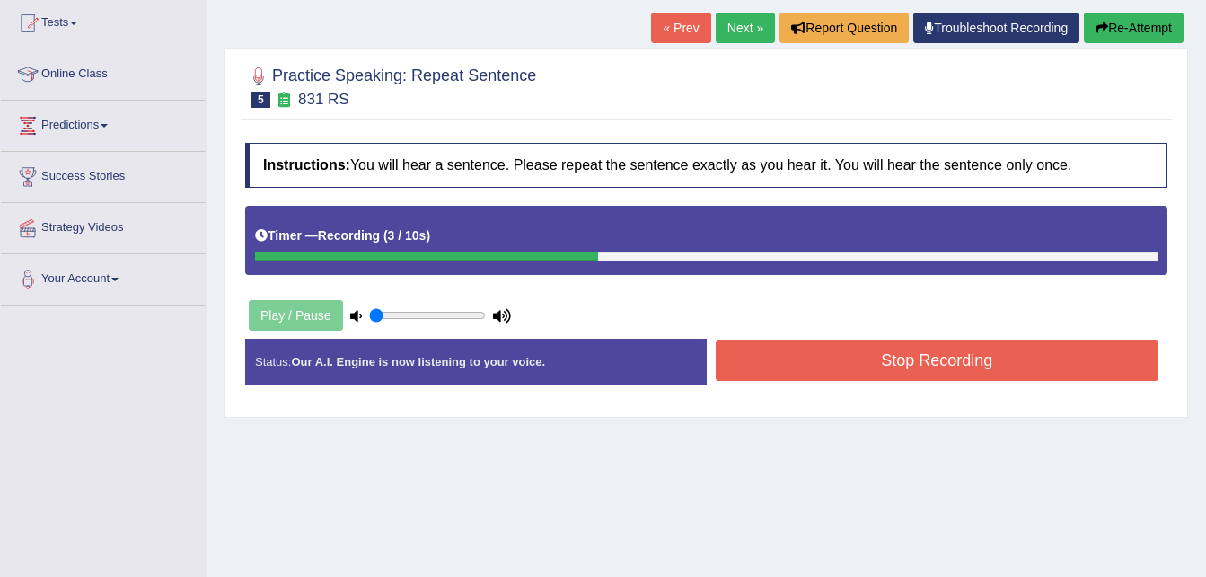
click at [831, 362] on button "Stop Recording" at bounding box center [938, 360] width 444 height 41
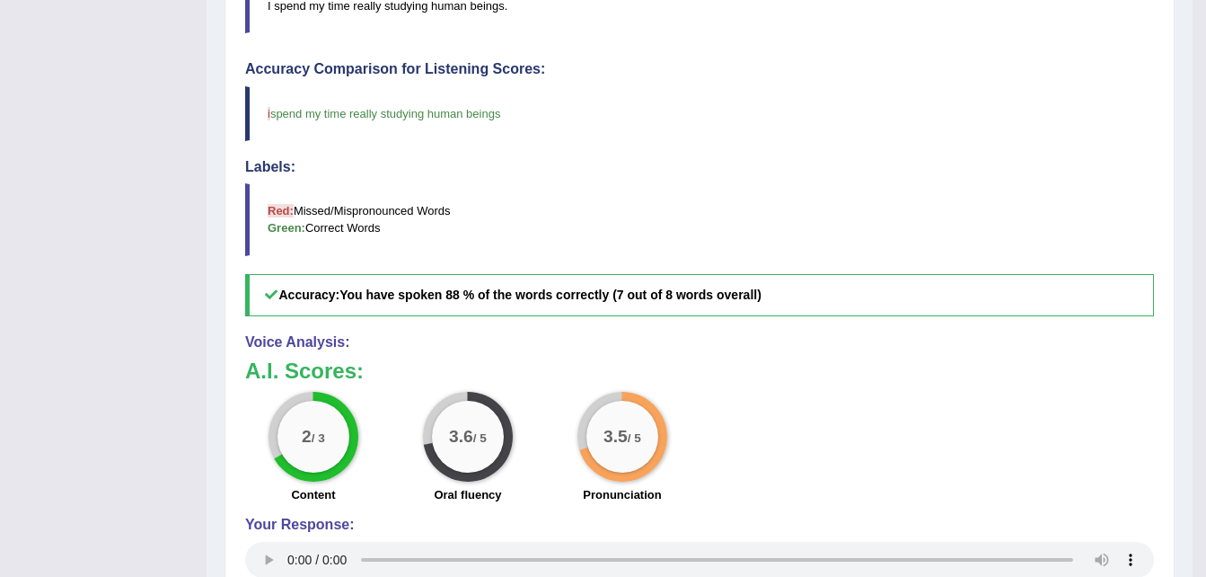
scroll to position [0, 0]
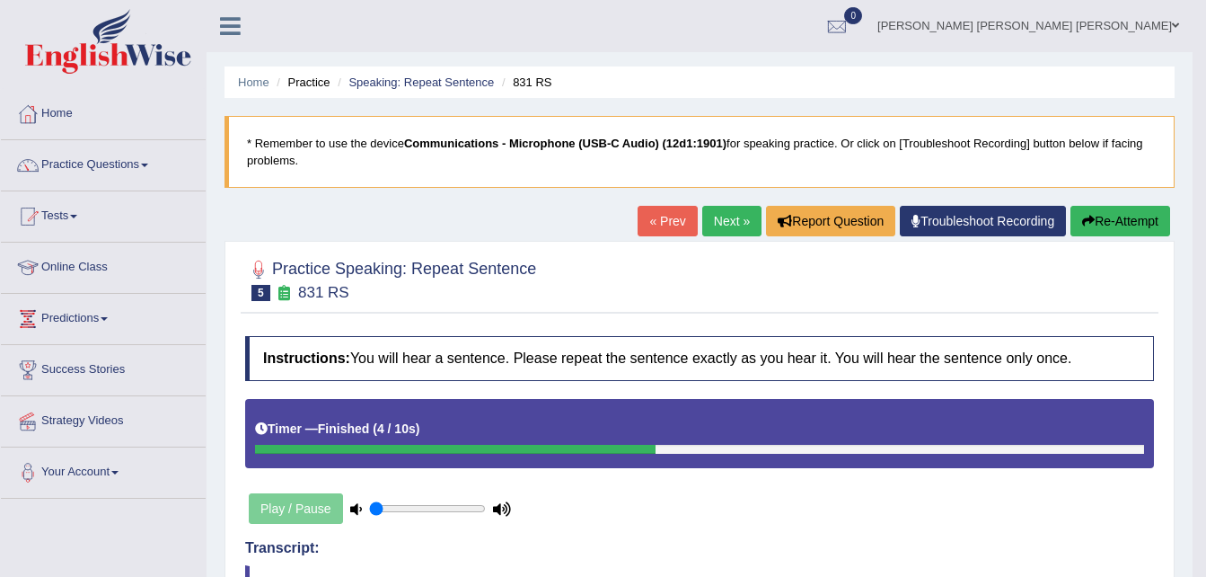
click at [718, 215] on link "Next »" at bounding box center [731, 221] width 59 height 31
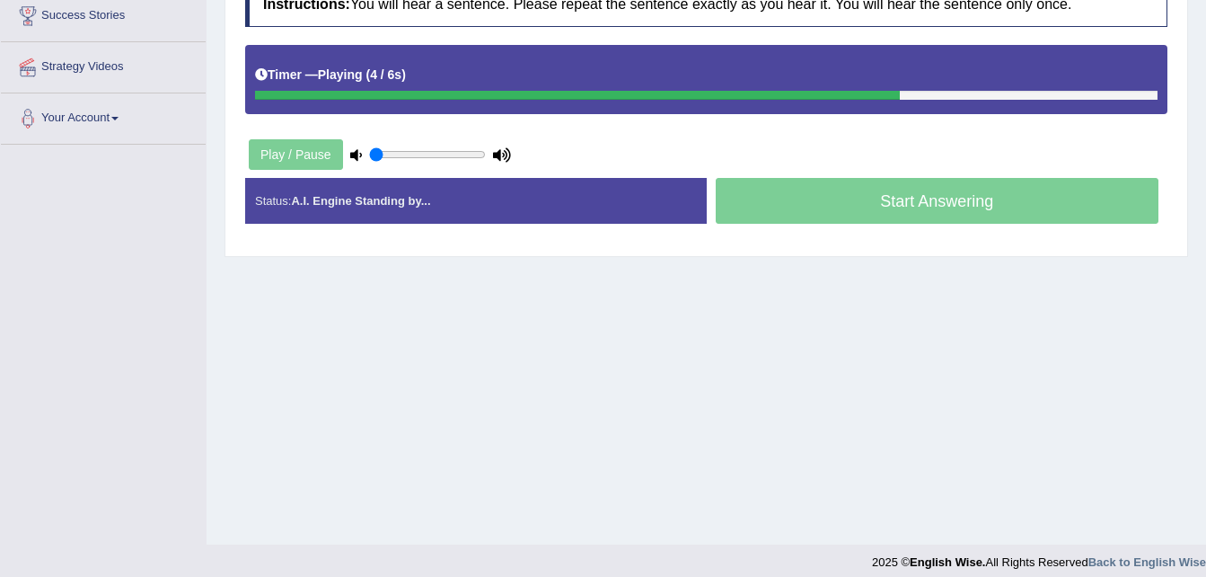
scroll to position [308, 0]
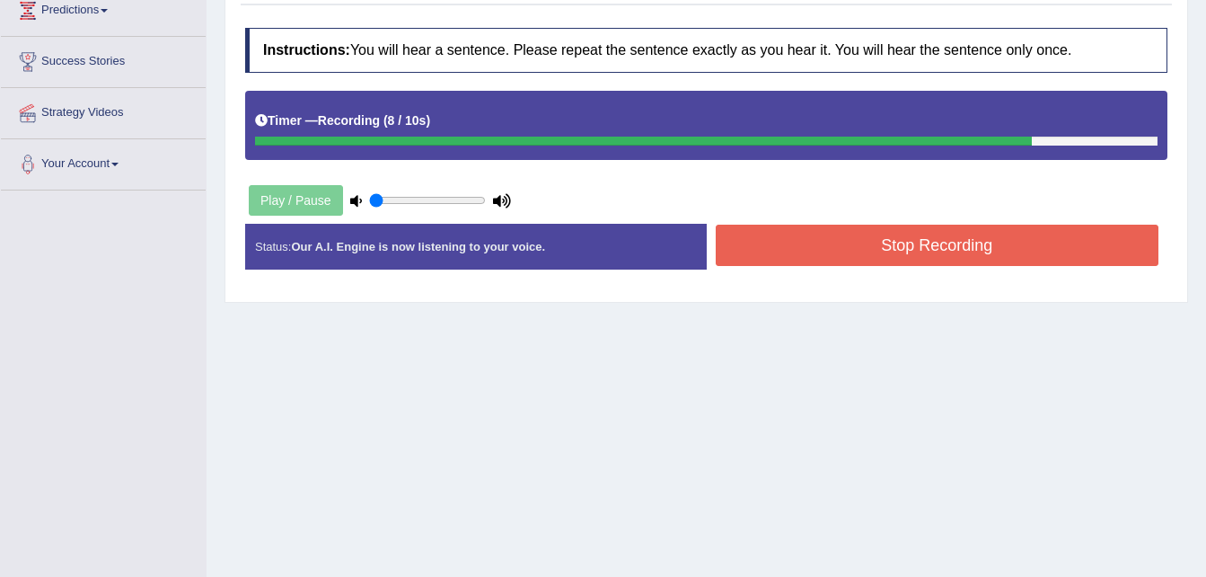
click at [815, 232] on button "Stop Recording" at bounding box center [938, 245] width 444 height 41
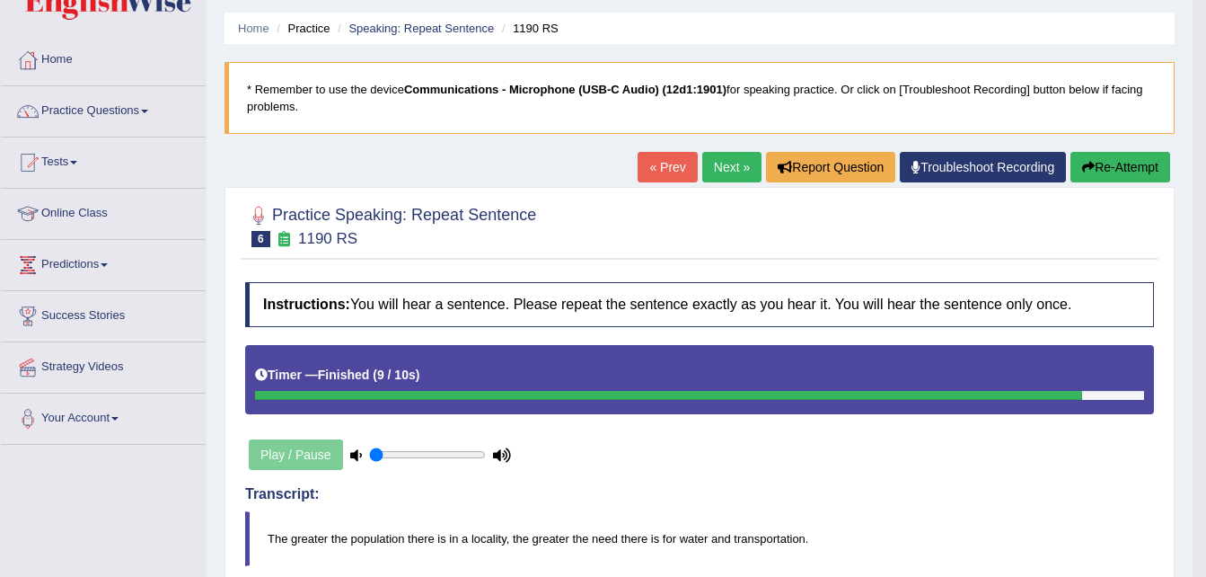
scroll to position [0, 0]
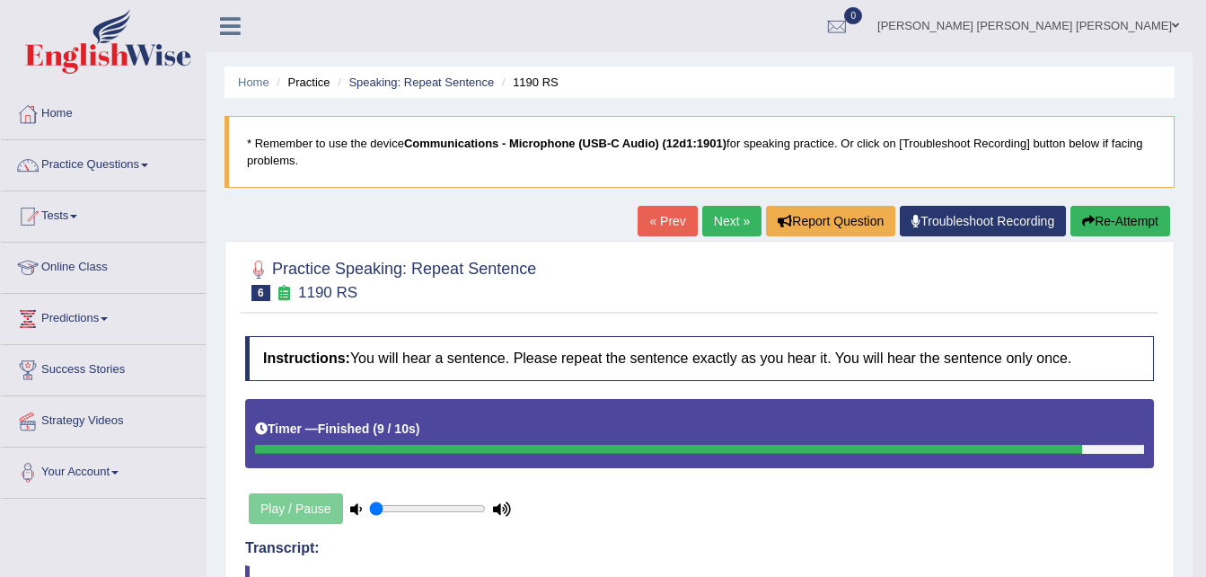
click at [719, 214] on link "Next »" at bounding box center [731, 221] width 59 height 31
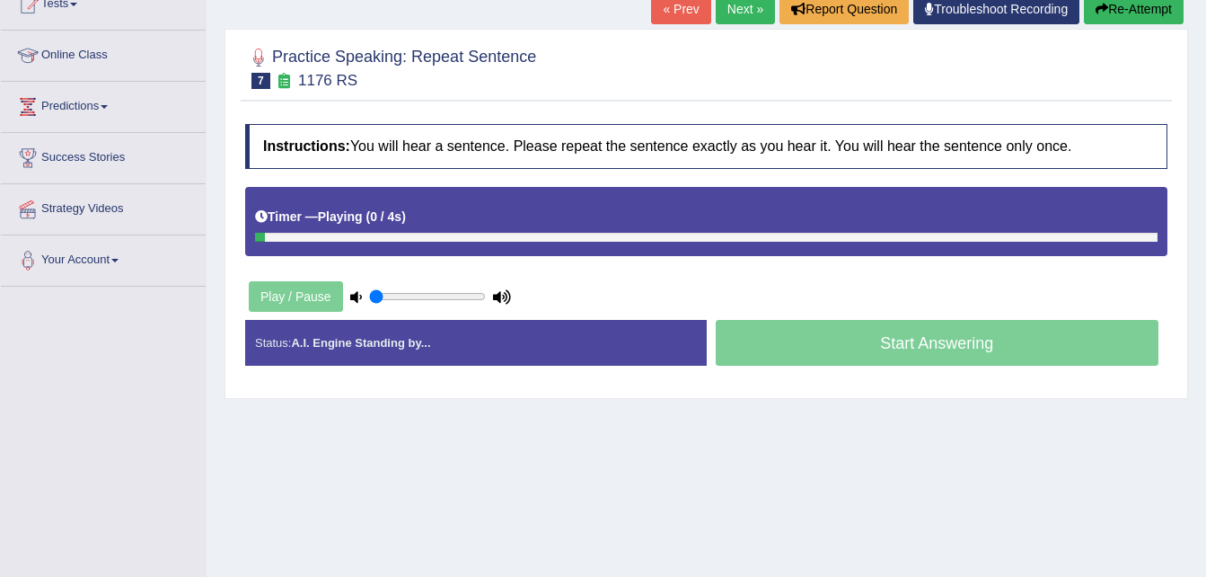
scroll to position [202, 0]
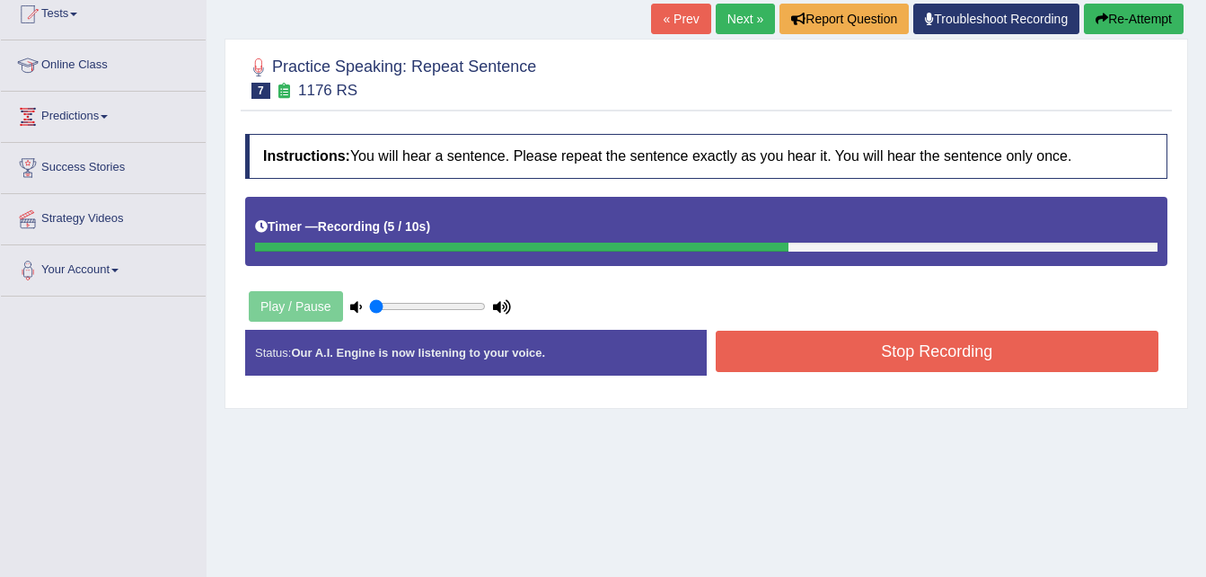
click at [953, 347] on button "Stop Recording" at bounding box center [938, 351] width 444 height 41
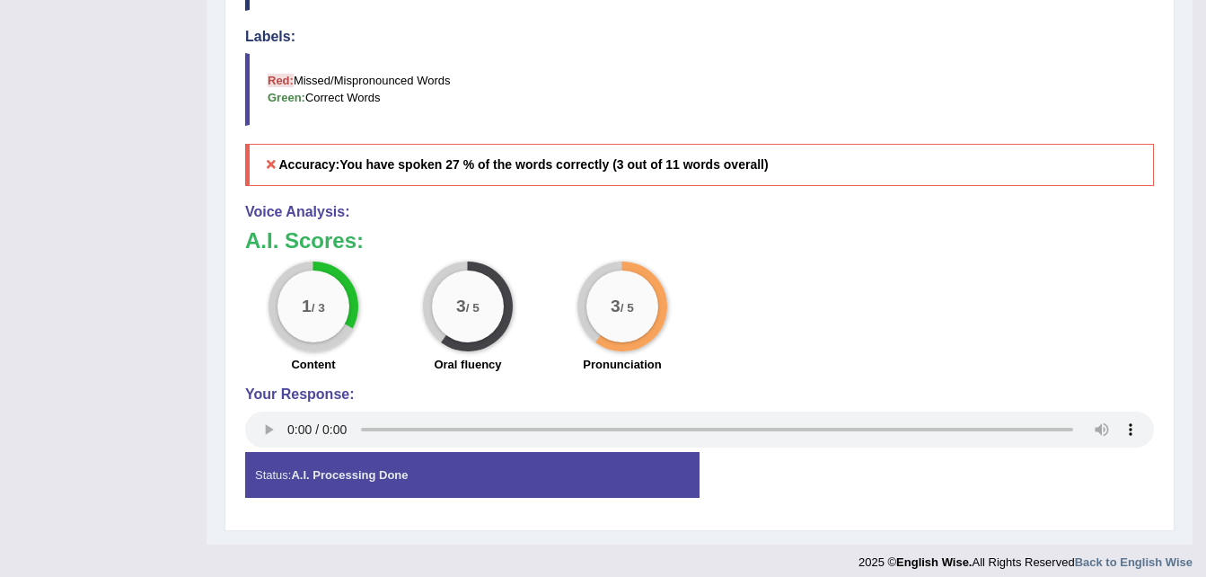
scroll to position [0, 0]
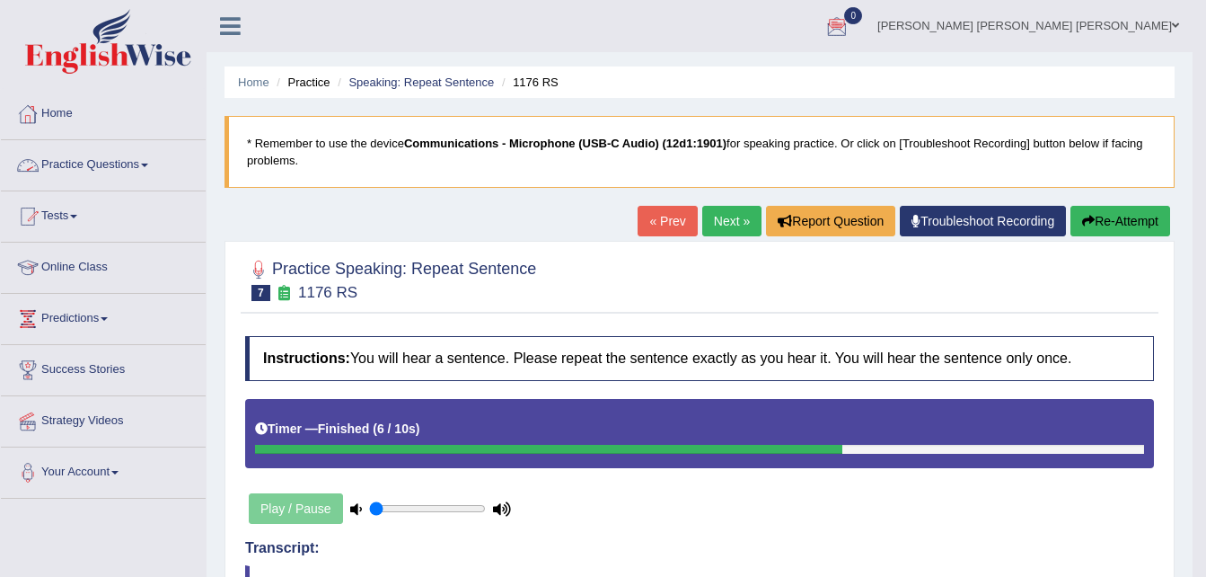
click at [150, 162] on link "Practice Questions" at bounding box center [103, 162] width 205 height 45
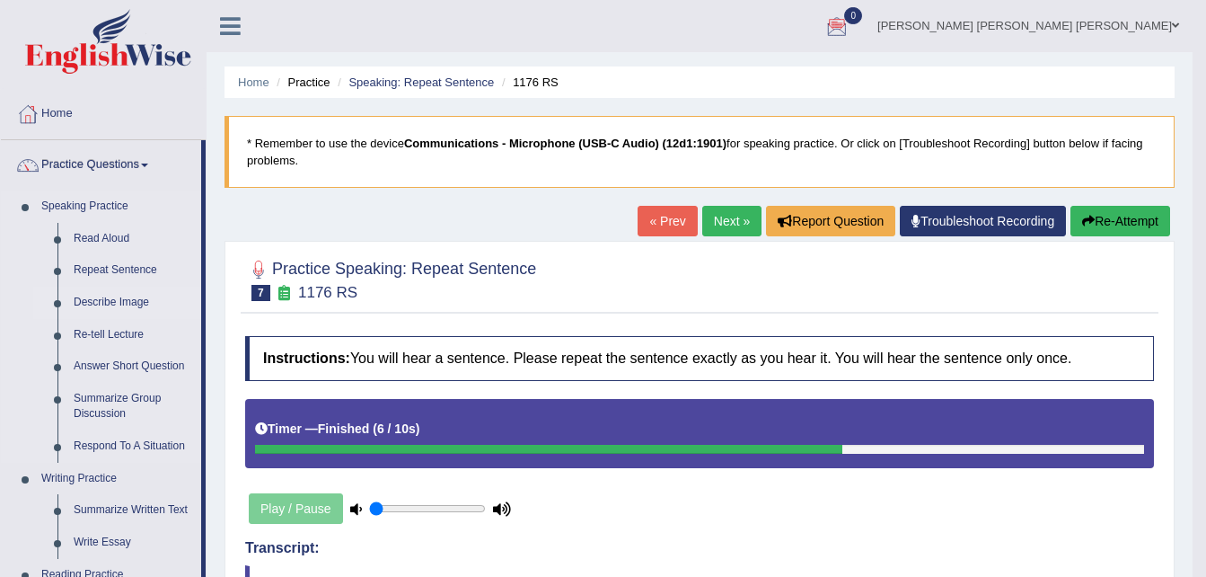
click at [122, 288] on link "Describe Image" at bounding box center [134, 303] width 136 height 32
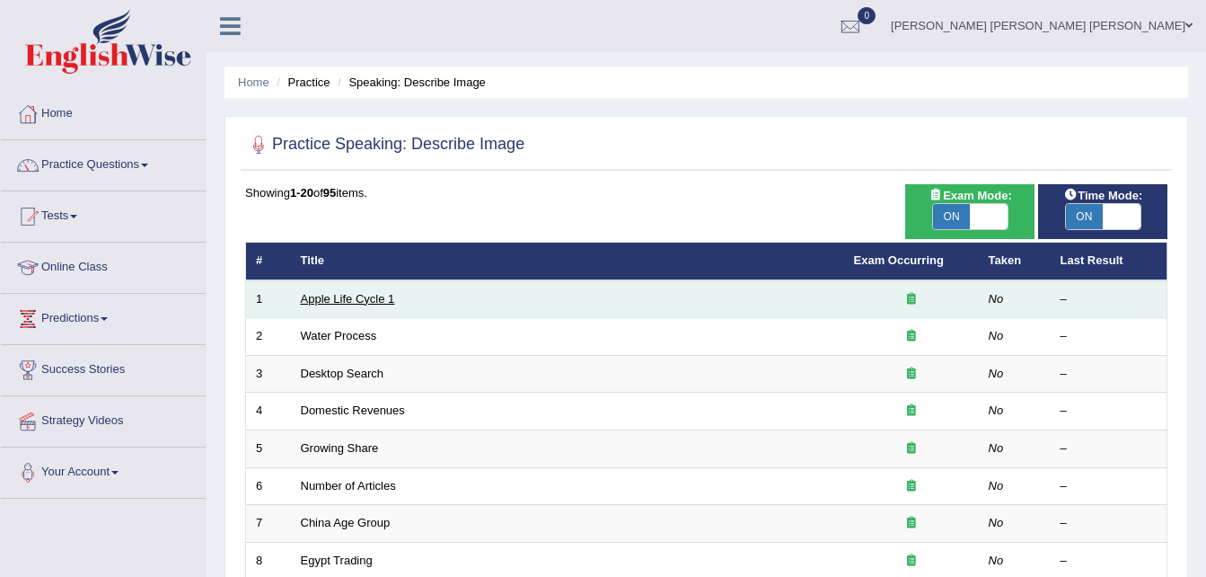
click at [369, 303] on link "Apple Life Cycle 1" at bounding box center [348, 298] width 94 height 13
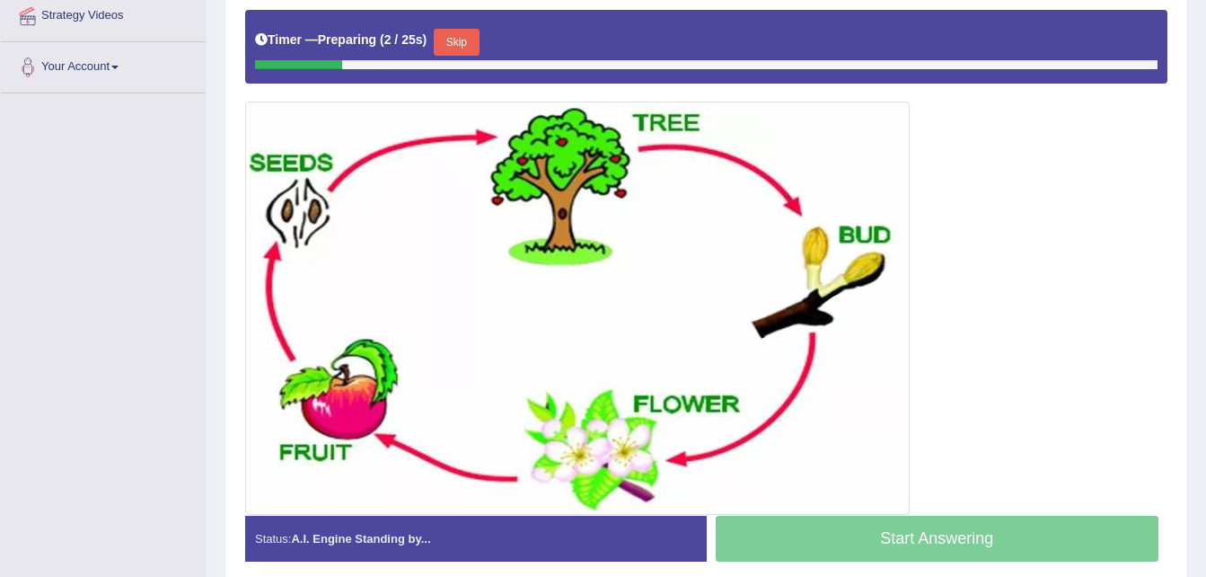
scroll to position [444, 0]
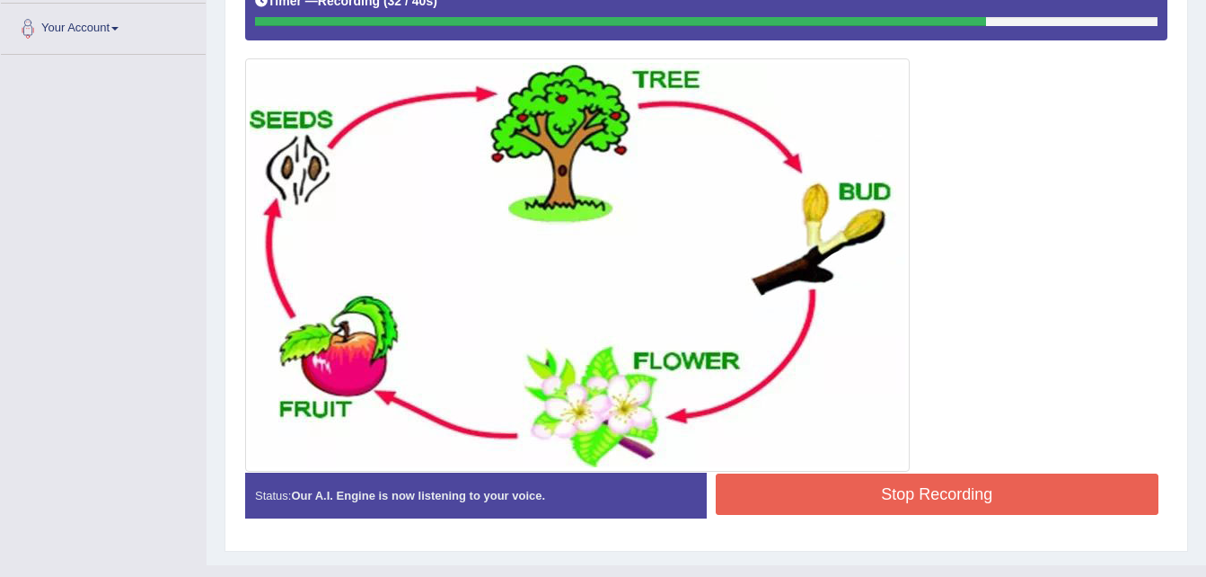
click at [982, 483] on button "Stop Recording" at bounding box center [938, 493] width 444 height 41
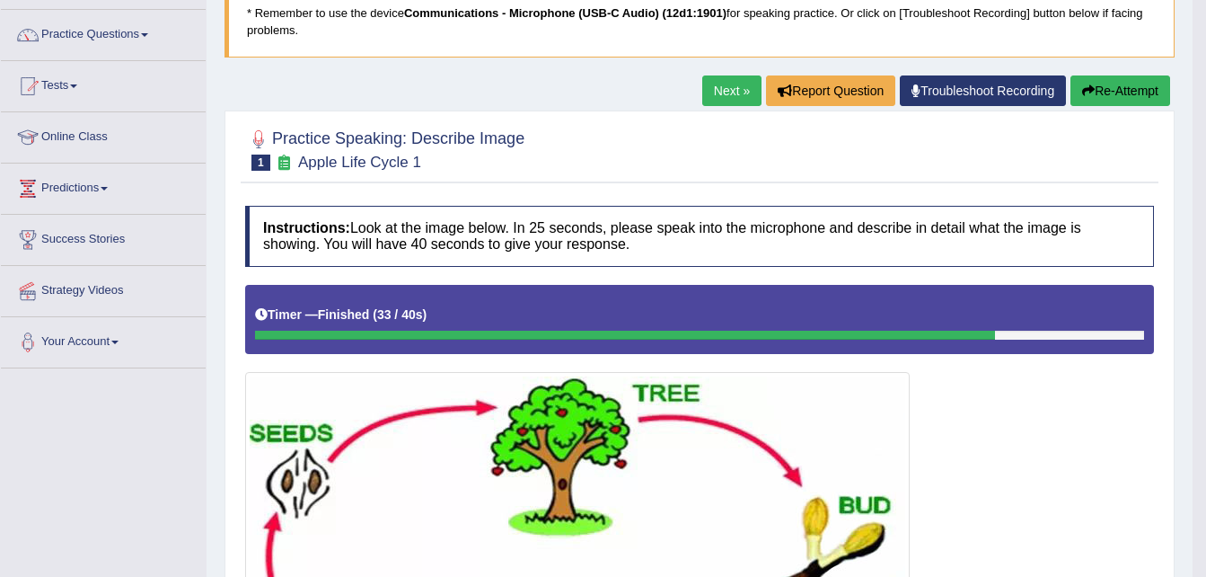
scroll to position [107, 0]
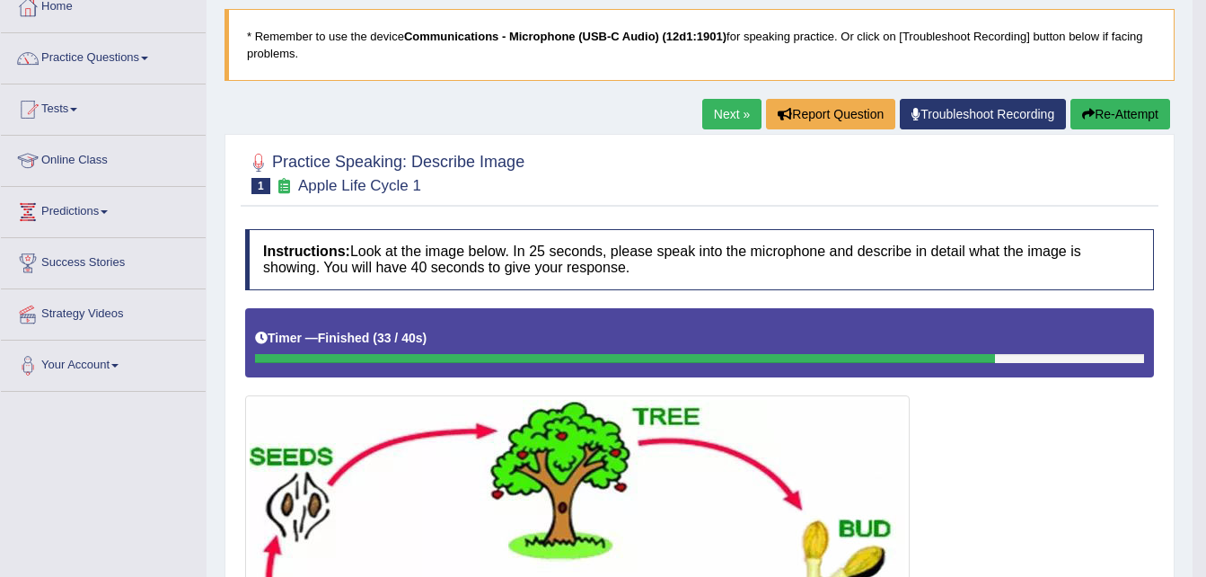
click at [730, 112] on link "Next »" at bounding box center [731, 114] width 59 height 31
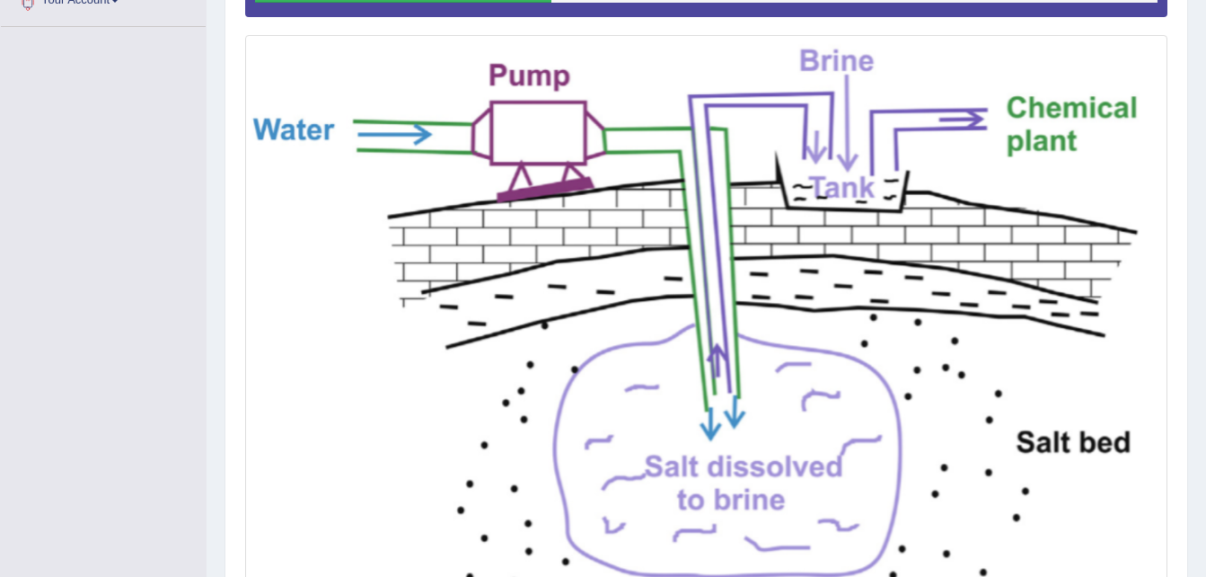
scroll to position [463, 0]
